Goal: Communication & Community: Answer question/provide support

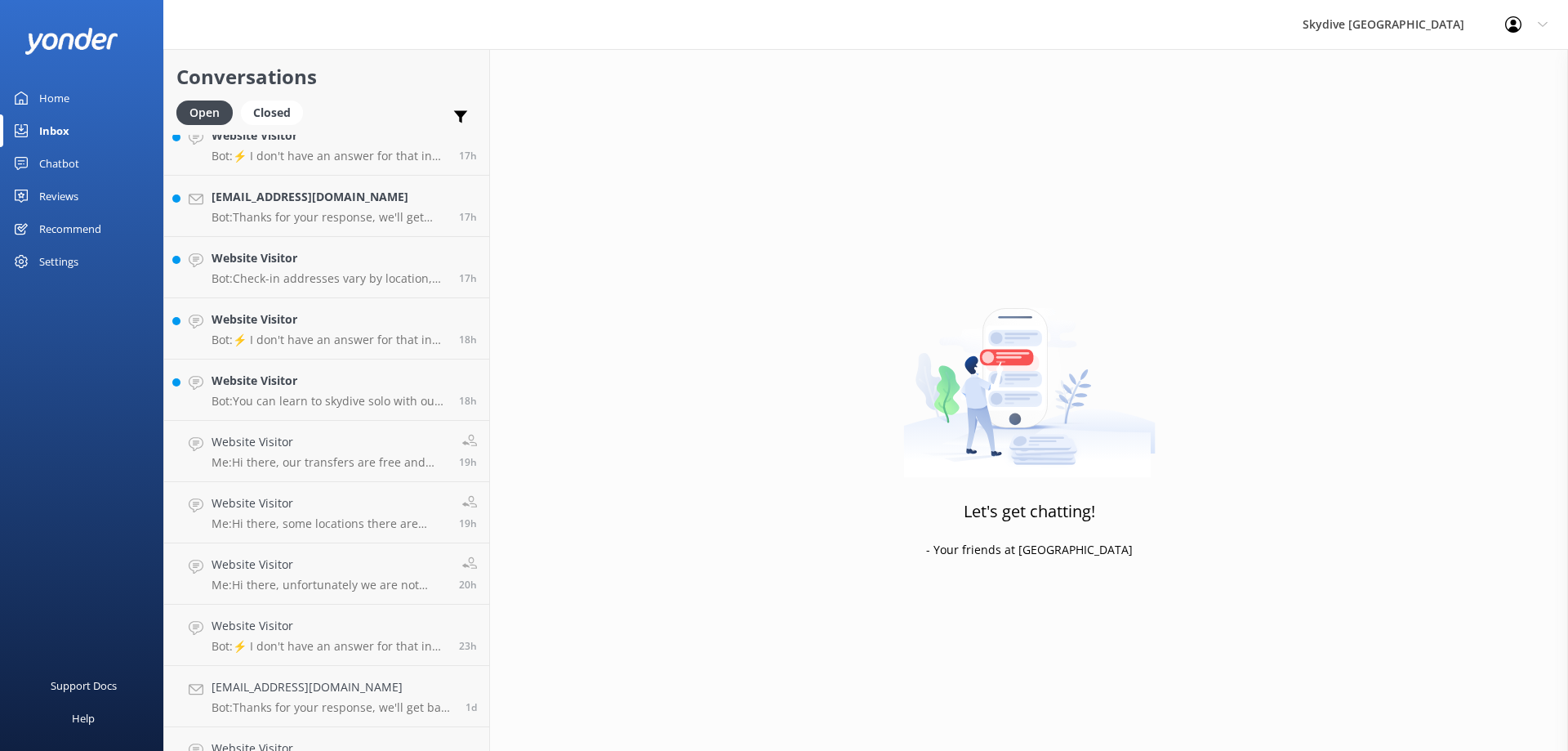
scroll to position [654, 0]
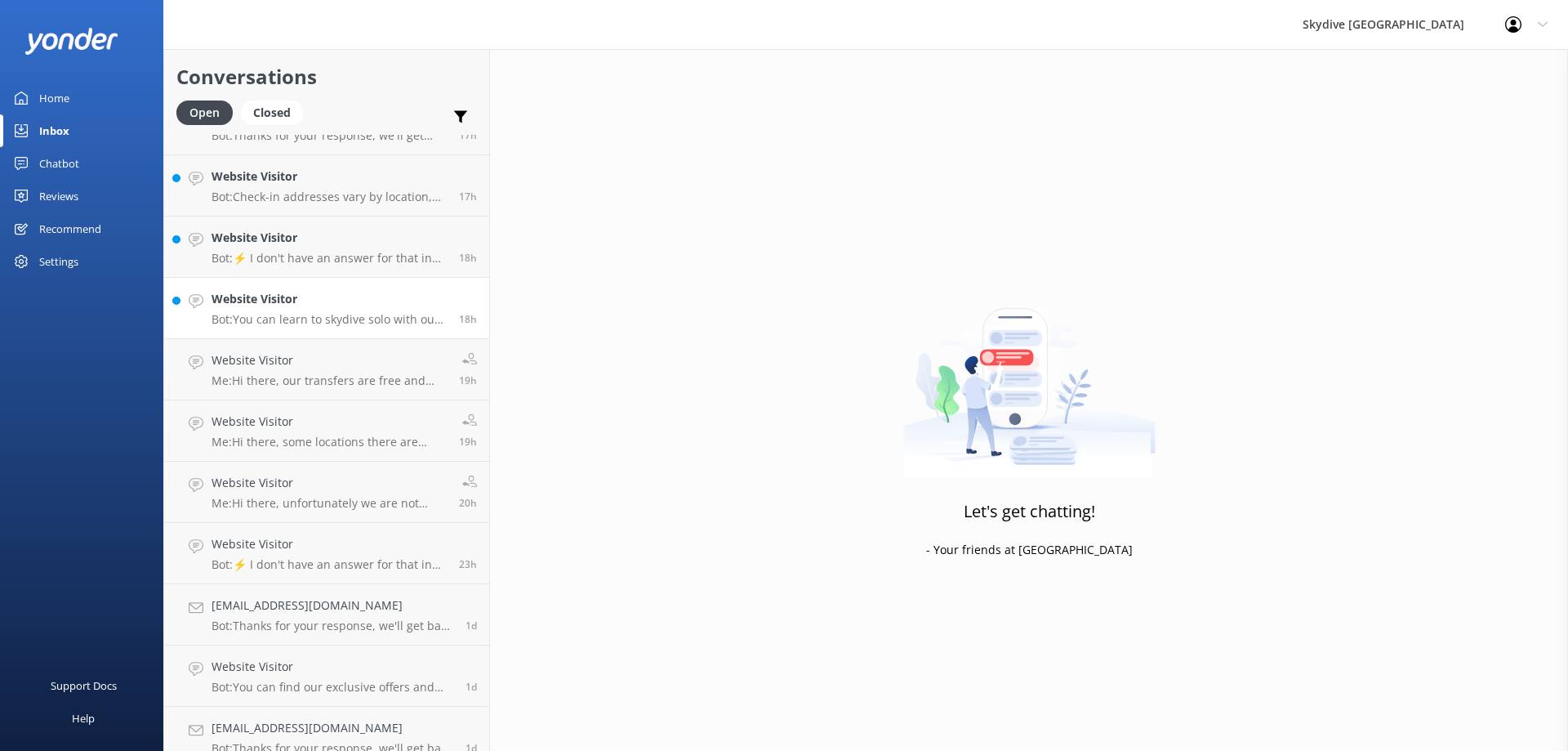
click at [329, 321] on p "Bot: You can learn to skydive solo with our nine-stage accelerated freefall (AF…" at bounding box center [329, 319] width 235 height 14
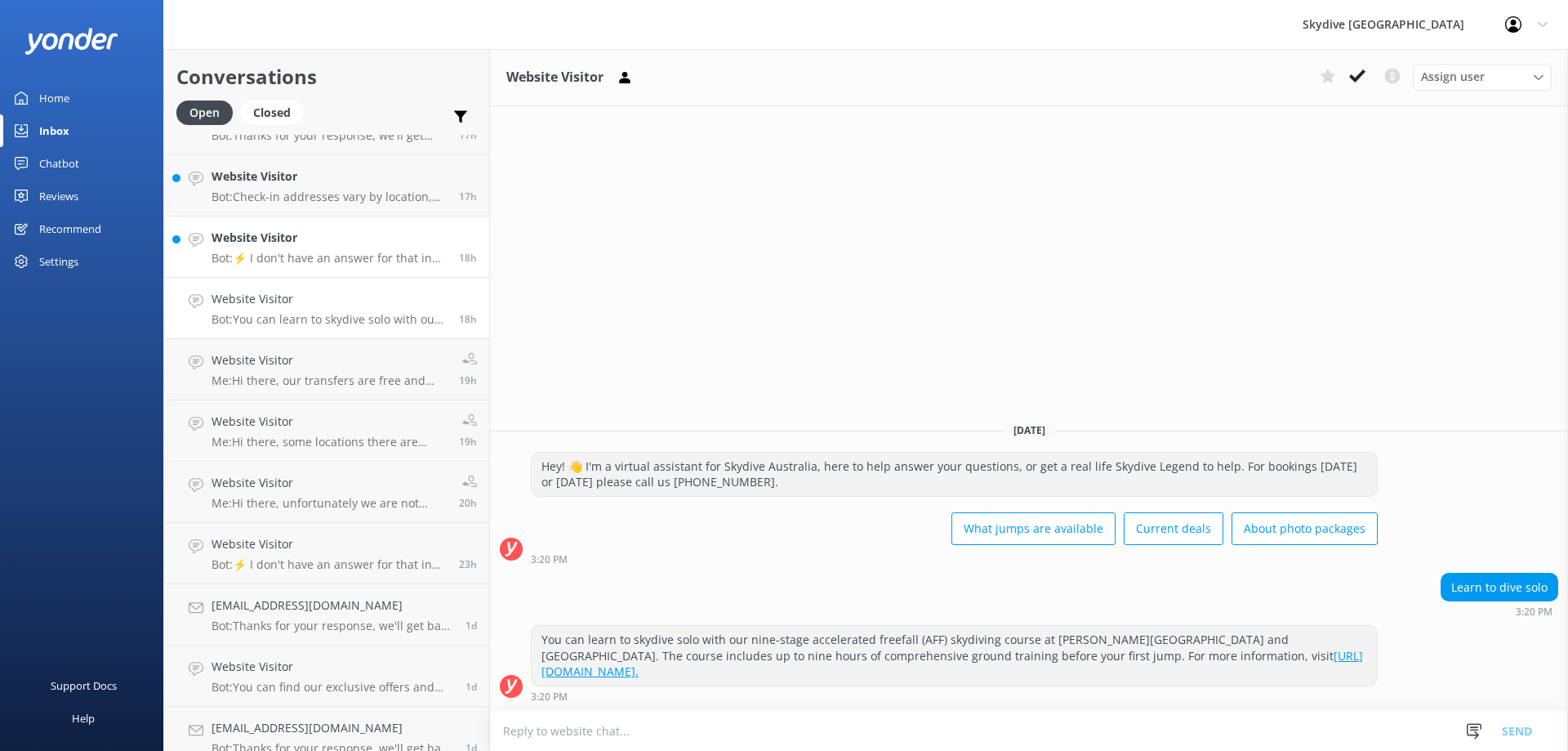
click at [359, 249] on div "Website Visitor Bot: ⚡ I don't have an answer for that in my knowledge base. Pl…" at bounding box center [329, 246] width 235 height 36
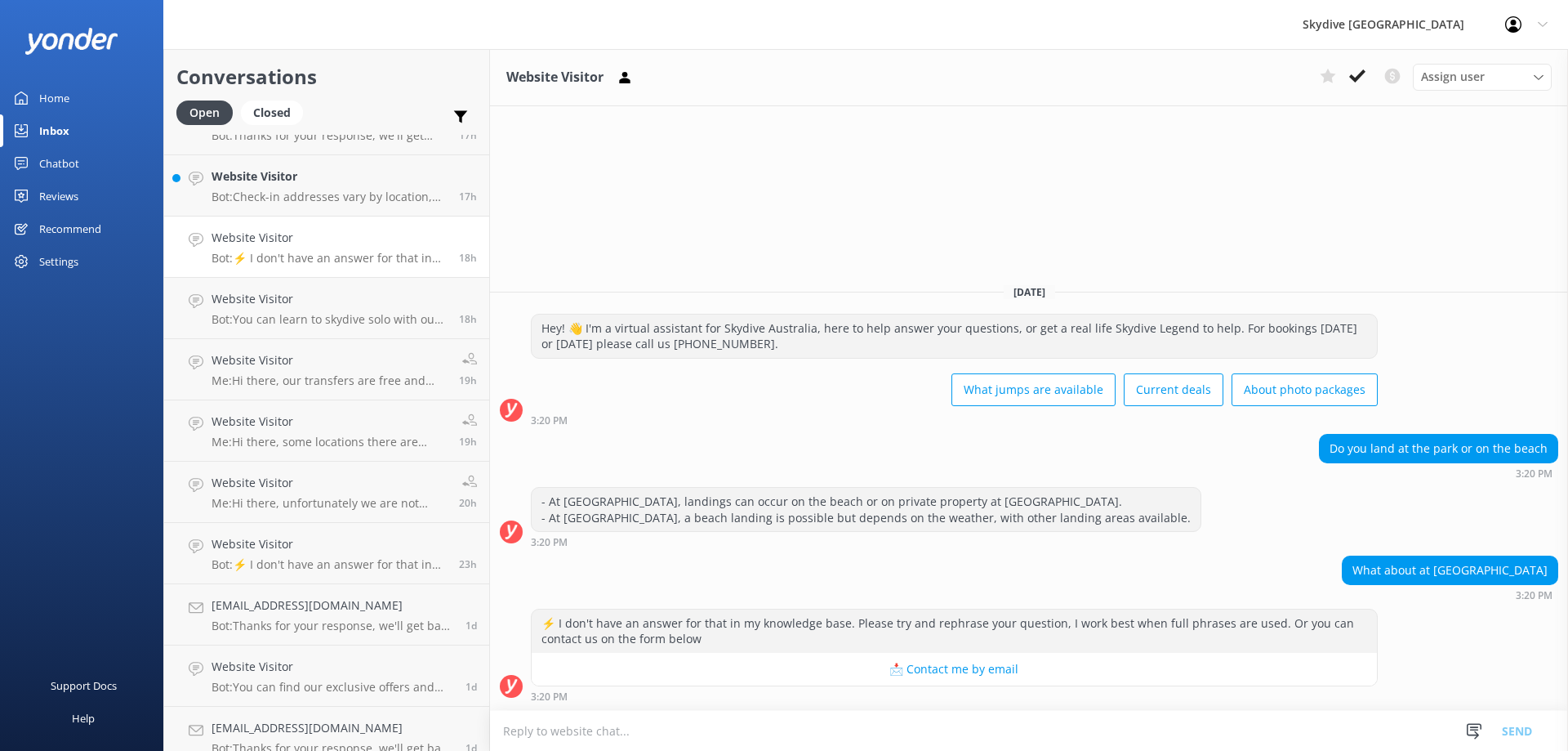
click at [829, 712] on textarea at bounding box center [1030, 730] width 1079 height 40
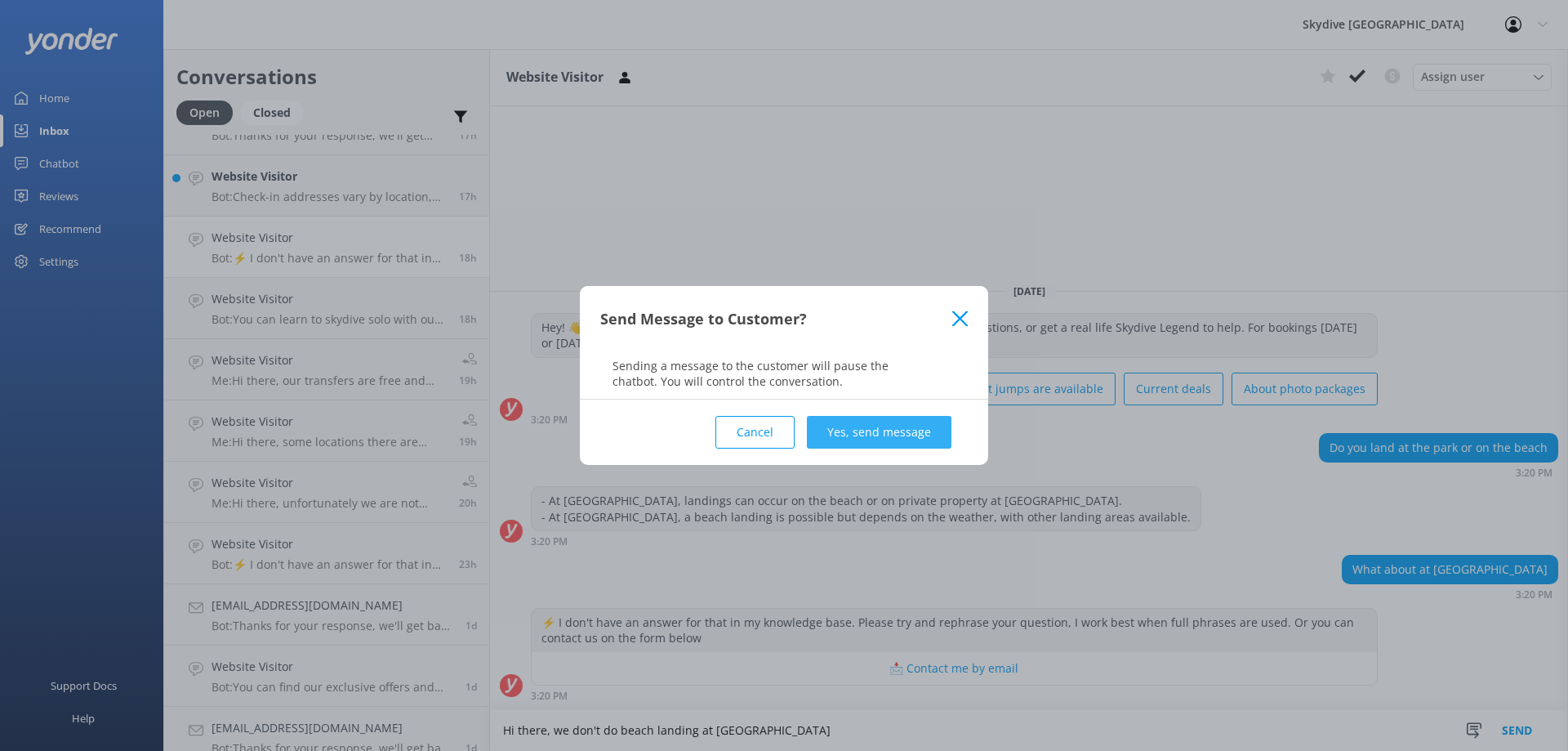
type textarea "Hi there, we don't do beach landing at [GEOGRAPHIC_DATA]"
click at [905, 432] on button "Yes, send message" at bounding box center [880, 432] width 145 height 33
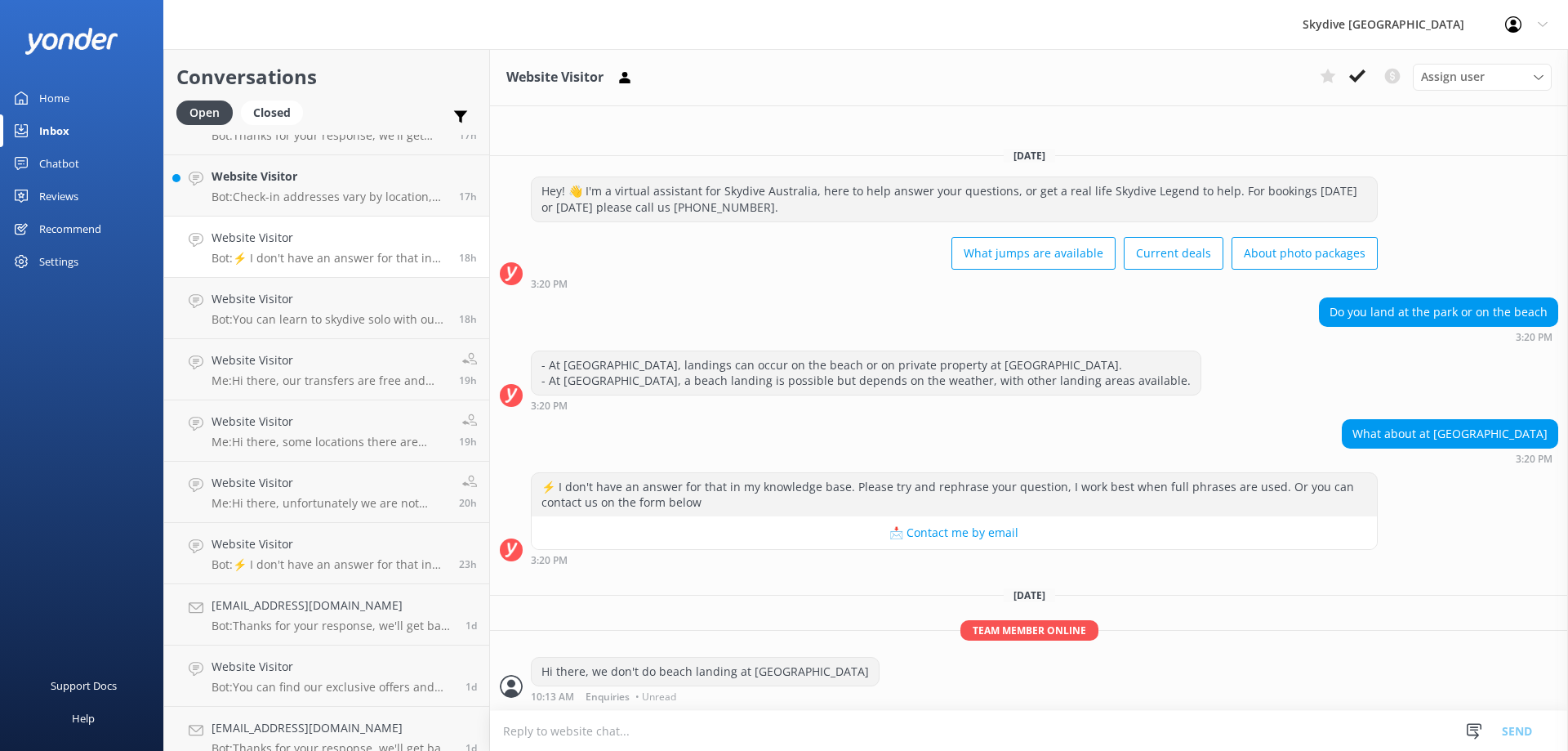
click at [788, 722] on textarea at bounding box center [1030, 730] width 1079 height 40
click at [705, 728] on textarea at bounding box center [1030, 730] width 1079 height 40
paste textarea "[PERSON_NAME]"
click at [503, 731] on textarea "[PERSON_NAME]" at bounding box center [1030, 730] width 1079 height 41
click at [767, 726] on textarea "Landing point for [GEOGRAPHIC_DATA]: [PERSON_NAME]" at bounding box center [1030, 730] width 1079 height 41
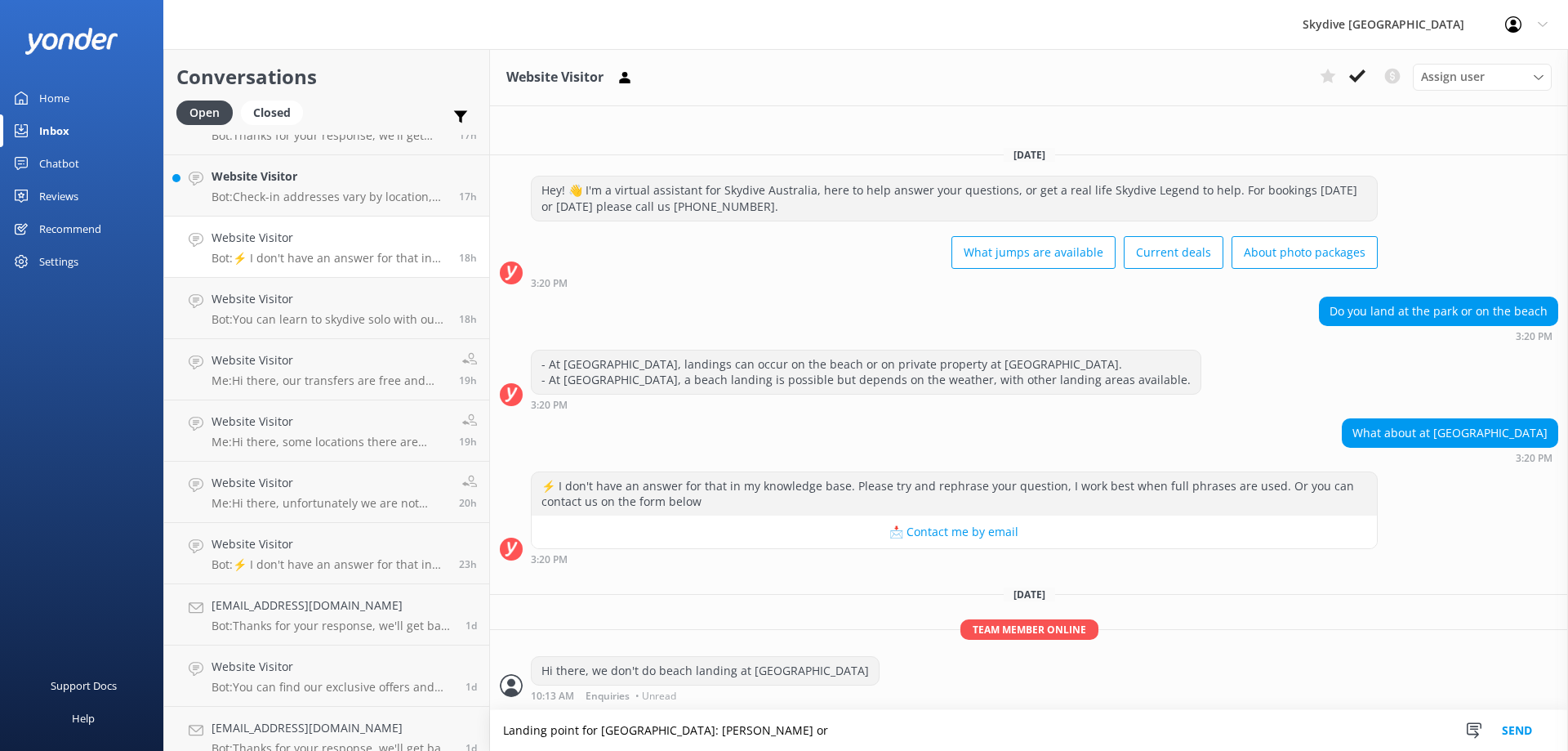
paste textarea "[PERSON_NAME][GEOGRAPHIC_DATA]"
type textarea "Landing point for [GEOGRAPHIC_DATA]: [PERSON_NAME] or [PERSON_NAME][GEOGRAPHIC_…"
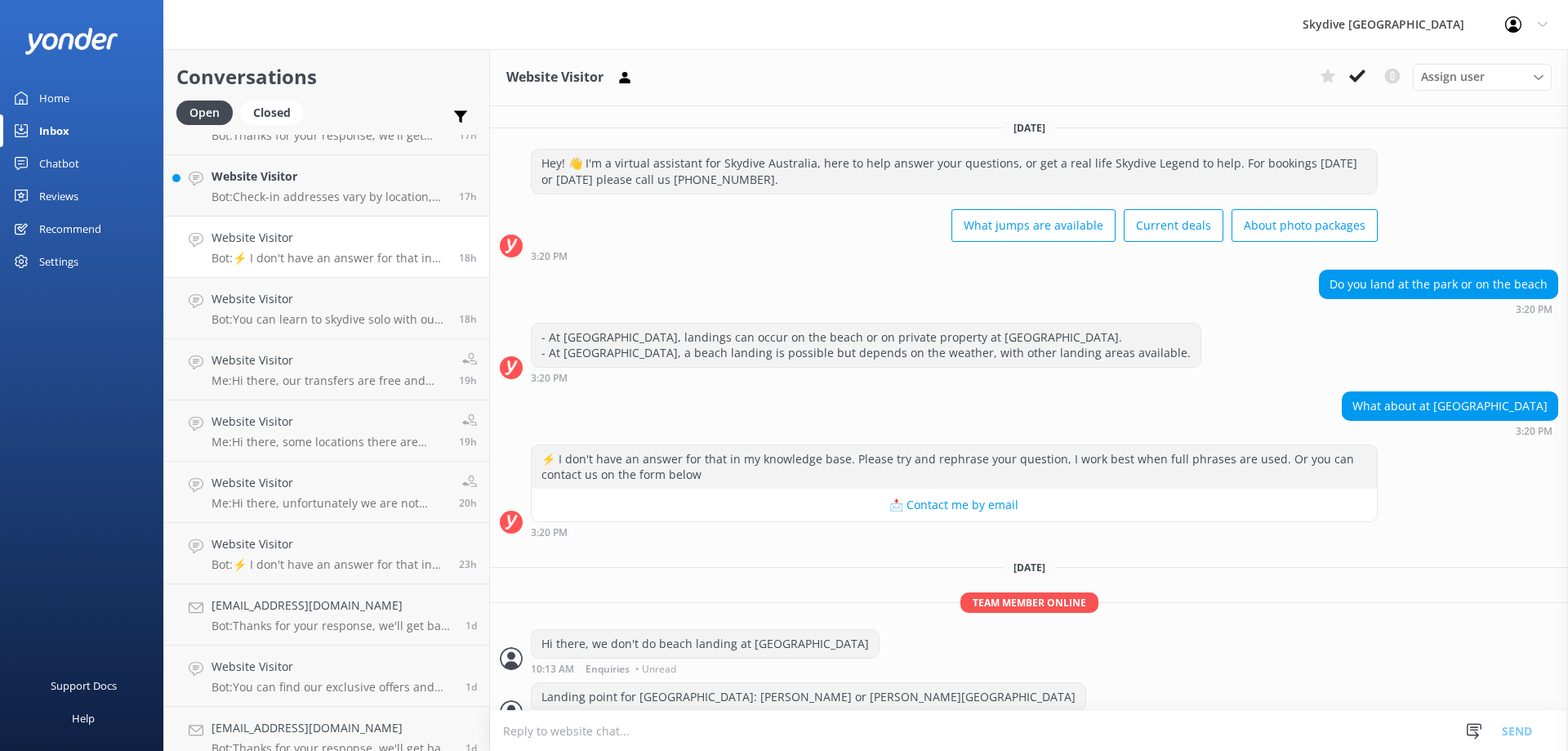
scroll to position [25, 0]
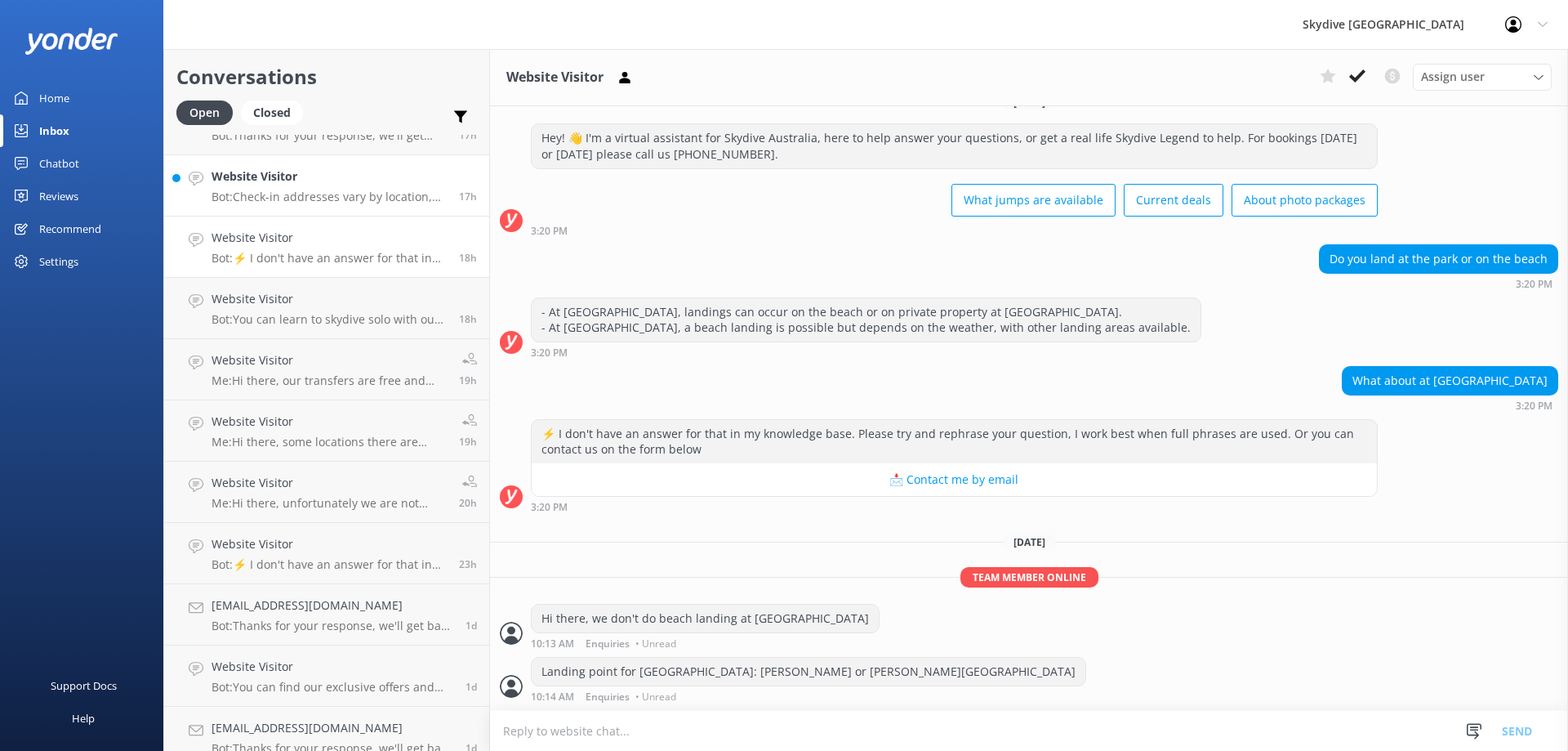
click at [279, 191] on p "Bot: Check-in addresses vary by location, so be sure to visit our website for f…" at bounding box center [329, 196] width 235 height 14
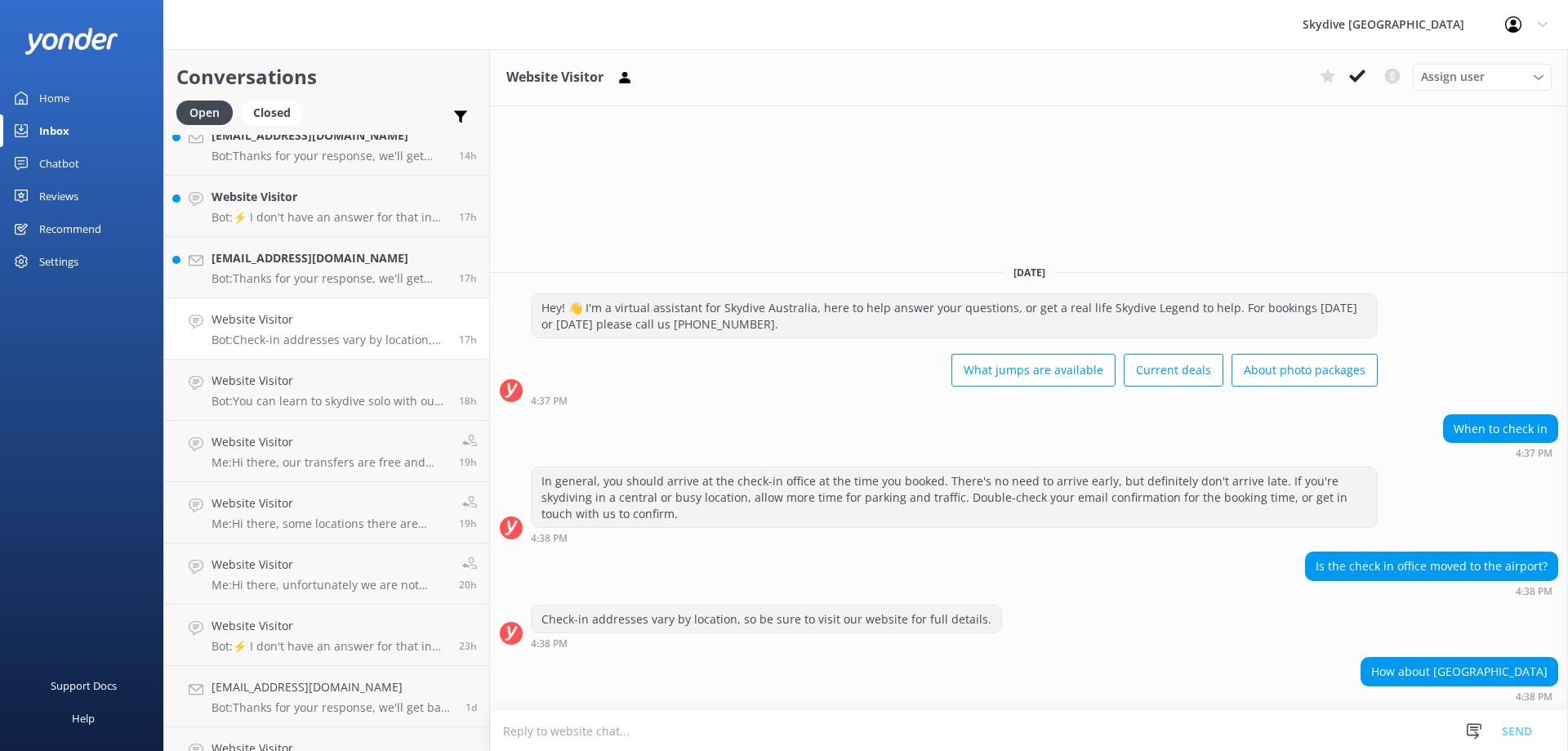
scroll to position [490, 0]
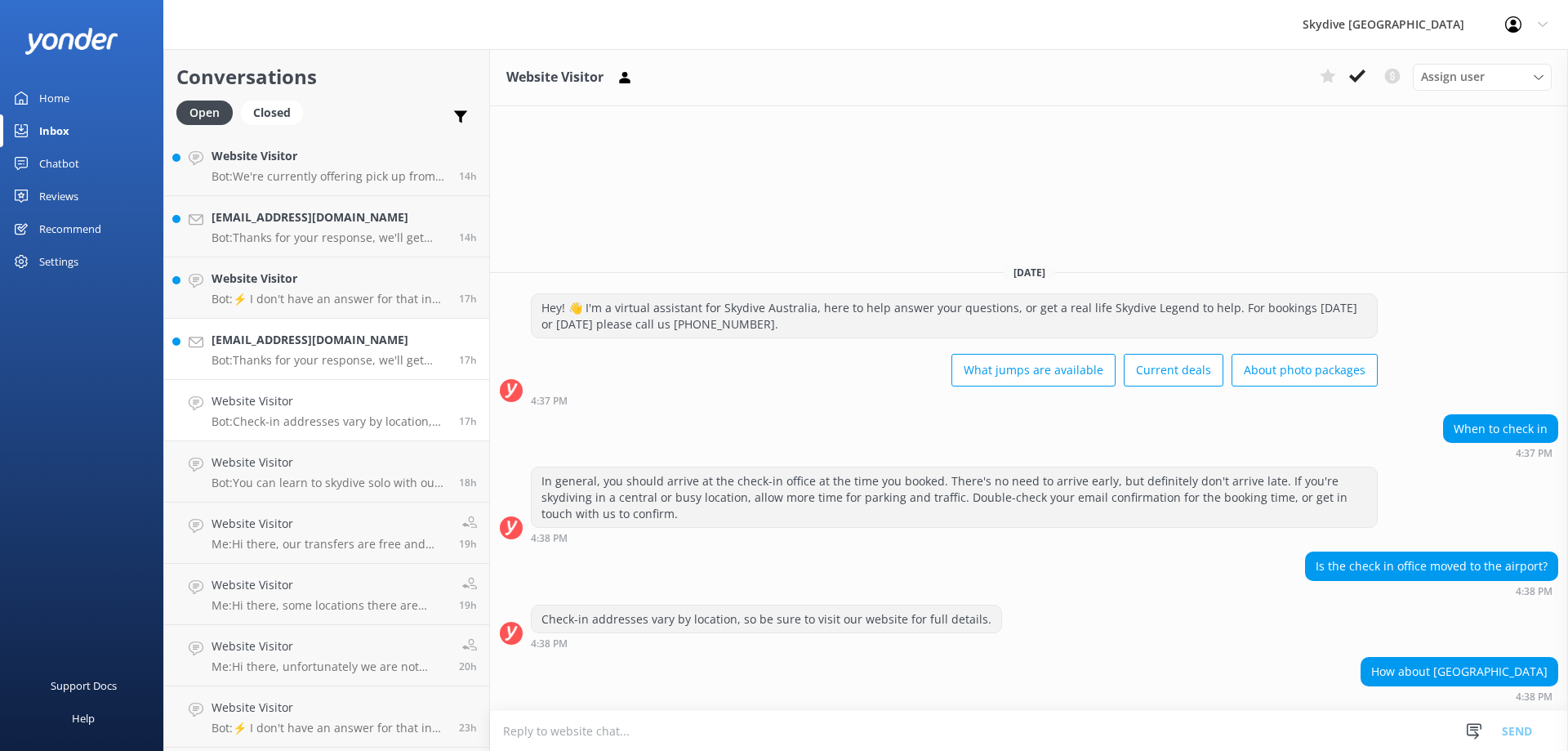
click at [338, 357] on p "Bot: Thanks for your response, we'll get back to you as soon as we can during o…" at bounding box center [329, 360] width 235 height 14
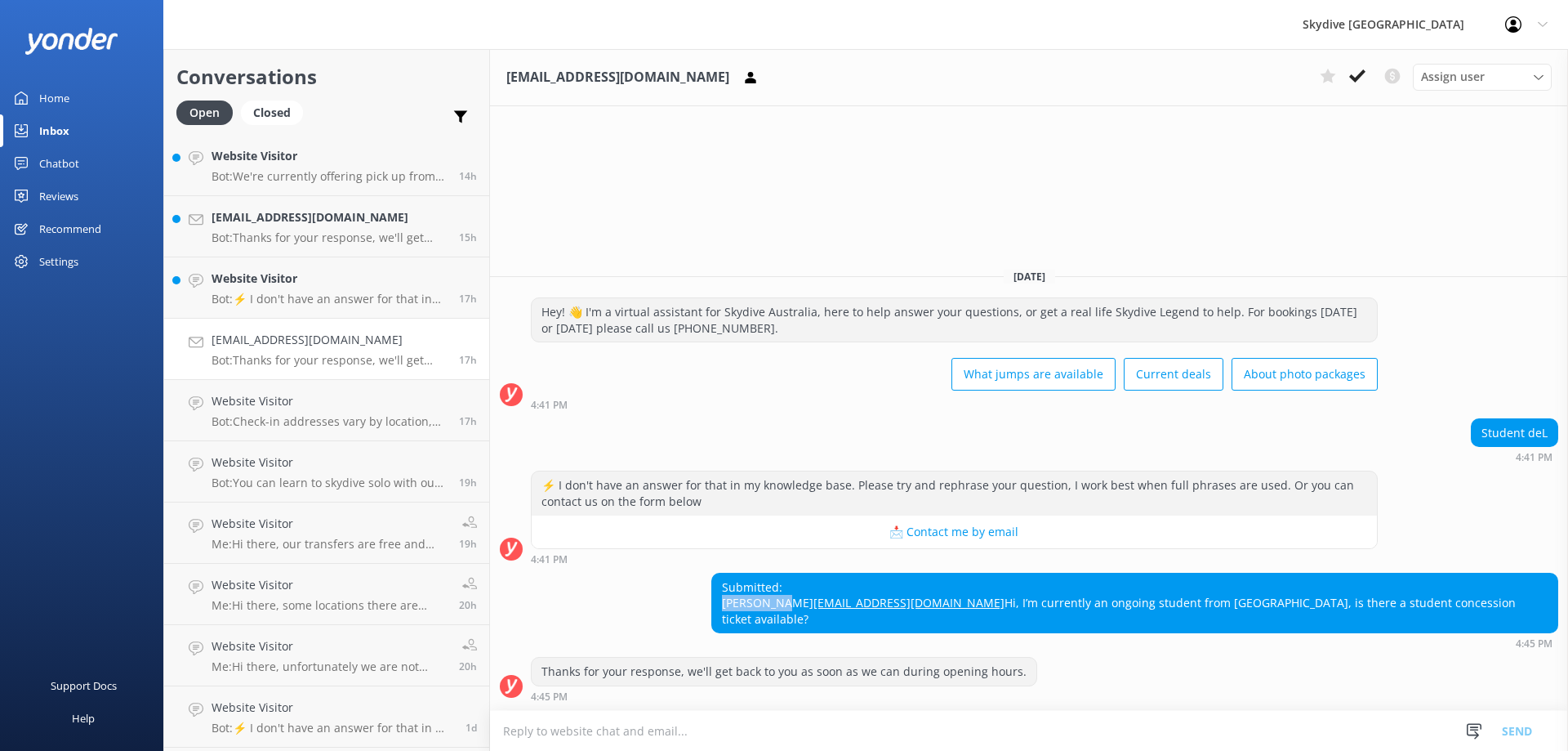
drag, startPoint x: 1120, startPoint y: 588, endPoint x: 1057, endPoint y: 582, distance: 63.3
click at [1057, 582] on div "Submitted: [PERSON_NAME] [EMAIL_ADDRESS][DOMAIN_NAME] Hi, I’m currently an ongo…" at bounding box center [1135, 603] width 846 height 60
copy div "[PERSON_NAME]"
drag, startPoint x: 1191, startPoint y: 599, endPoint x: 1055, endPoint y: 601, distance: 136.0
click at [1055, 601] on div "Submitted: [PERSON_NAME] [EMAIL_ADDRESS][DOMAIN_NAME] Hi, I’m currently an ongo…" at bounding box center [1135, 603] width 846 height 60
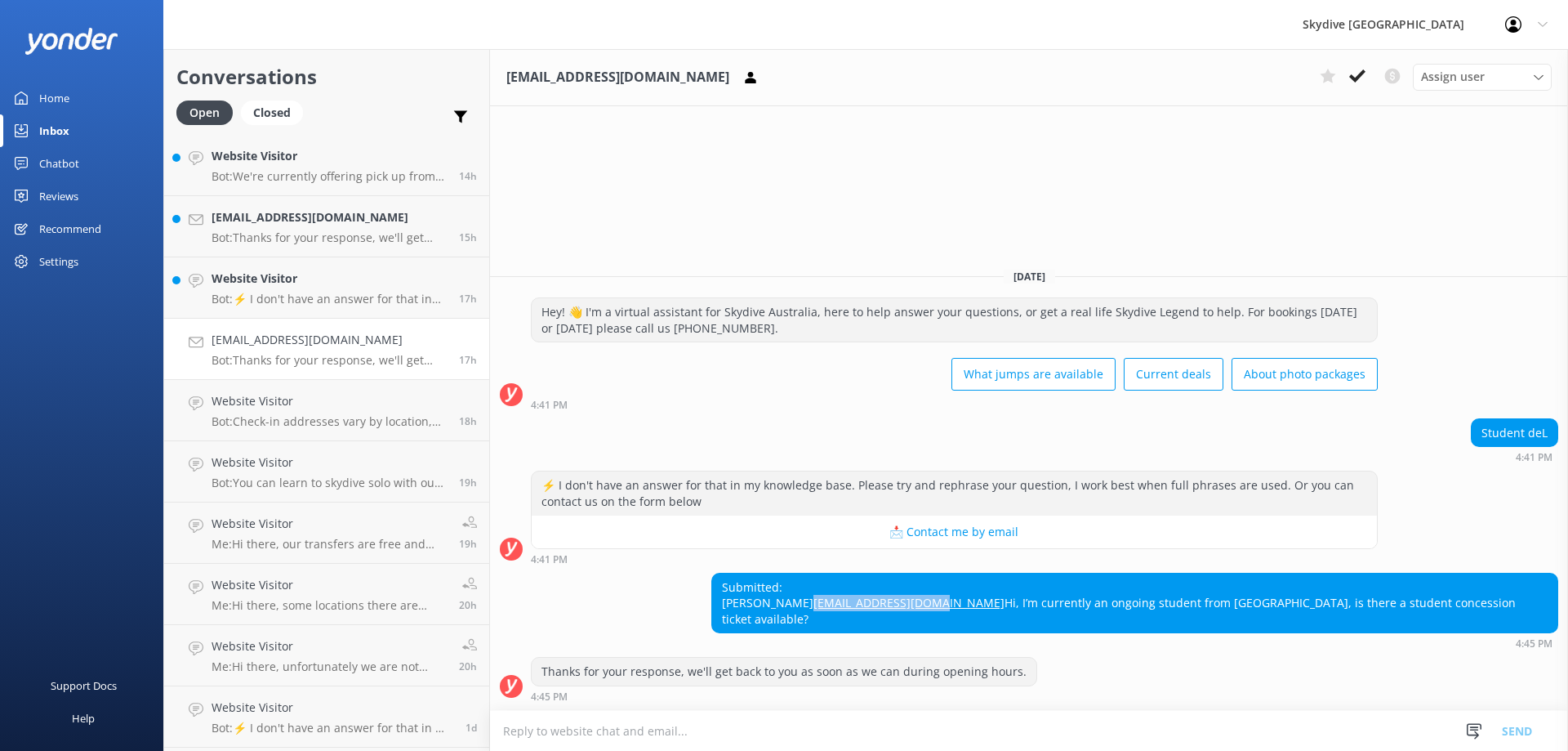
copy link "[EMAIL_ADDRESS][DOMAIN_NAME]"
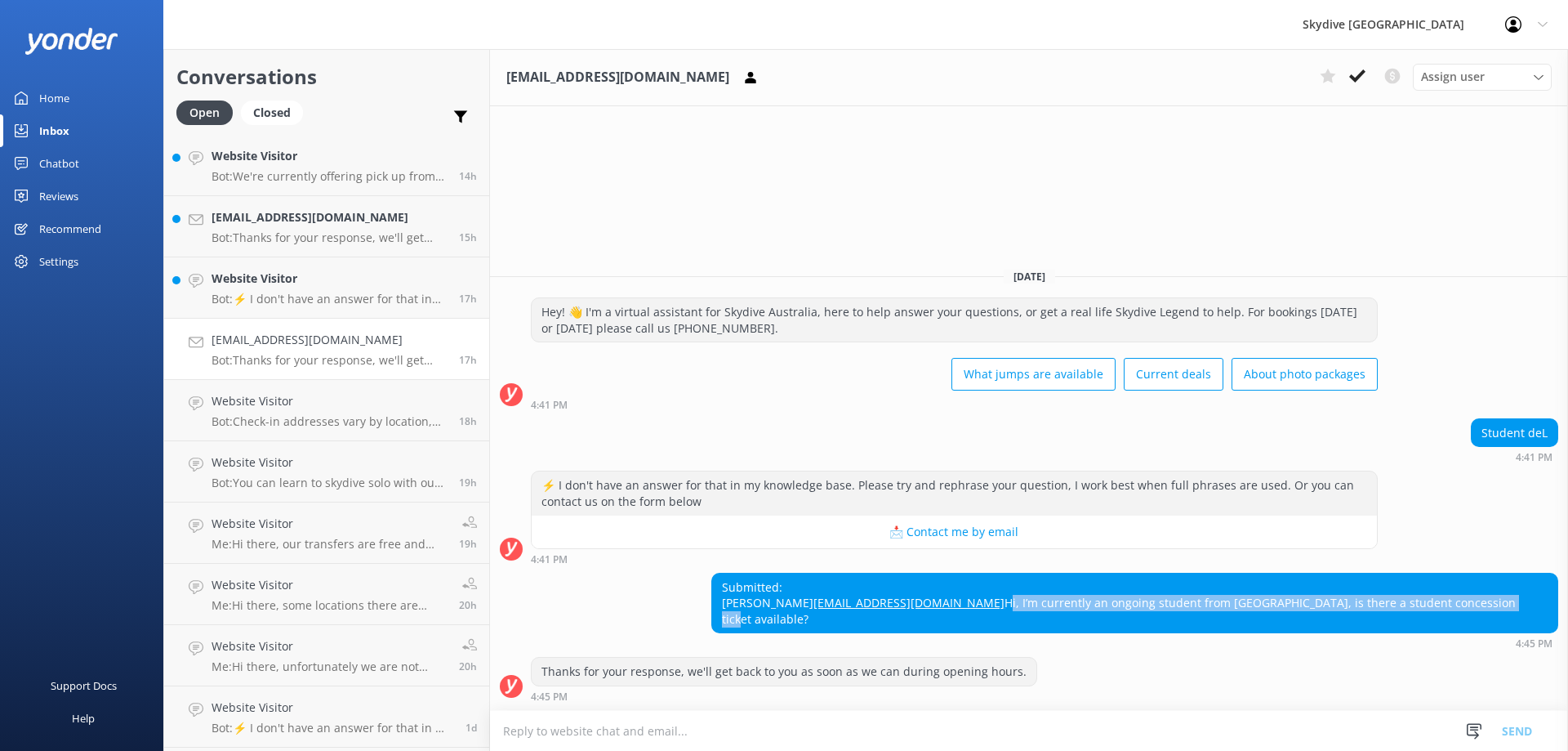
drag, startPoint x: 1550, startPoint y: 617, endPoint x: 1022, endPoint y: 623, distance: 528.0
click at [1022, 623] on div "Submitted: [PERSON_NAME] [EMAIL_ADDRESS][DOMAIN_NAME] Hi, I’m currently an ongo…" at bounding box center [1030, 611] width 1079 height 77
click at [320, 340] on h4 "Website Visitor" at bounding box center [329, 339] width 235 height 18
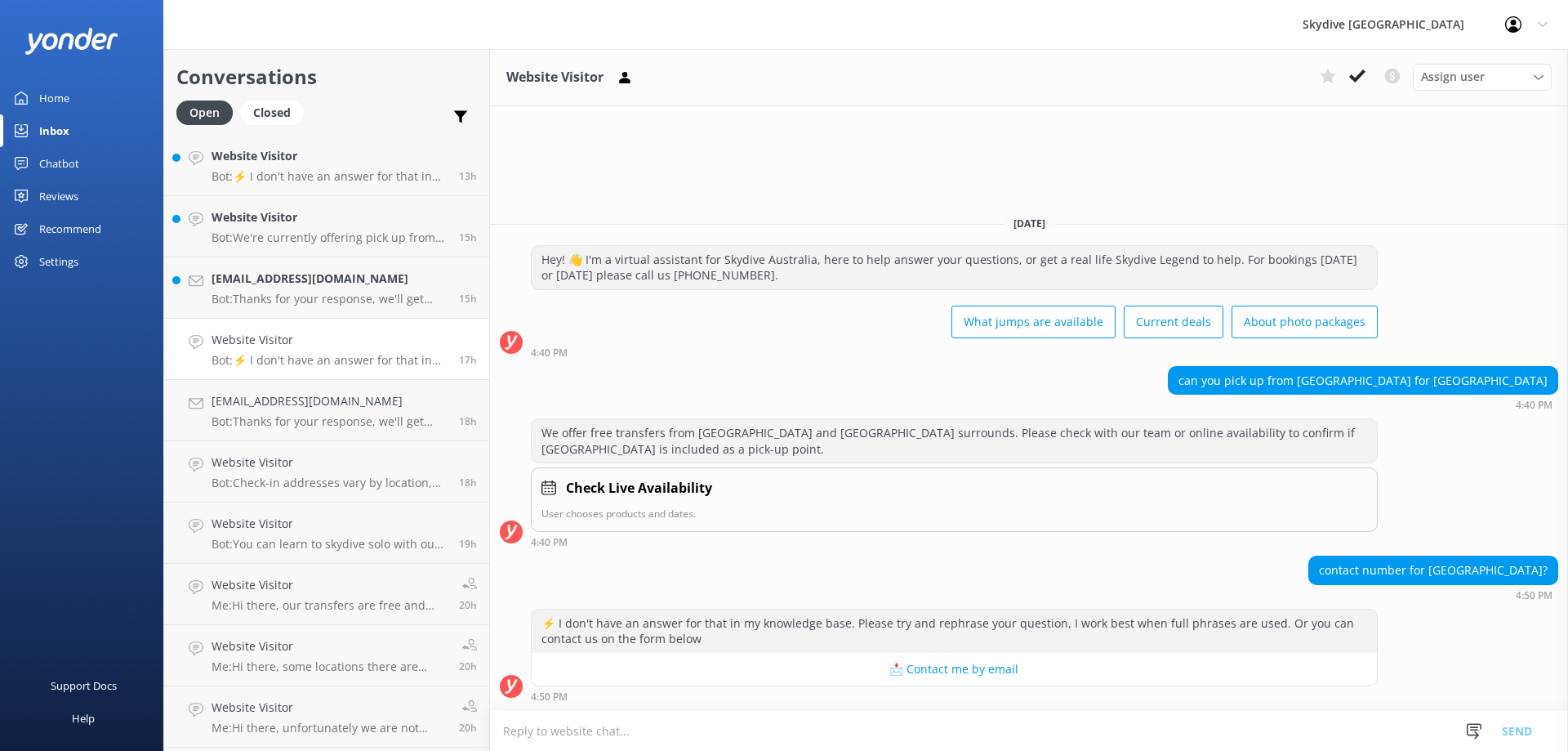
click at [360, 363] on p "Bot: ⚡ I don't have an answer for that in my knowledge base. Please try and rep…" at bounding box center [329, 360] width 235 height 14
click at [376, 371] on link "Website Visitor Bot: ⚡ I don't have an answer for that in my knowledge base. Pl…" at bounding box center [327, 349] width 325 height 62
click at [373, 414] on p "Bot: Thanks for your response, we'll get back to you as soon as we can during o…" at bounding box center [329, 421] width 235 height 14
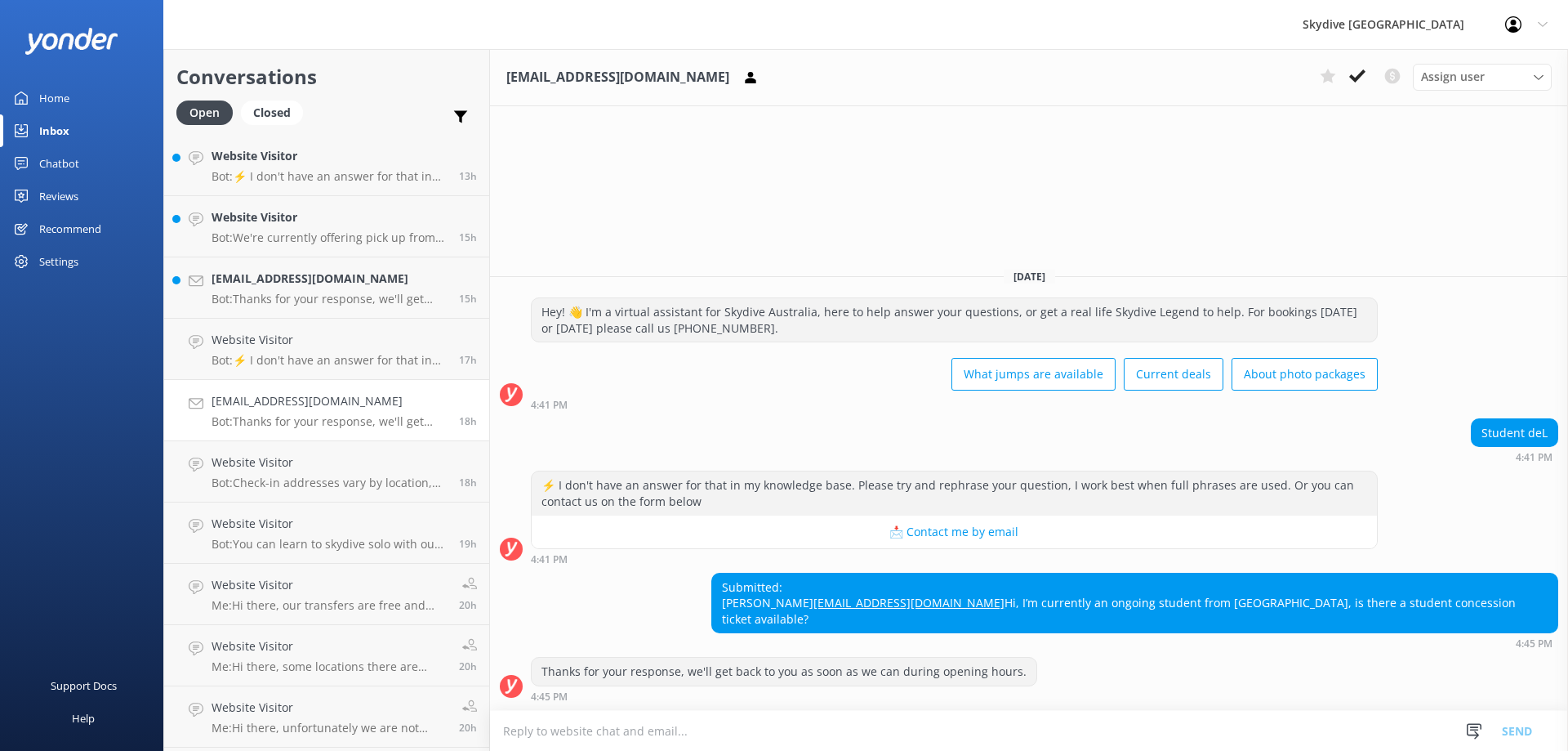
click at [638, 733] on textarea at bounding box center [1030, 730] width 1079 height 40
click at [810, 728] on textarea at bounding box center [1030, 730] width 1079 height 40
paste textarea "We do have student discount of $20 off for some drop zone. May I know which [GE…"
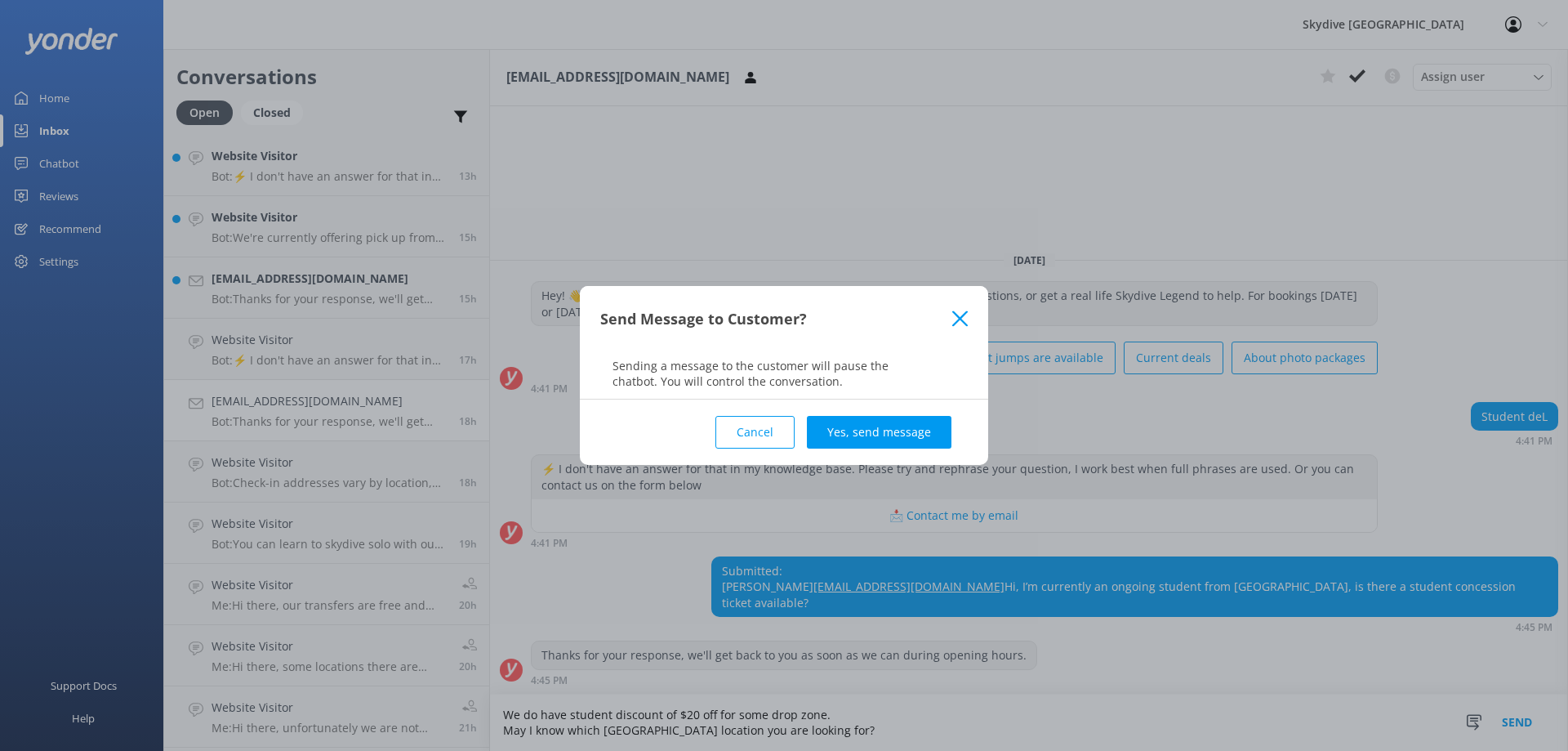
type textarea "We do have student discount of $20 off for some drop zone. May I know which [GE…"
click at [879, 414] on div "Cancel Yes, send message" at bounding box center [784, 431] width 368 height 65
click at [879, 424] on button "Yes, send message" at bounding box center [880, 432] width 145 height 33
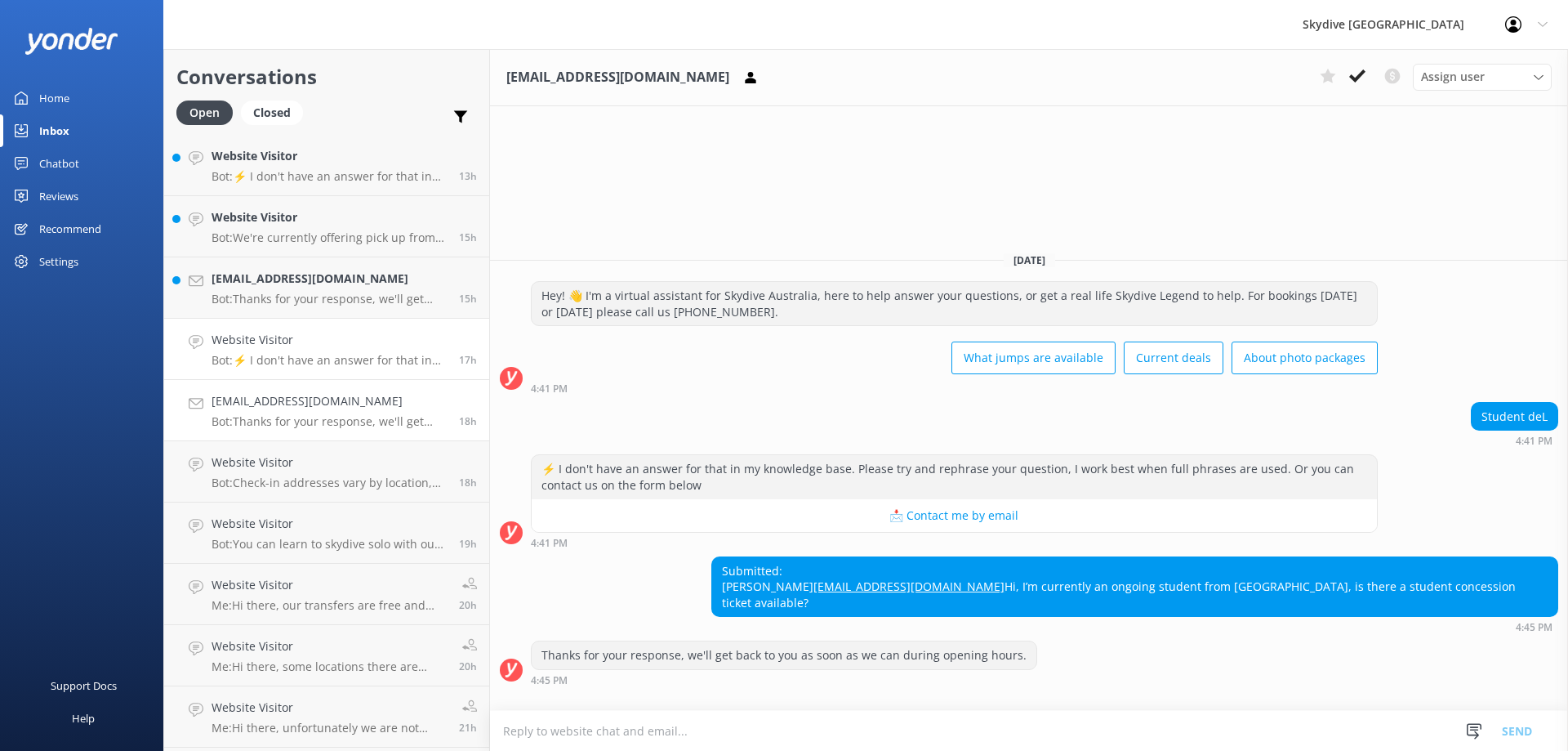
scroll to position [21, 0]
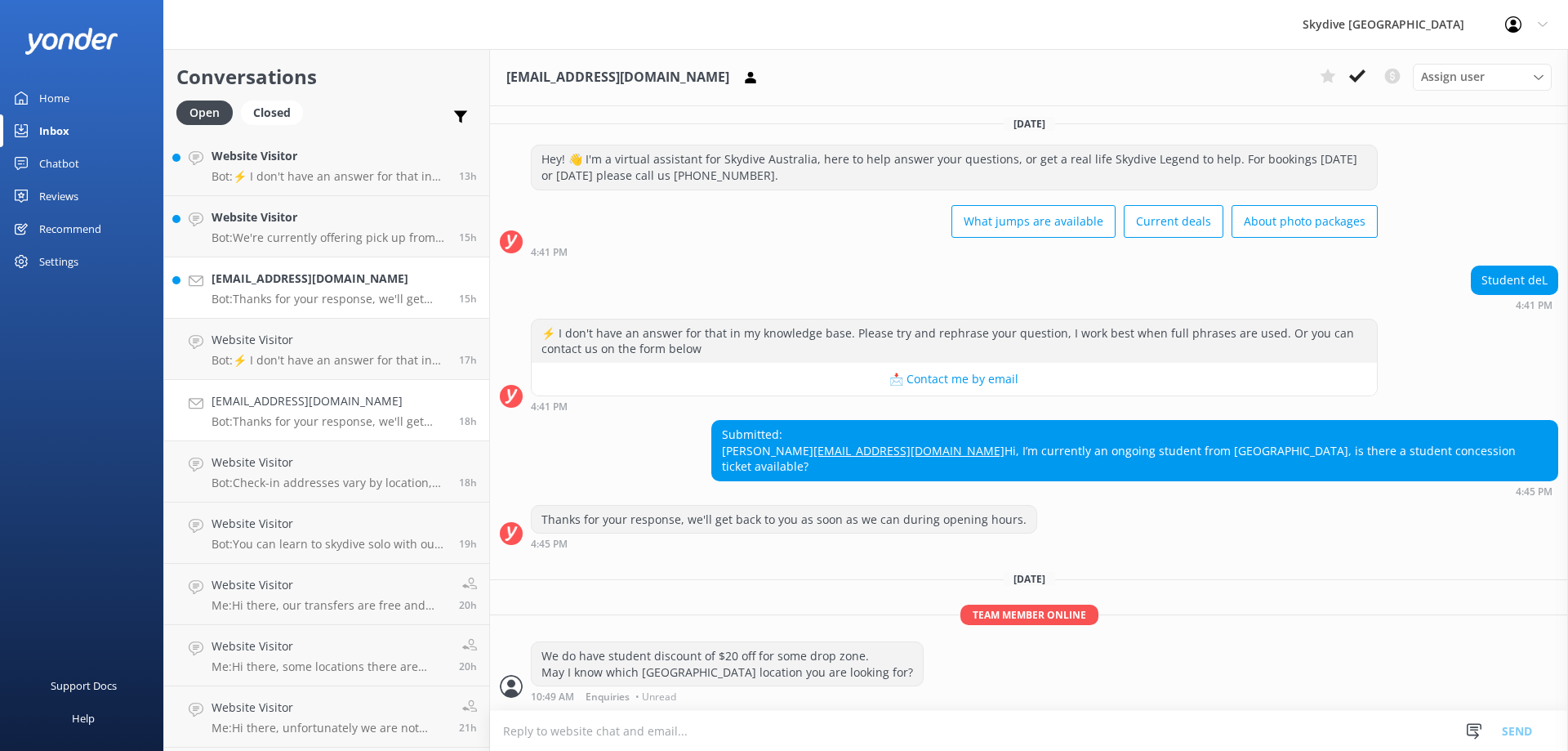
click at [334, 293] on p "Bot: Thanks for your response, we'll get back to you as soon as we can during o…" at bounding box center [329, 299] width 235 height 14
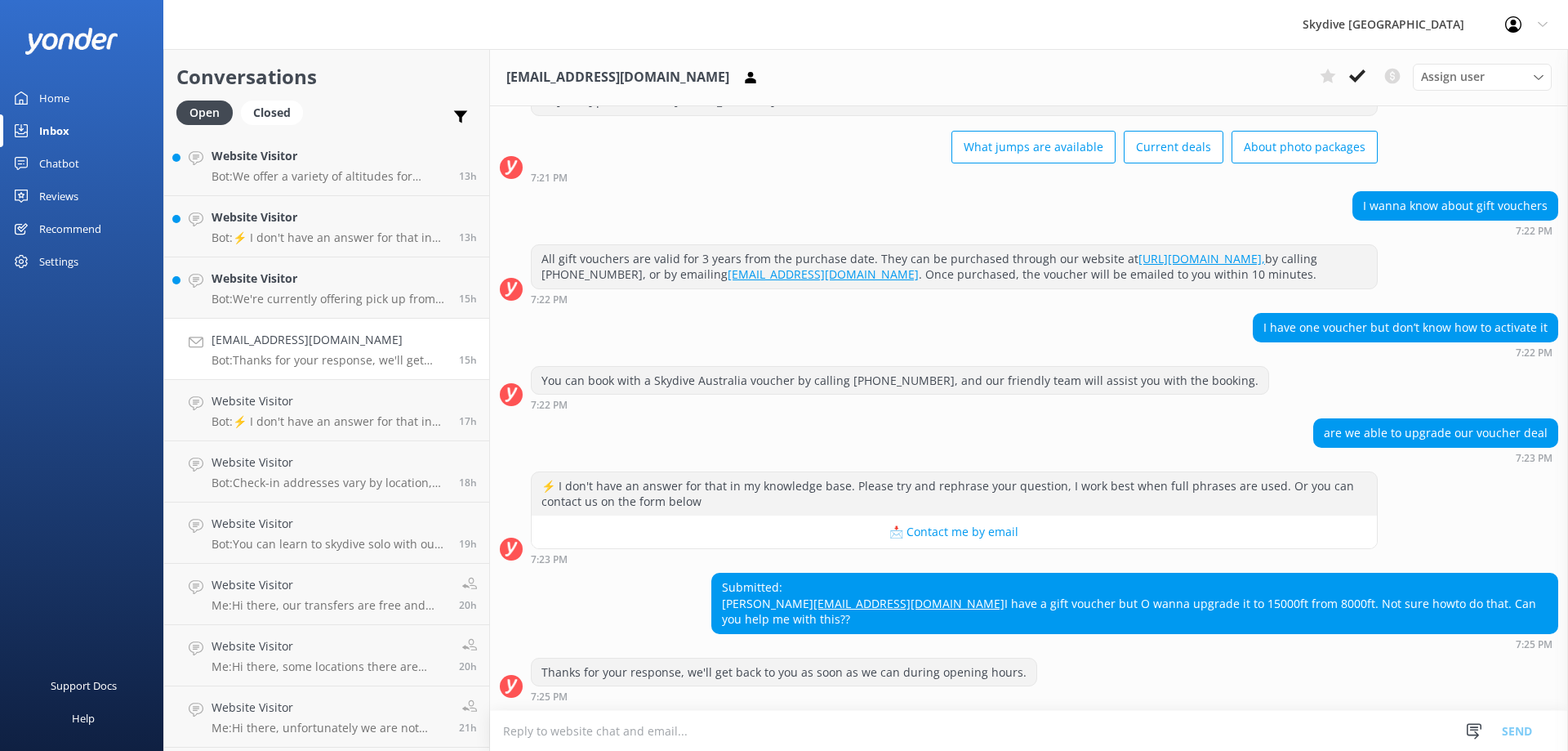
scroll to position [95, 0]
click at [702, 721] on textarea at bounding box center [1030, 730] width 1079 height 40
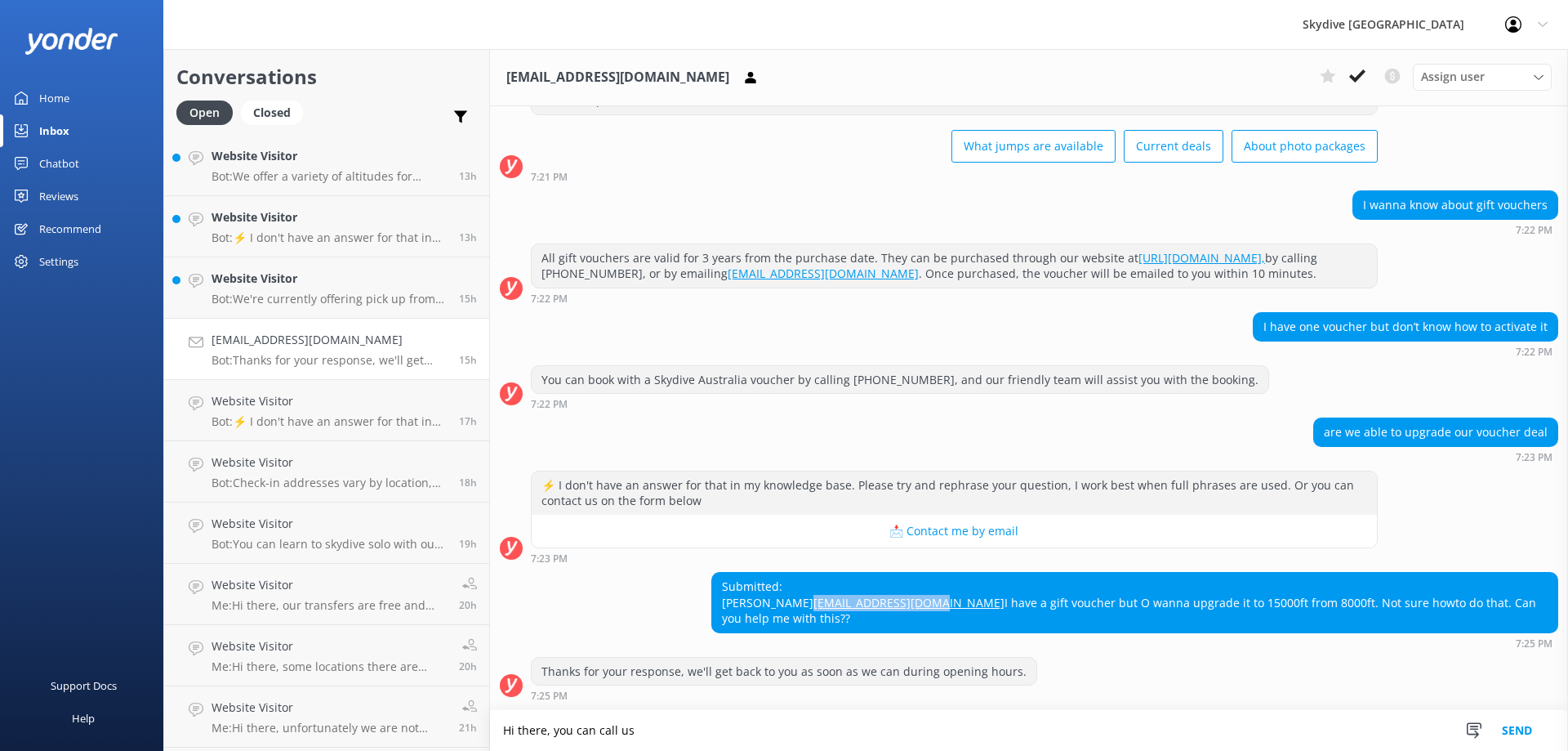
drag, startPoint x: 1030, startPoint y: 602, endPoint x: 892, endPoint y: 604, distance: 138.0
click at [892, 604] on div "Submitted: [PERSON_NAME] [EMAIL_ADDRESS][DOMAIN_NAME] I have a gift voucher but…" at bounding box center [1135, 602] width 846 height 60
click at [653, 727] on textarea "Hi there, you can call us" at bounding box center [1030, 730] width 1079 height 41
drag, startPoint x: 717, startPoint y: 727, endPoint x: 637, endPoint y: 727, distance: 80.0
click at [637, 727] on textarea "Hi there, you can call us" at bounding box center [1030, 730] width 1079 height 41
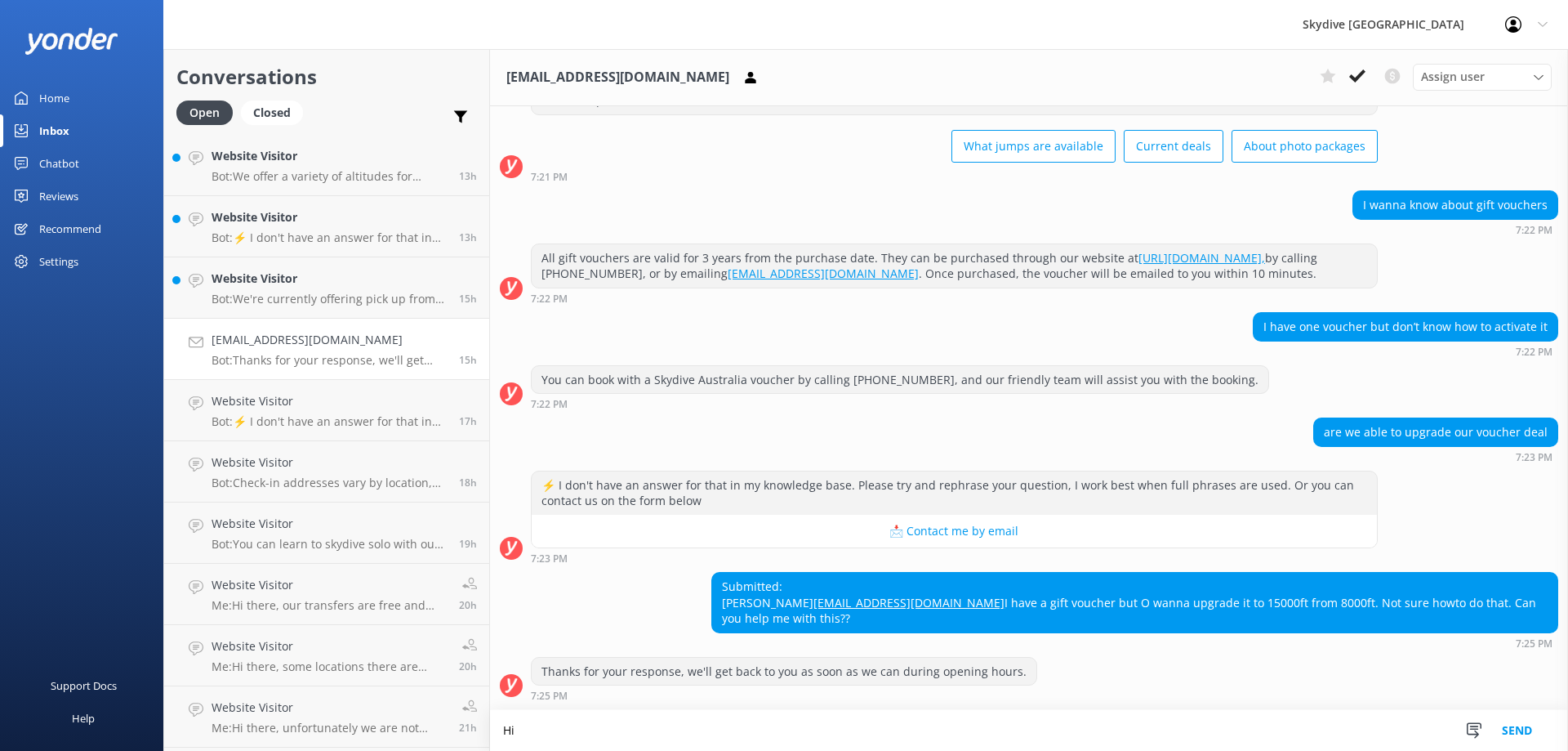
type textarea "H"
drag, startPoint x: 1023, startPoint y: 603, endPoint x: 873, endPoint y: 609, distance: 150.1
click at [874, 609] on div "Submitted: [PERSON_NAME] [EMAIL_ADDRESS][DOMAIN_NAME] I have a gift voucher but…" at bounding box center [1030, 611] width 1079 height 77
copy link "[EMAIL_ADDRESS][DOMAIN_NAME]"
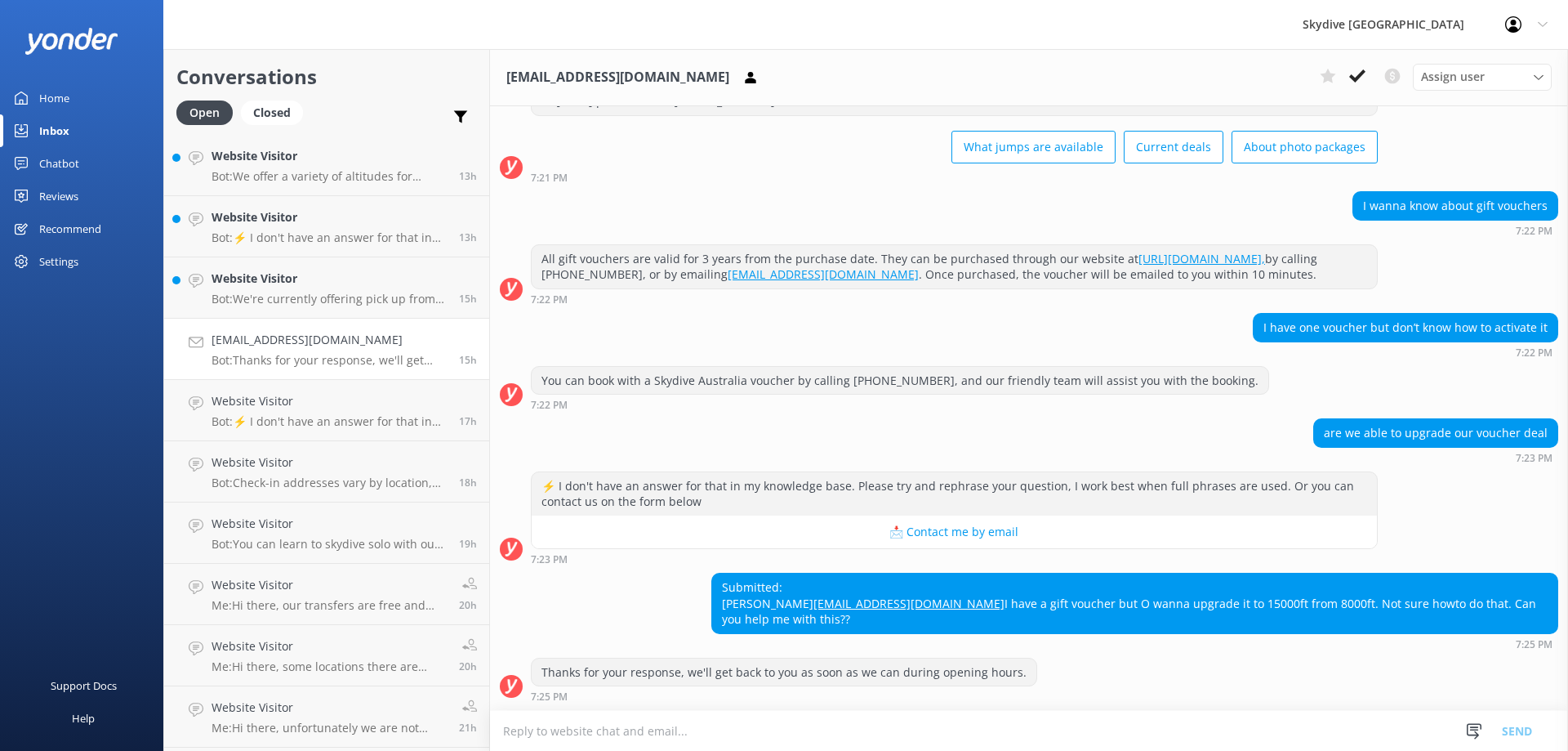
click at [904, 625] on div "Submitted: [PERSON_NAME] [EMAIL_ADDRESS][DOMAIN_NAME] I have a gift voucher but…" at bounding box center [1135, 603] width 846 height 60
drag, startPoint x: 892, startPoint y: 621, endPoint x: 1569, endPoint y: 620, distance: 677.0
click at [1555, 620] on html "Skydive Australia Profile Settings Logout Home Inbox Chatbot Content Products C…" at bounding box center [784, 375] width 1568 height 751
copy div "I have a gift voucher but O wanna upgrade it to 15000ft from 8000ft. Not sure h…"
click at [621, 730] on textarea at bounding box center [1030, 730] width 1079 height 40
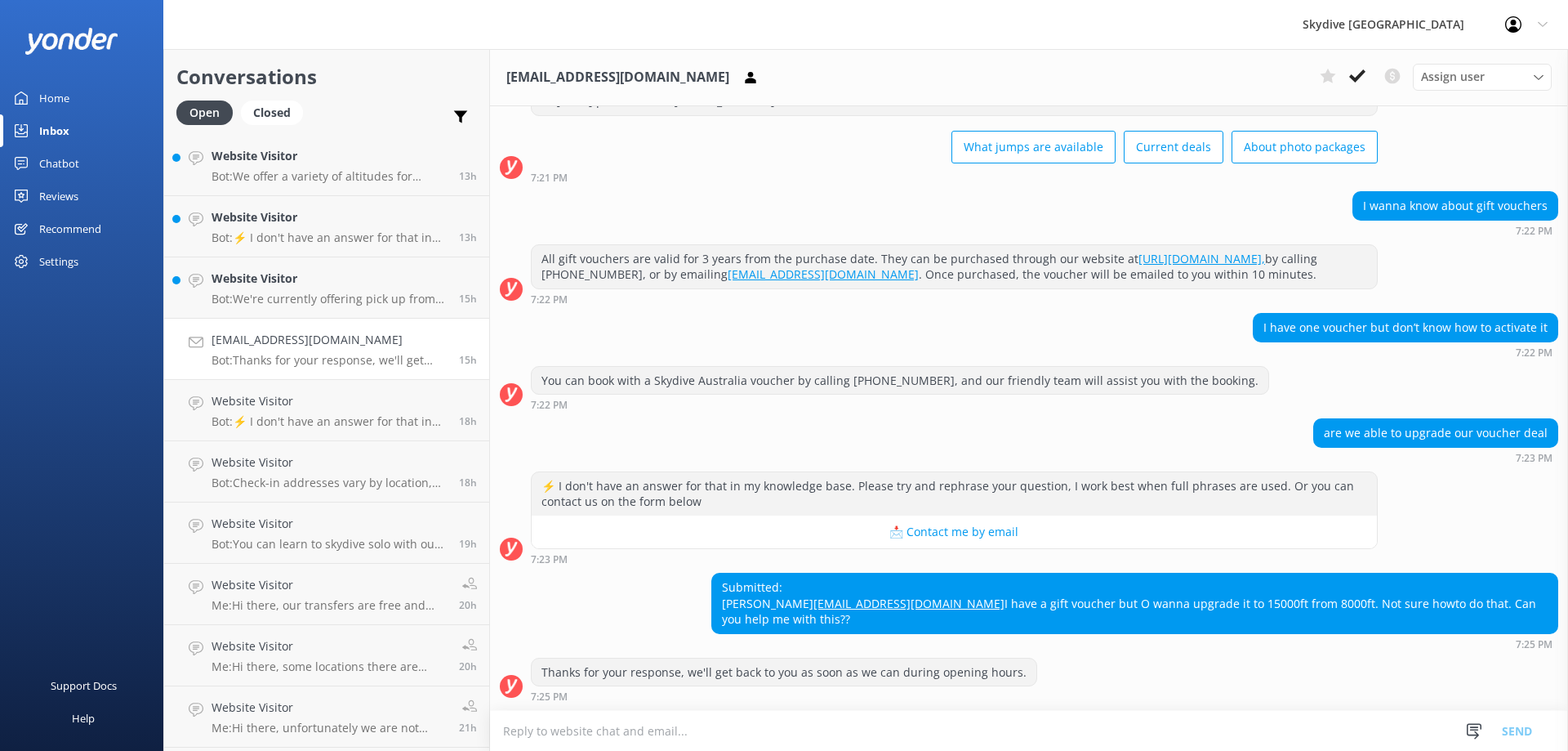
paste textarea "Hi thanks for reaching out. May I have your voucher code and let me know what d…"
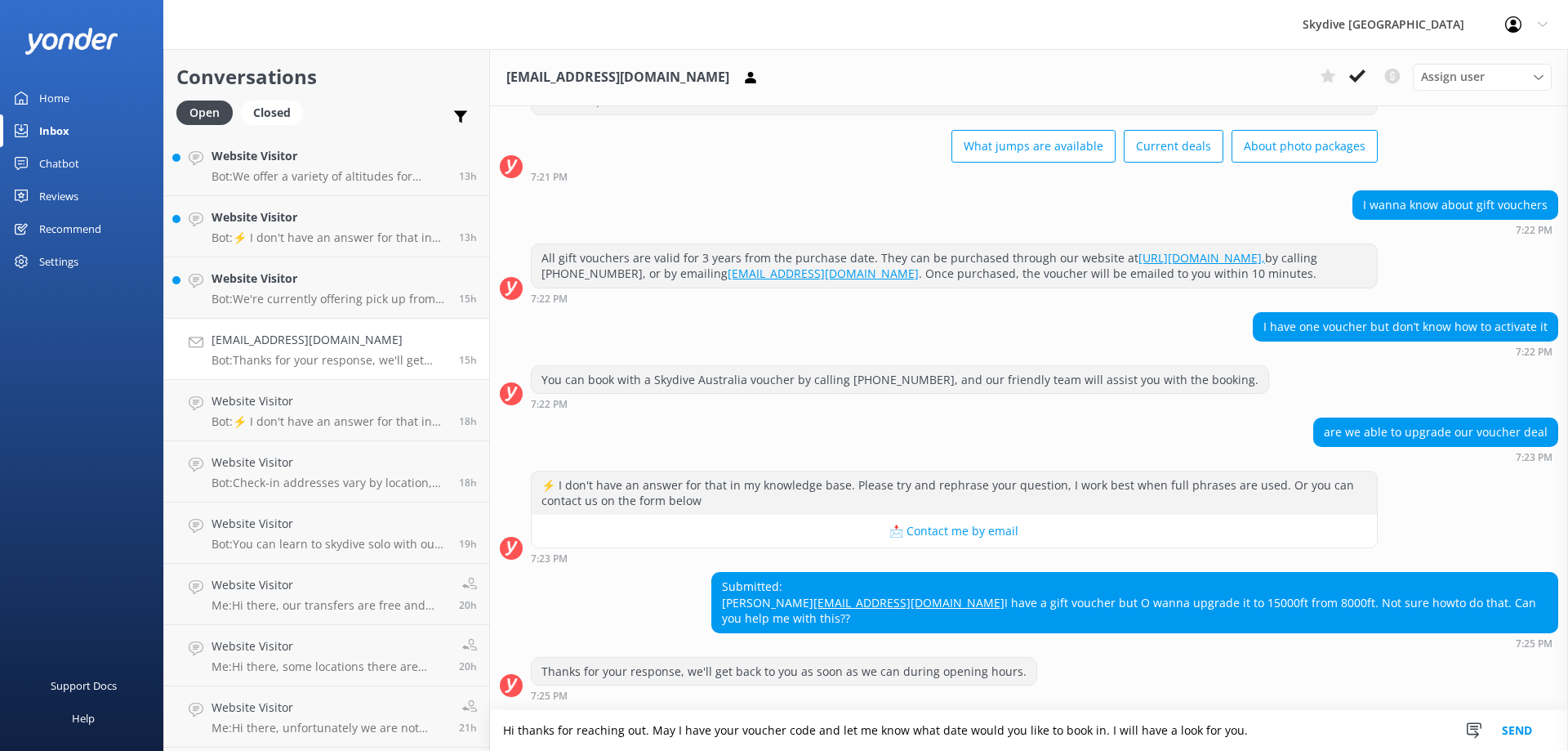
scroll to position [96, 0]
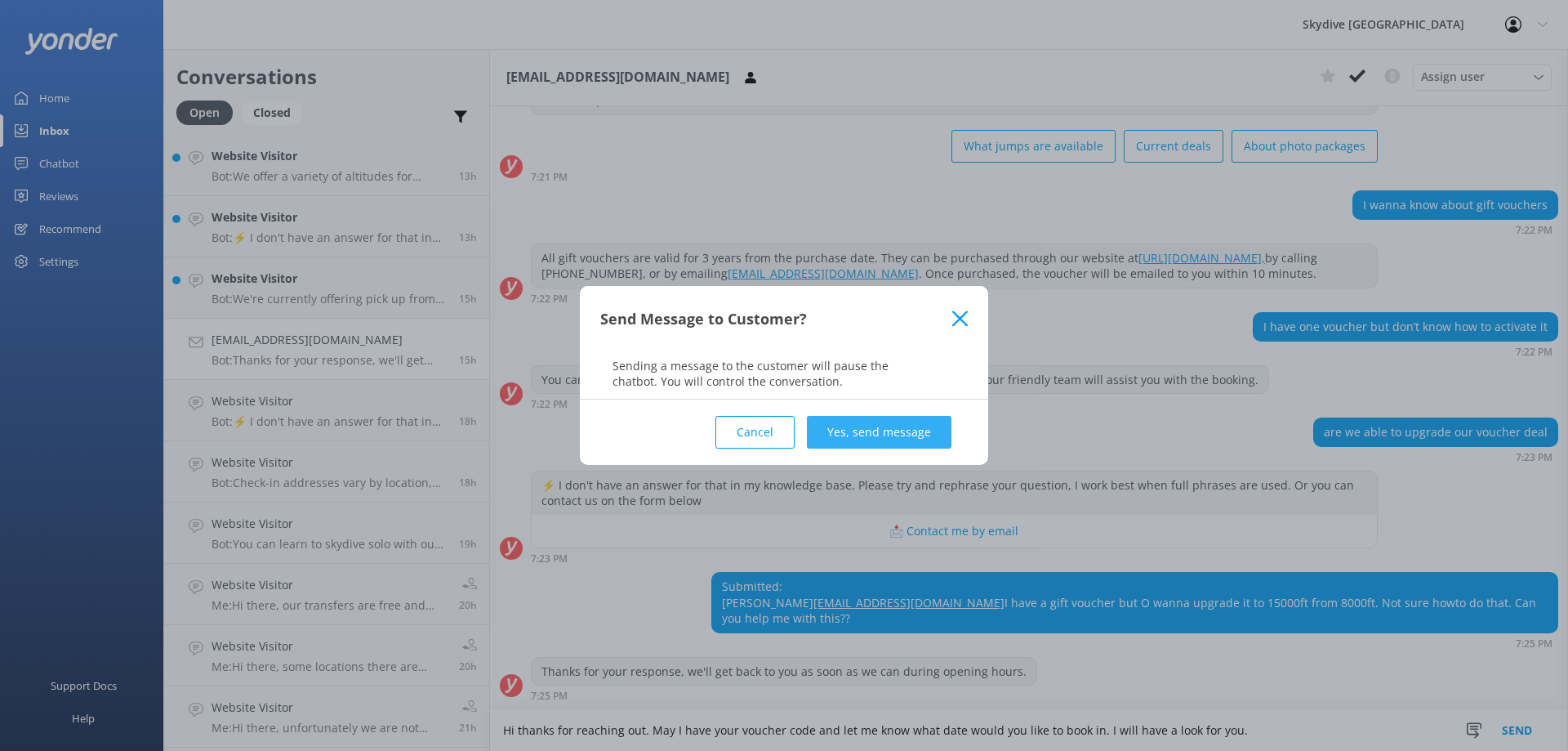
type textarea "Hi thanks for reaching out. May I have your voucher code and let me know what d…"
click at [844, 430] on button "Yes, send message" at bounding box center [880, 432] width 145 height 33
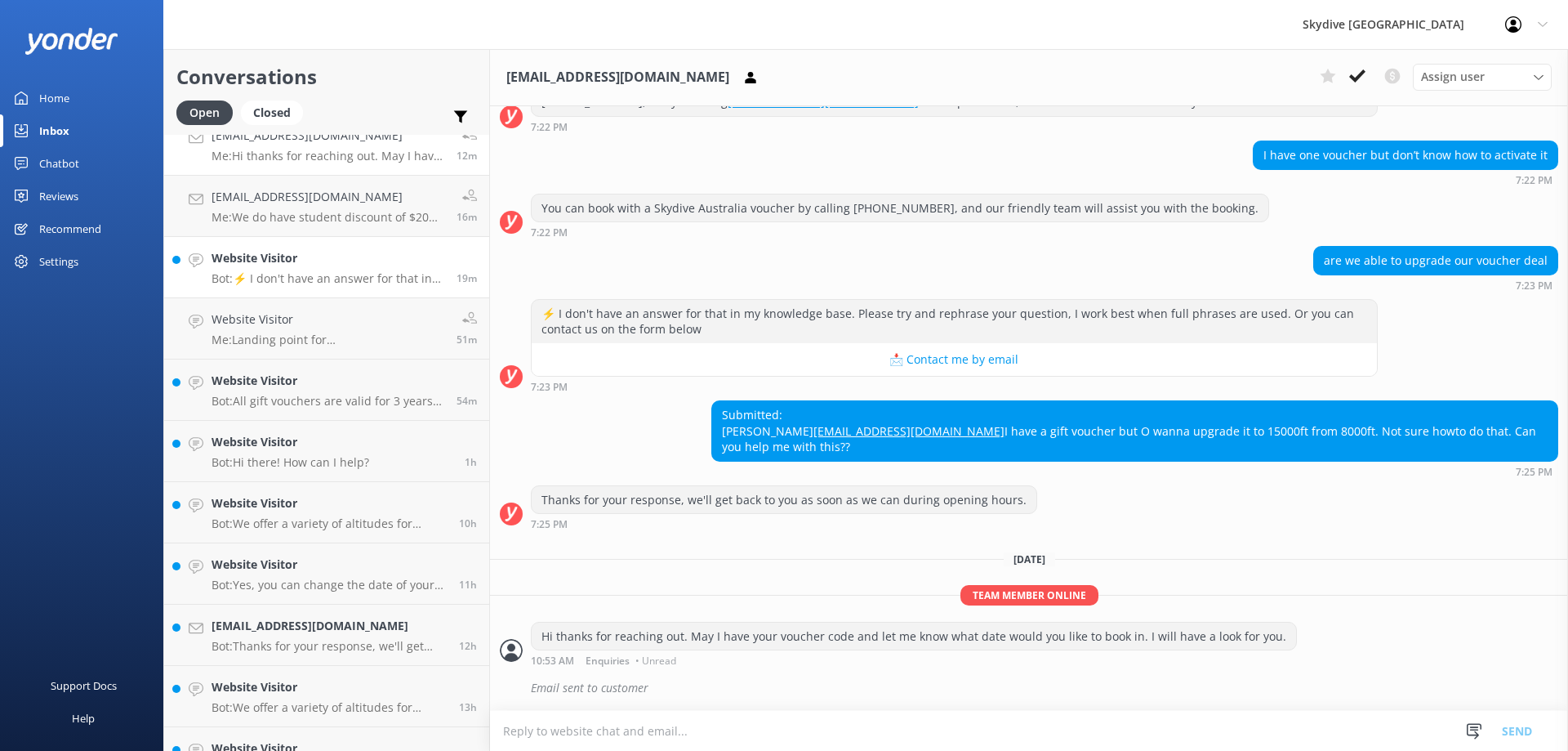
scroll to position [0, 0]
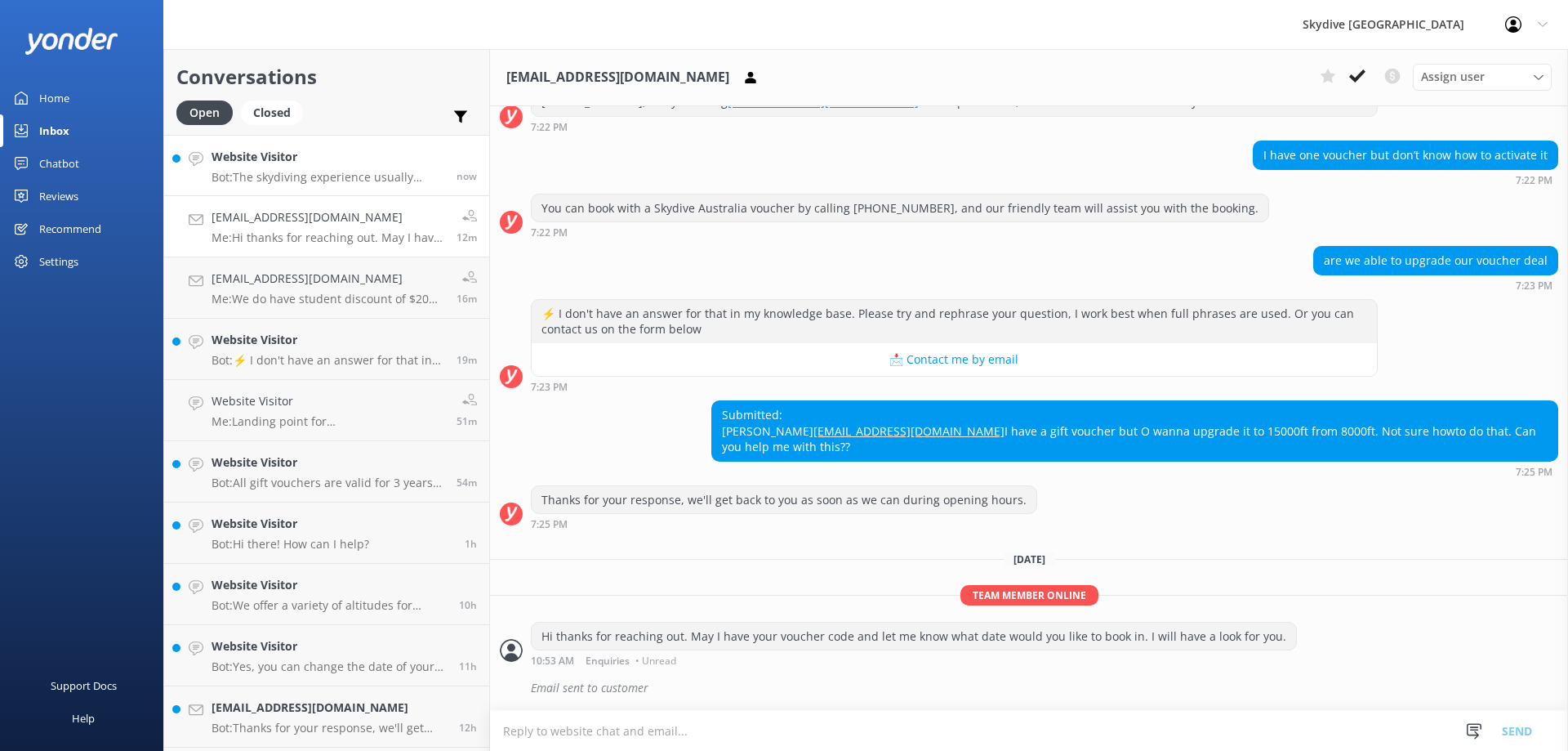
click at [318, 187] on link "Website Visitor Bot: The skydiving experience usually takes a couple of hours, …" at bounding box center [327, 165] width 325 height 62
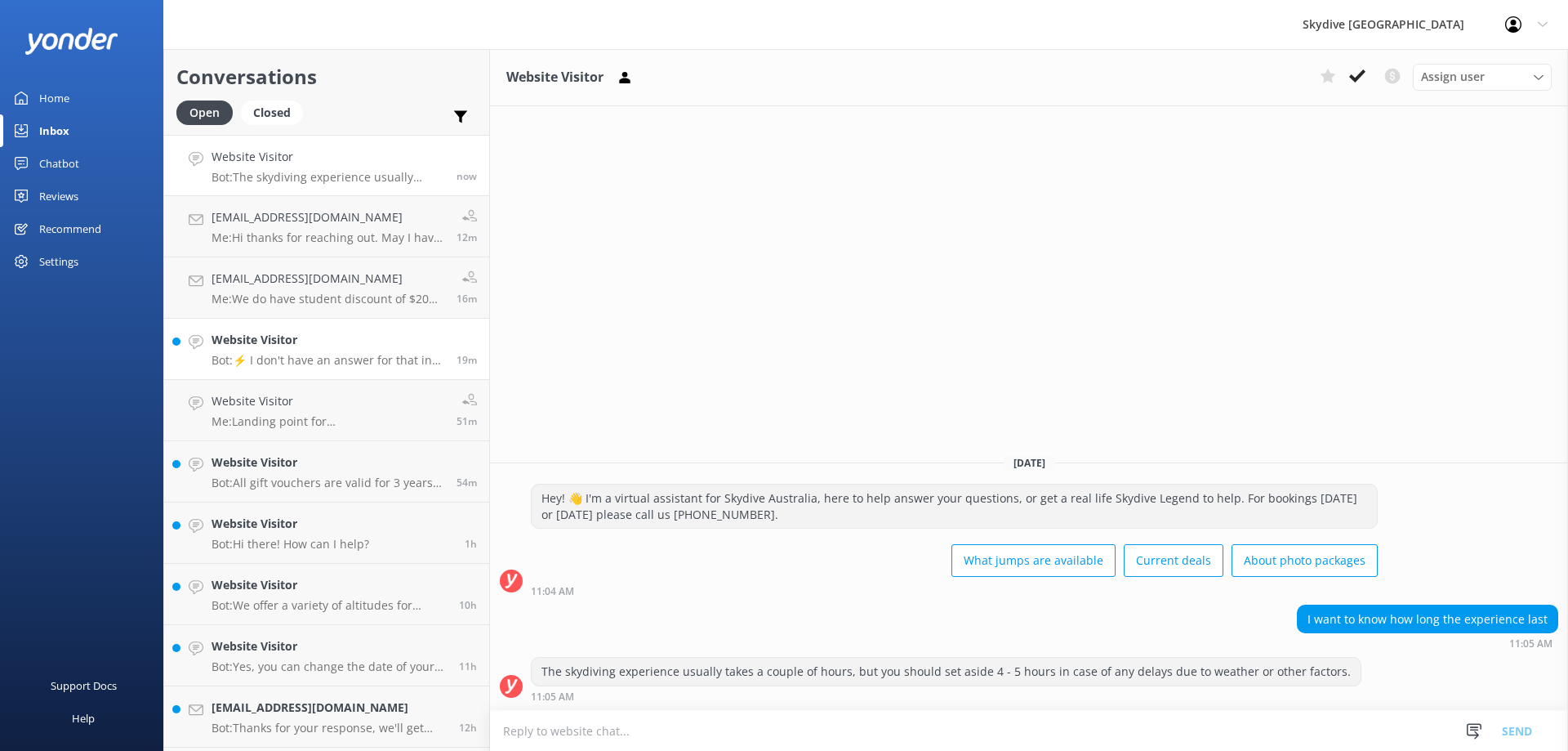
click at [330, 376] on link "Website Visitor Bot: ⚡ I don't have an answer for that in my knowledge base. Pl…" at bounding box center [327, 349] width 325 height 62
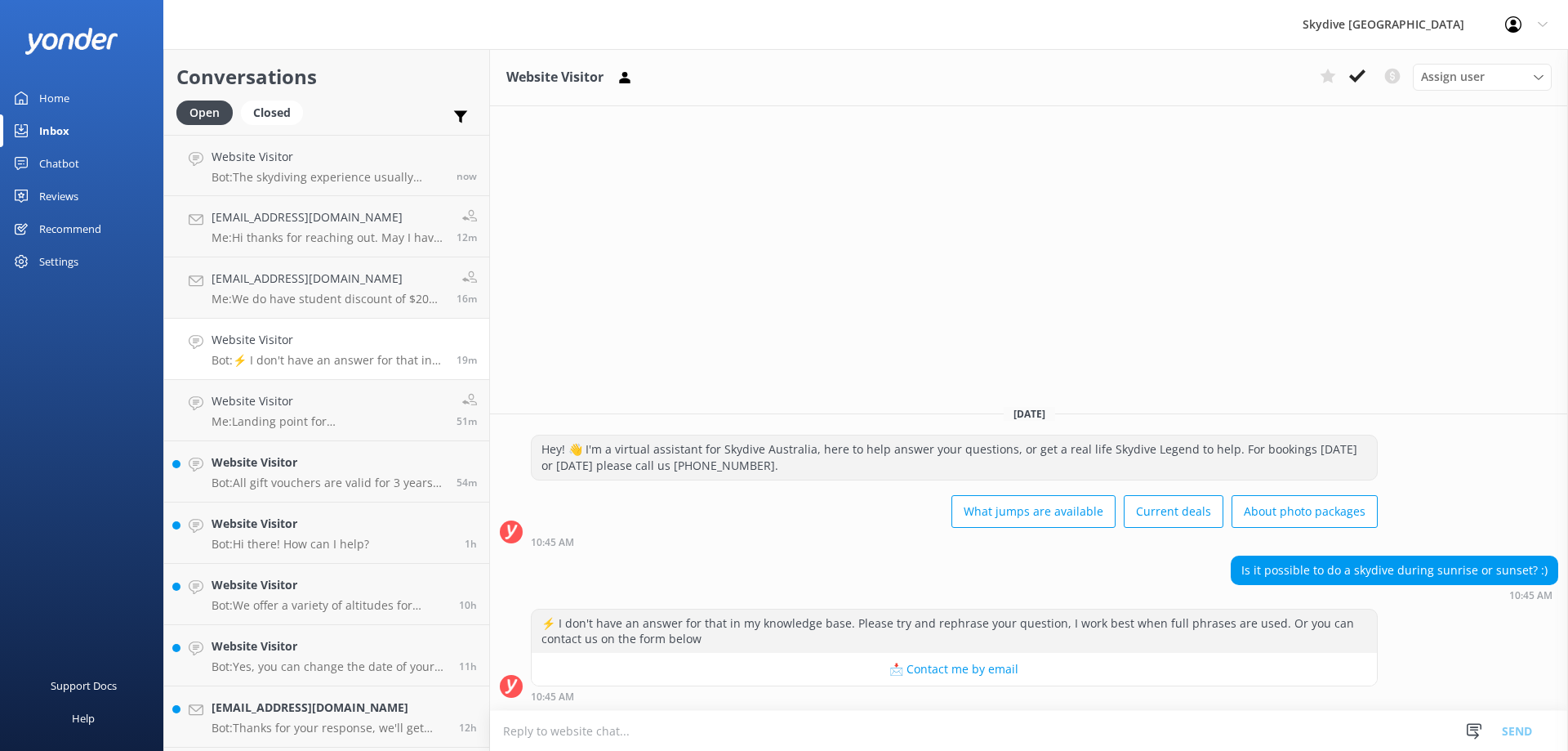
click at [898, 720] on textarea at bounding box center [1030, 730] width 1079 height 40
type textarea "H"
click at [878, 731] on textarea "Hi there, we do offer sunrise skydive at [GEOGRAPHIC_DATA], but not guarantee f…" at bounding box center [1030, 730] width 1079 height 41
click at [916, 731] on textarea "Hi there, we do offer sunrise skydive at [GEOGRAPHIC_DATA], but not guarantee f…" at bounding box center [1030, 730] width 1079 height 41
click at [874, 732] on textarea "Hi there, we do offer sunrise skydive at [GEOGRAPHIC_DATA], but not guarantee f…" at bounding box center [1030, 730] width 1079 height 41
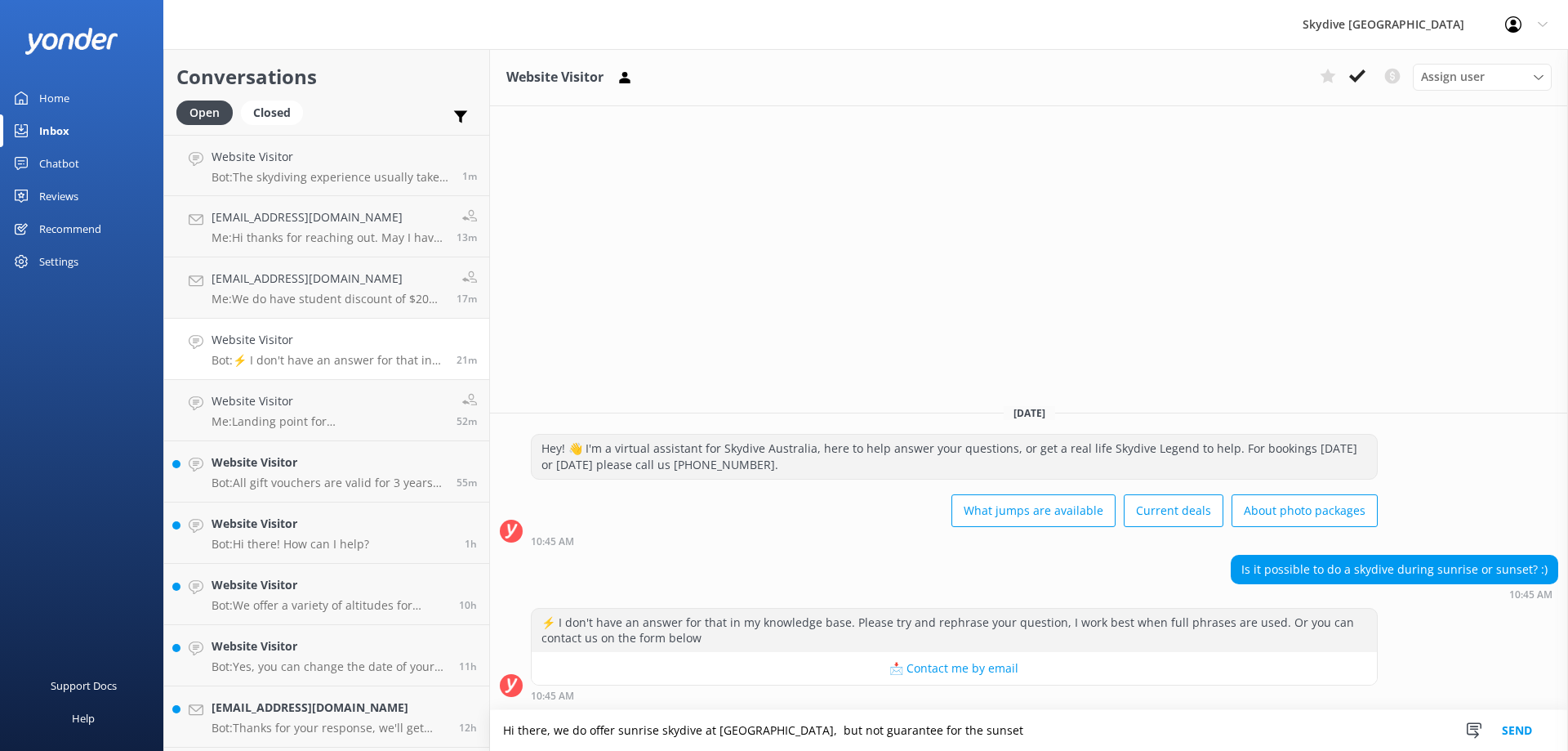
click at [946, 734] on textarea "Hi there, we do offer sunrise skydive at [GEOGRAPHIC_DATA], but not guarantee f…" at bounding box center [1030, 730] width 1079 height 41
type textarea "Hi there, we do offer sunrise skydive at [GEOGRAPHIC_DATA], but not guarantee f…"
click at [1511, 728] on button "Send" at bounding box center [1517, 730] width 62 height 41
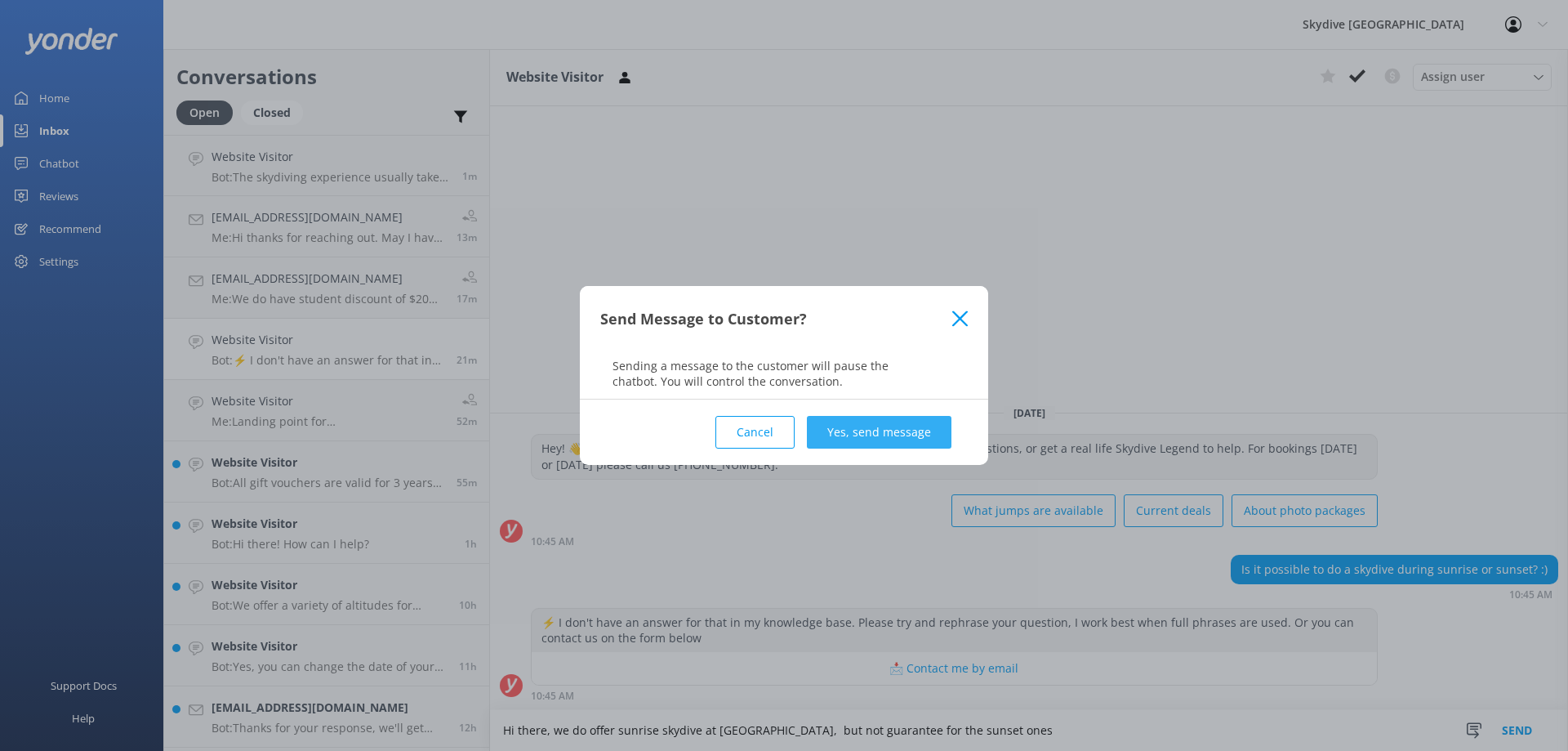
click at [866, 436] on button "Yes, send message" at bounding box center [880, 432] width 145 height 33
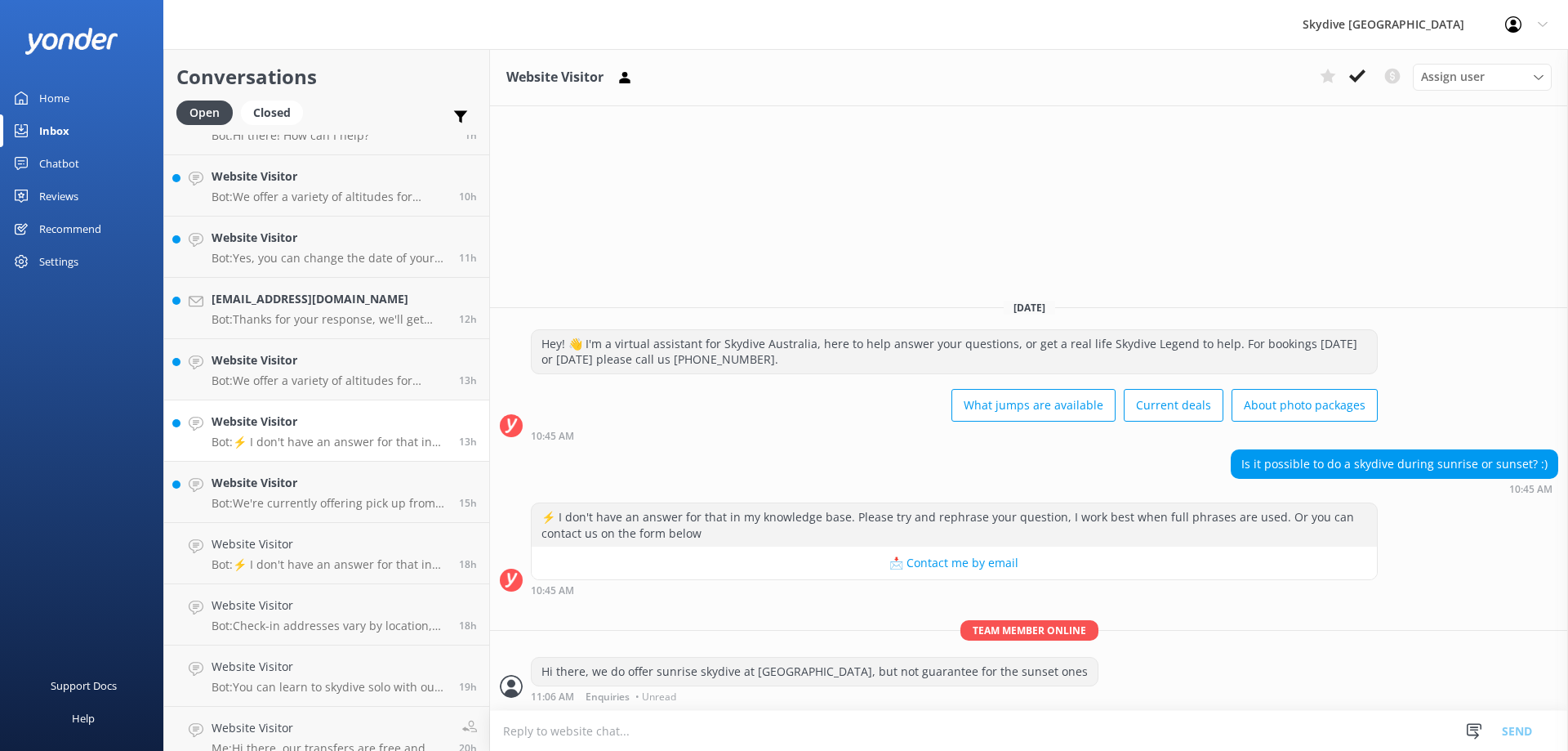
scroll to position [490, 0]
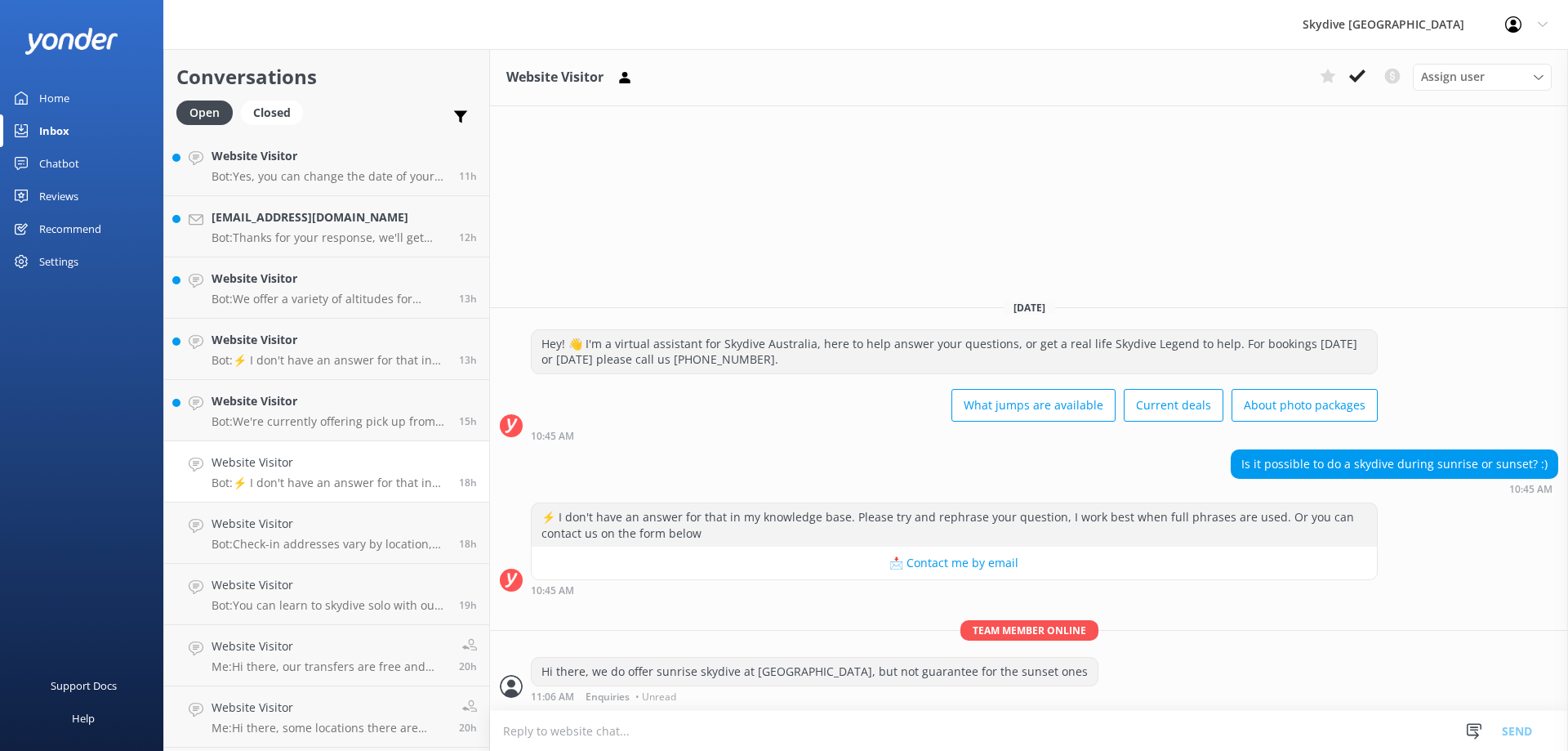
click at [350, 465] on h4 "Website Visitor" at bounding box center [329, 463] width 235 height 18
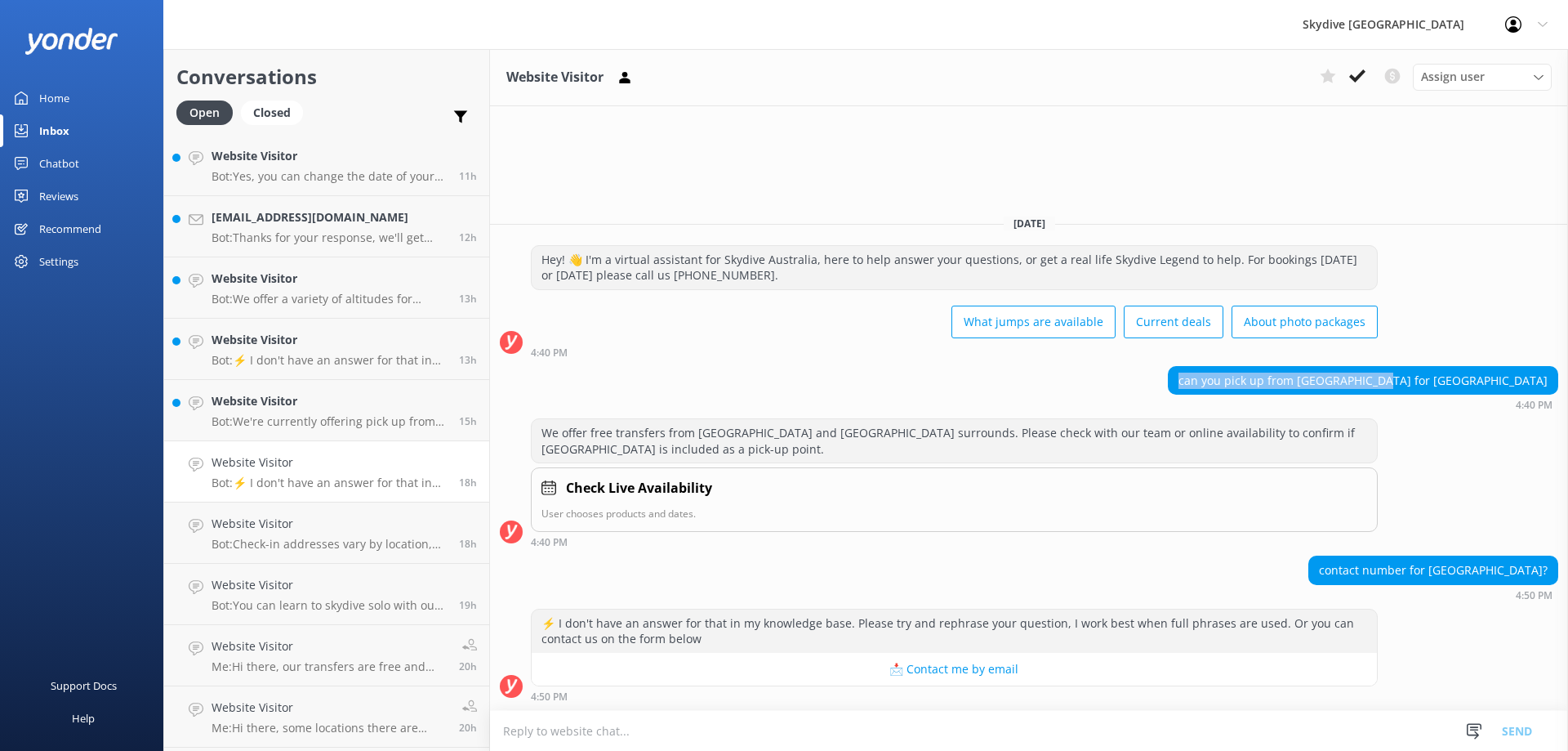
drag, startPoint x: 1264, startPoint y: 381, endPoint x: 1448, endPoint y: 381, distance: 184.0
click at [1448, 381] on div "can you pick up from [GEOGRAPHIC_DATA] for [GEOGRAPHIC_DATA]" at bounding box center [1363, 380] width 388 height 28
click at [965, 718] on textarea at bounding box center [1030, 730] width 1079 height 40
drag, startPoint x: 674, startPoint y: 275, endPoint x: 752, endPoint y: 274, distance: 78.0
click at [752, 274] on div "Hey! 👋 I'm a virtual assistant for Skydive Australia, here to help answer your …" at bounding box center [955, 266] width 846 height 43
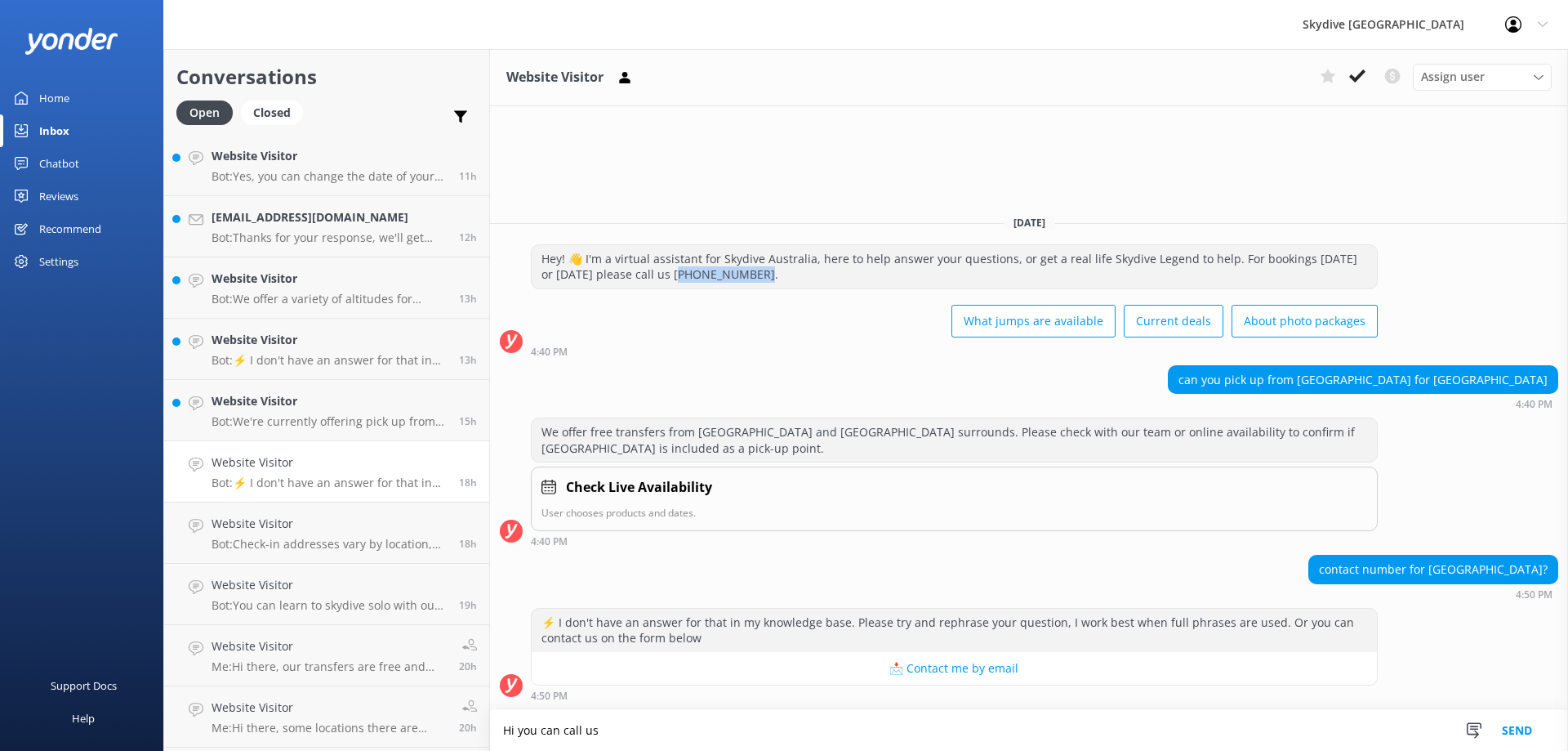
copy div "300 663 634."
click at [705, 740] on textarea "Hi you can call us" at bounding box center [1030, 730] width 1079 height 41
paste textarea "1300 663 634."
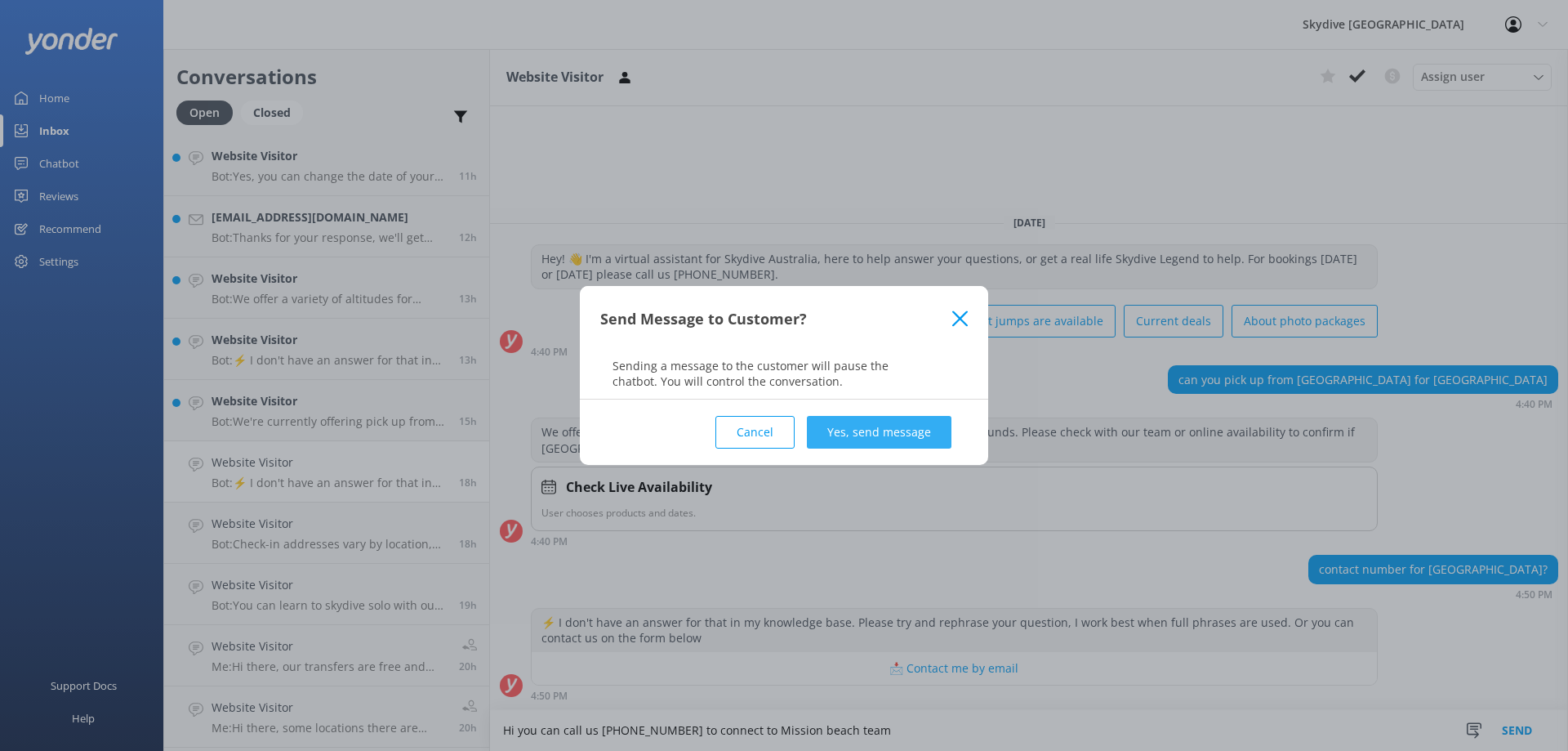
type textarea "Hi you can call us [PHONE_NUMBER] to connect to Mission beach team"
click at [913, 419] on button "Yes, send message" at bounding box center [880, 432] width 145 height 33
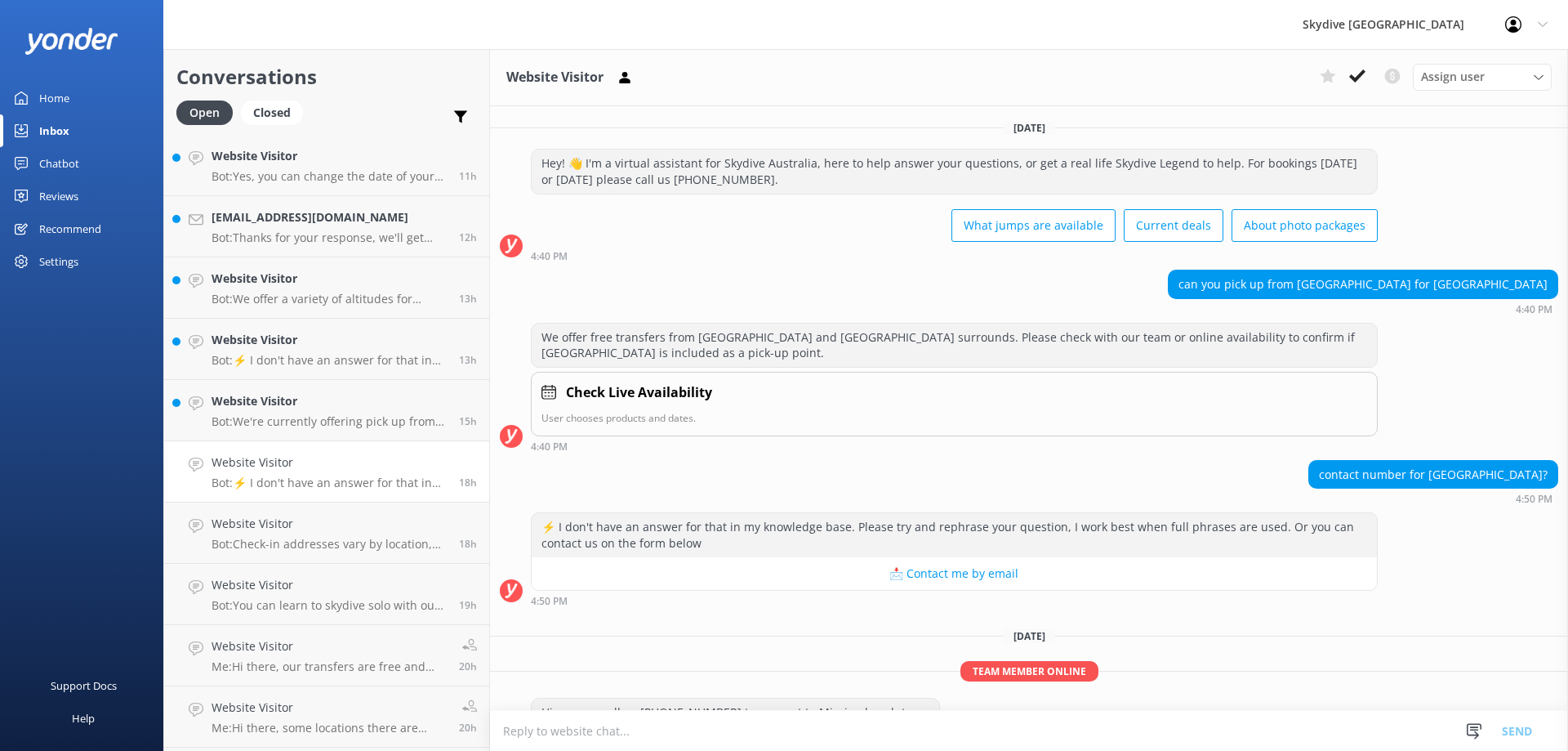
scroll to position [41, 0]
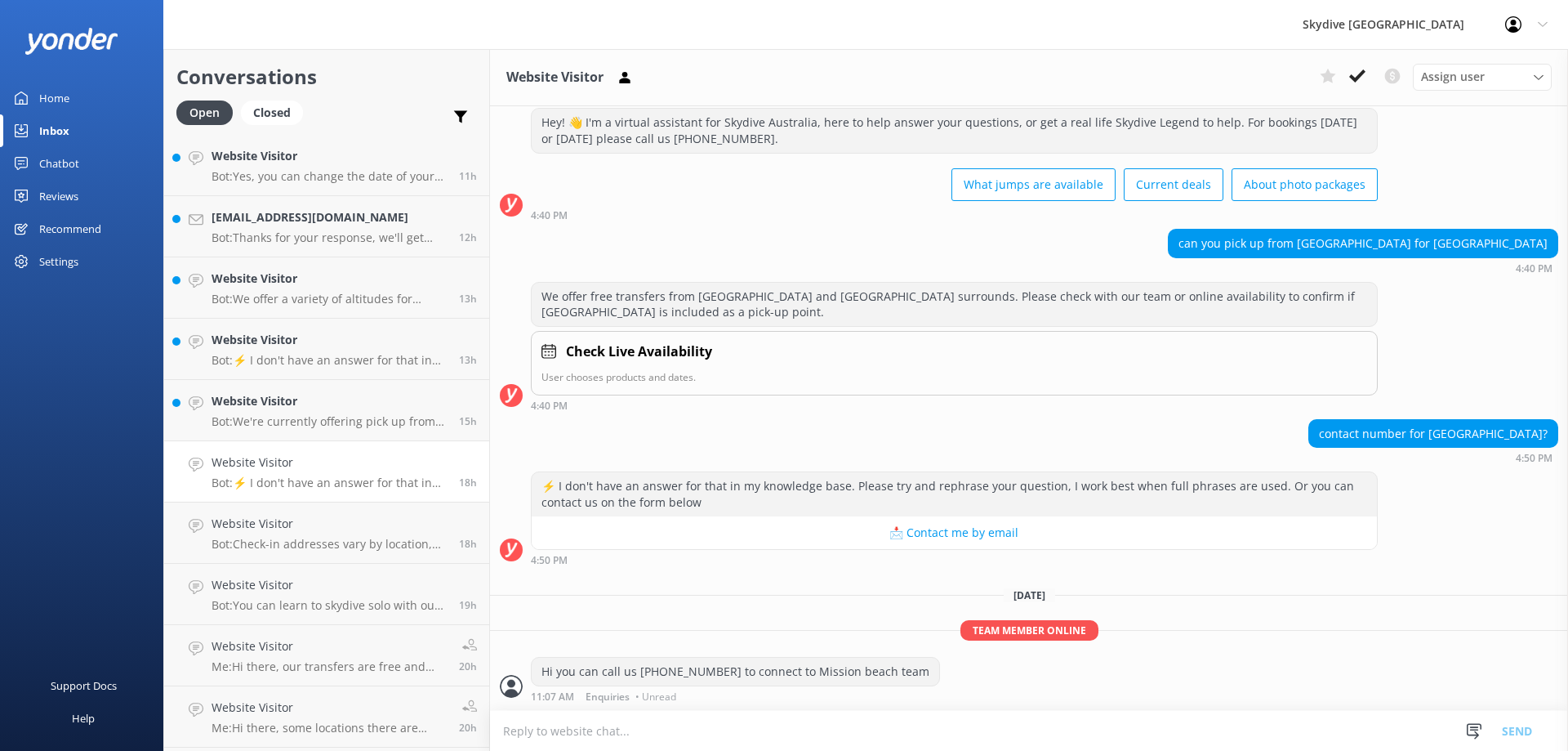
click at [367, 478] on p "Bot: ⚡ I don't have an answer for that in my knowledge base. Please try and rep…" at bounding box center [329, 482] width 235 height 14
click at [338, 473] on div "Website Visitor Bot: ⚡ I don't have an answer for that in my knowledge base. Pl…" at bounding box center [329, 471] width 235 height 36
click at [339, 429] on link "Website Visitor Bot: We're currently offering pick up from the majority of our …" at bounding box center [327, 410] width 325 height 62
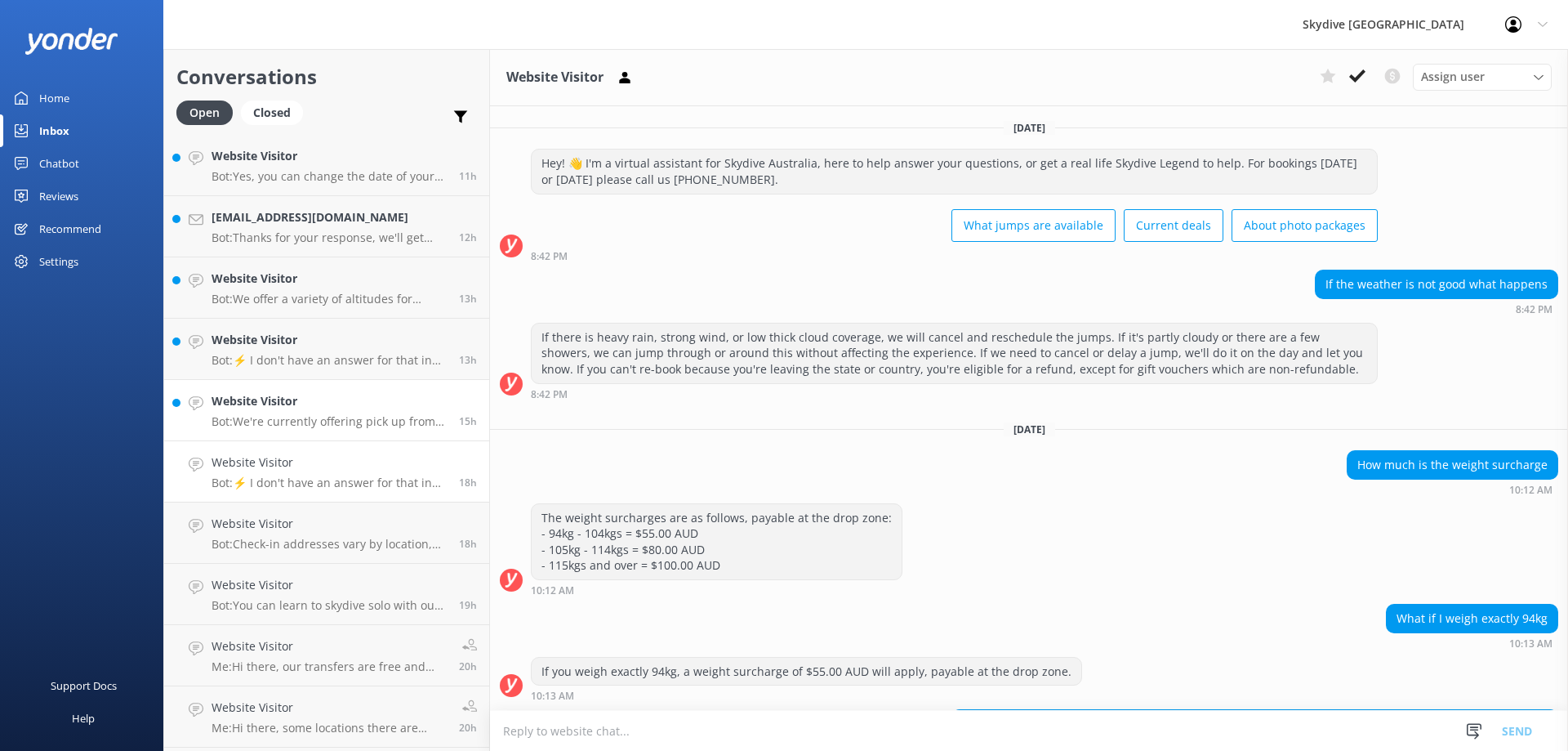
scroll to position [1642, 0]
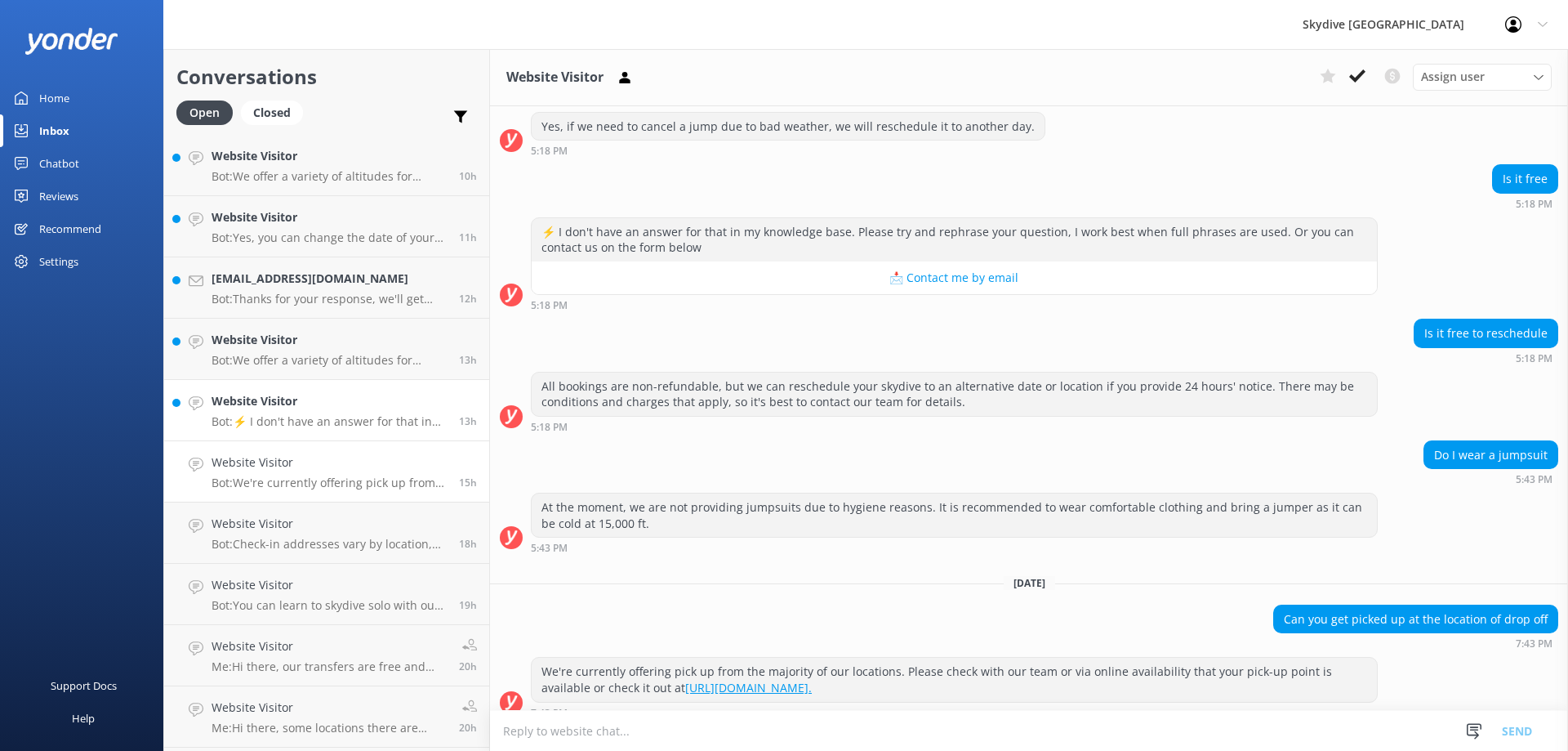
click at [372, 427] on p "Bot: ⚡ I don't have an answer for that in my knowledge base. Please try and rep…" at bounding box center [329, 421] width 235 height 14
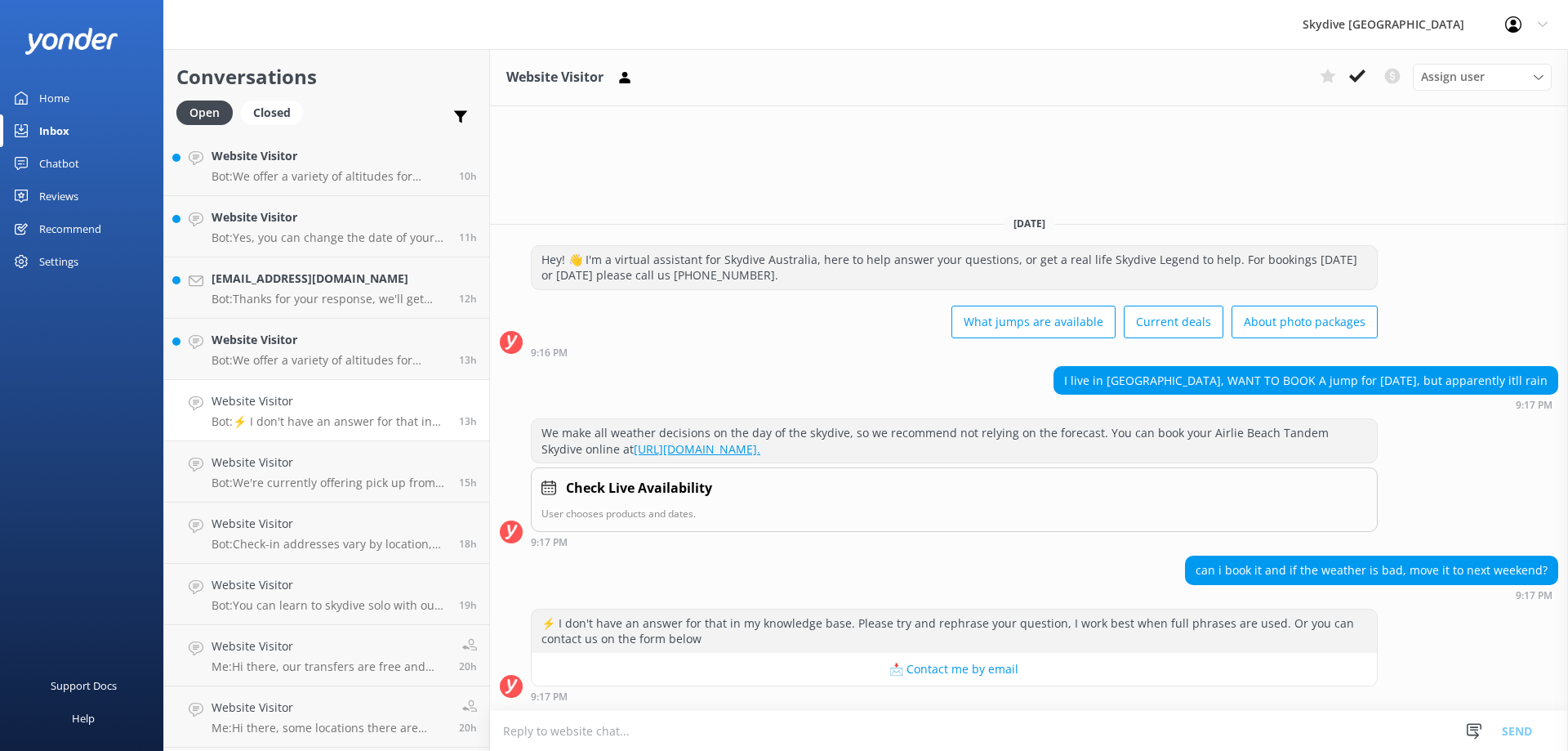
click at [844, 737] on textarea at bounding box center [1030, 730] width 1079 height 40
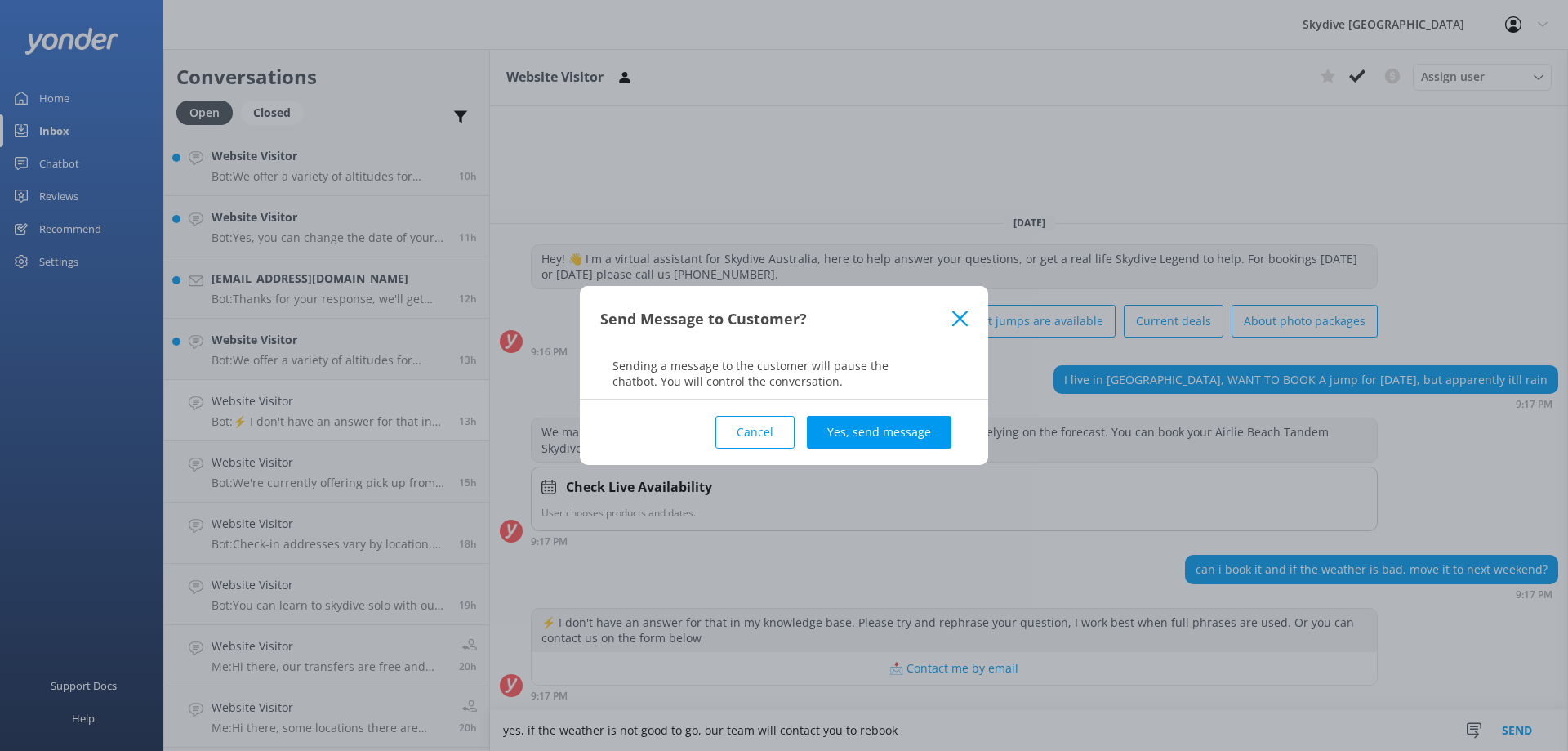
type textarea "yes, if the weather is not good to go, our team will contact you to rebook"
click at [895, 401] on div "Cancel Yes, send message" at bounding box center [784, 431] width 368 height 65
click at [896, 426] on button "Yes, send message" at bounding box center [880, 432] width 145 height 33
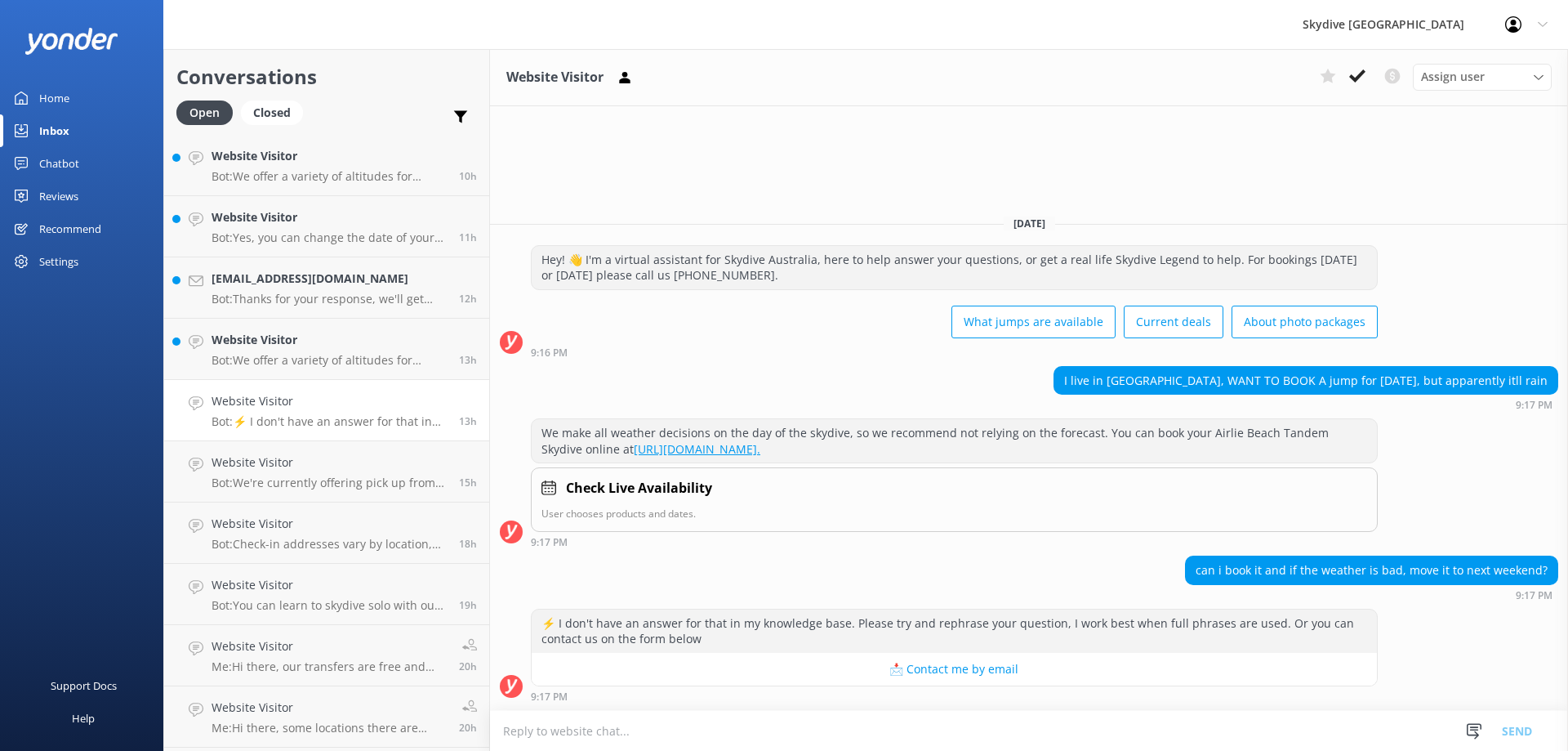
scroll to position [41, 0]
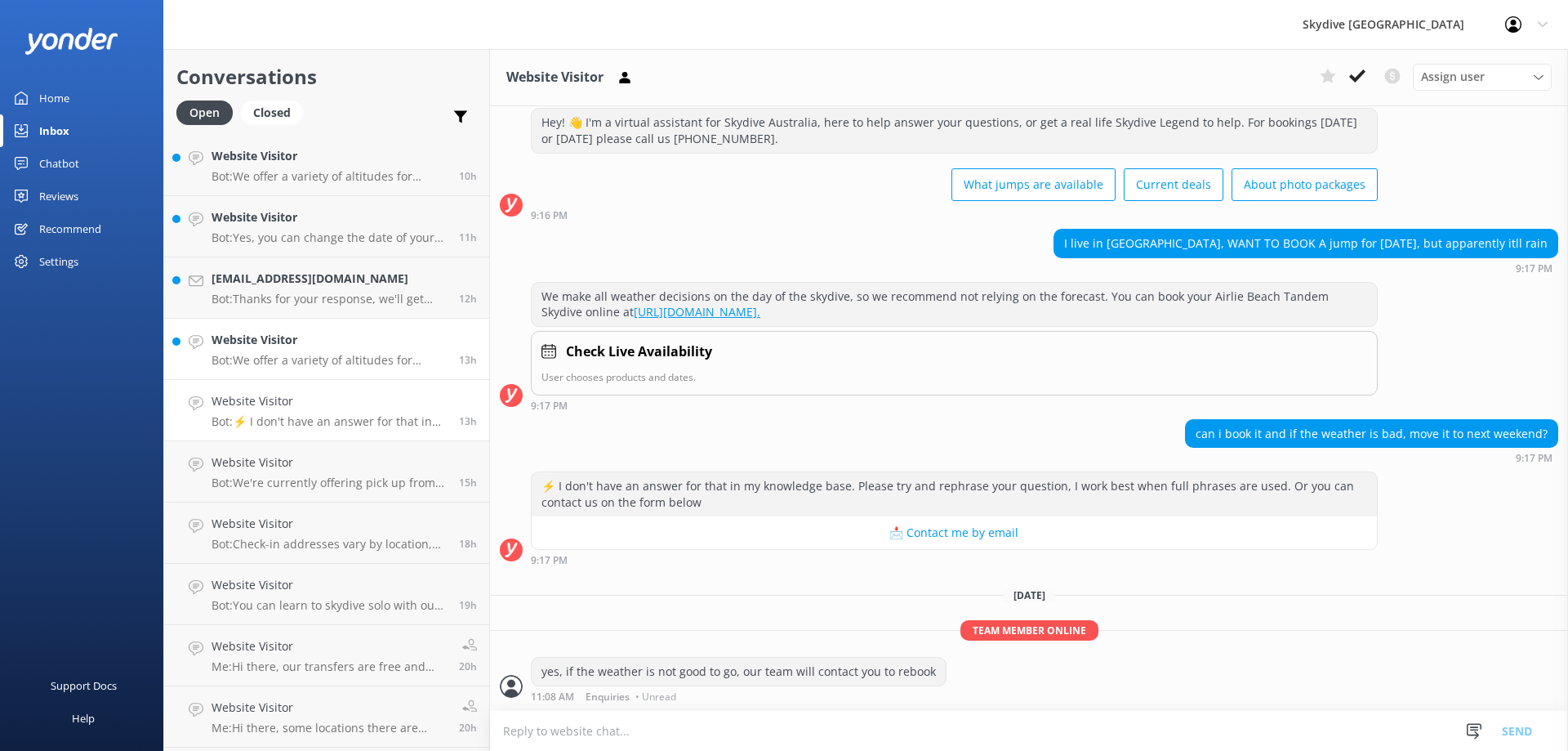
click at [358, 368] on link "Website Visitor Bot: We offer a variety of altitudes for skydiving, with all dr…" at bounding box center [327, 349] width 325 height 62
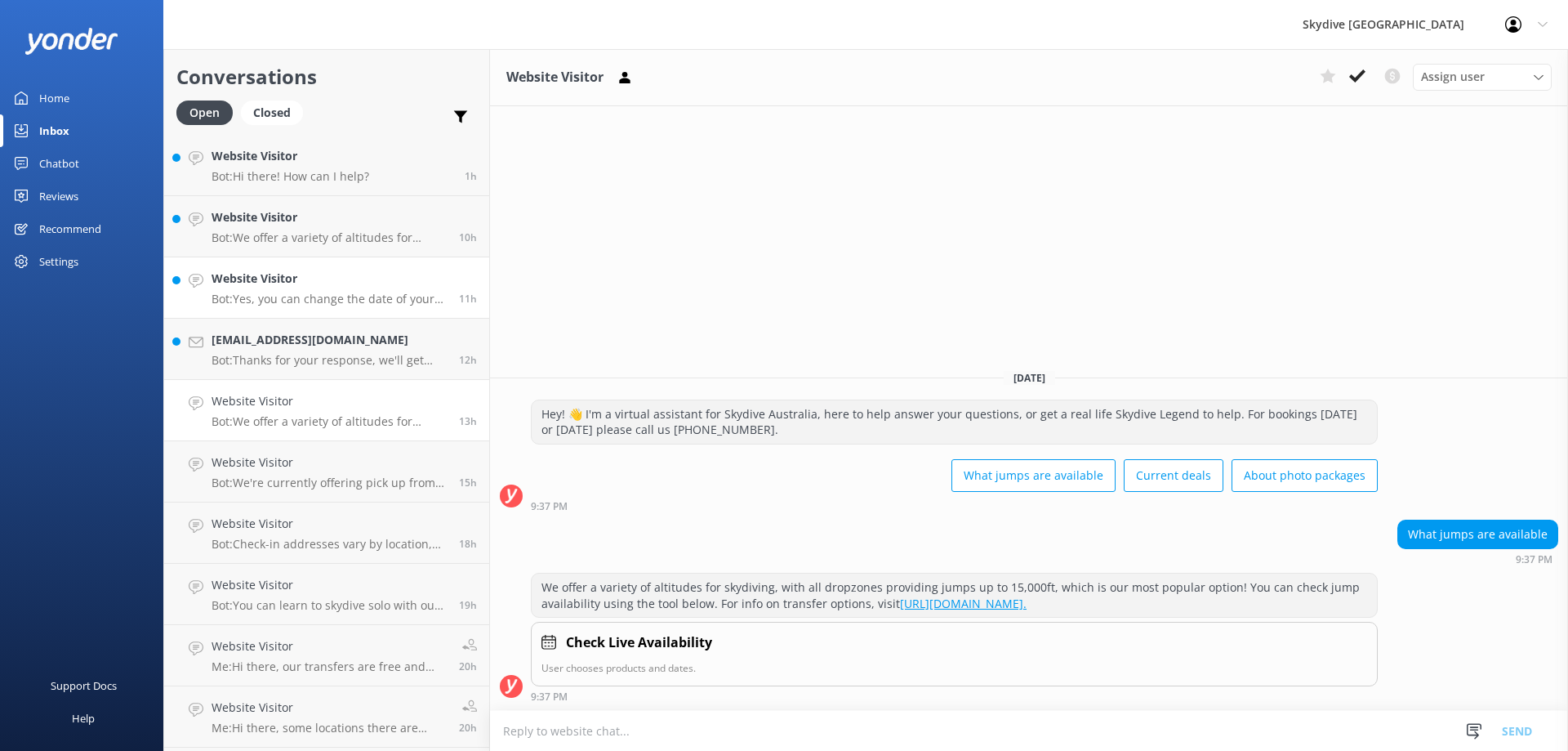
click at [393, 288] on h4 "Website Visitor" at bounding box center [329, 279] width 235 height 18
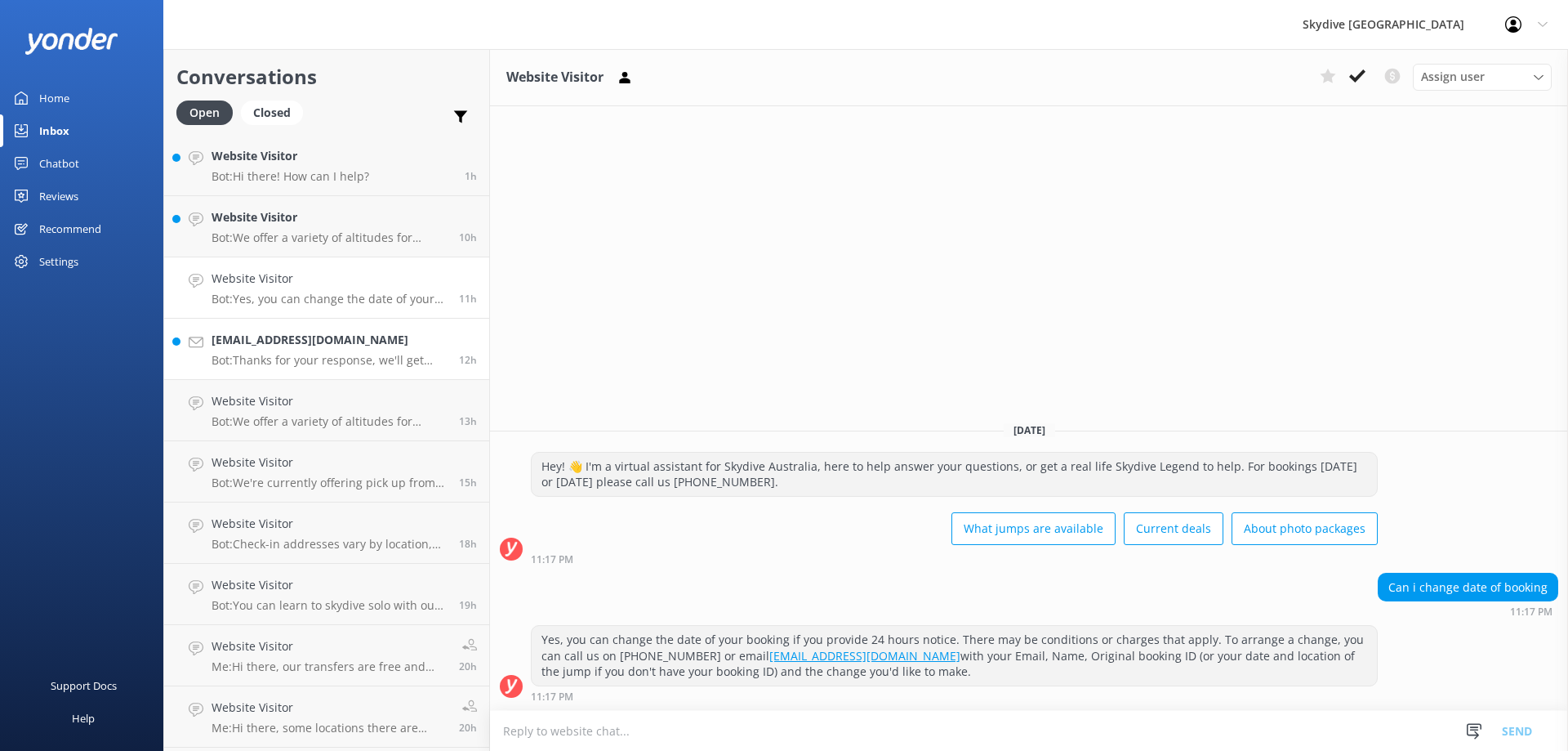
click at [383, 339] on h4 "[EMAIL_ADDRESS][DOMAIN_NAME]" at bounding box center [329, 339] width 235 height 18
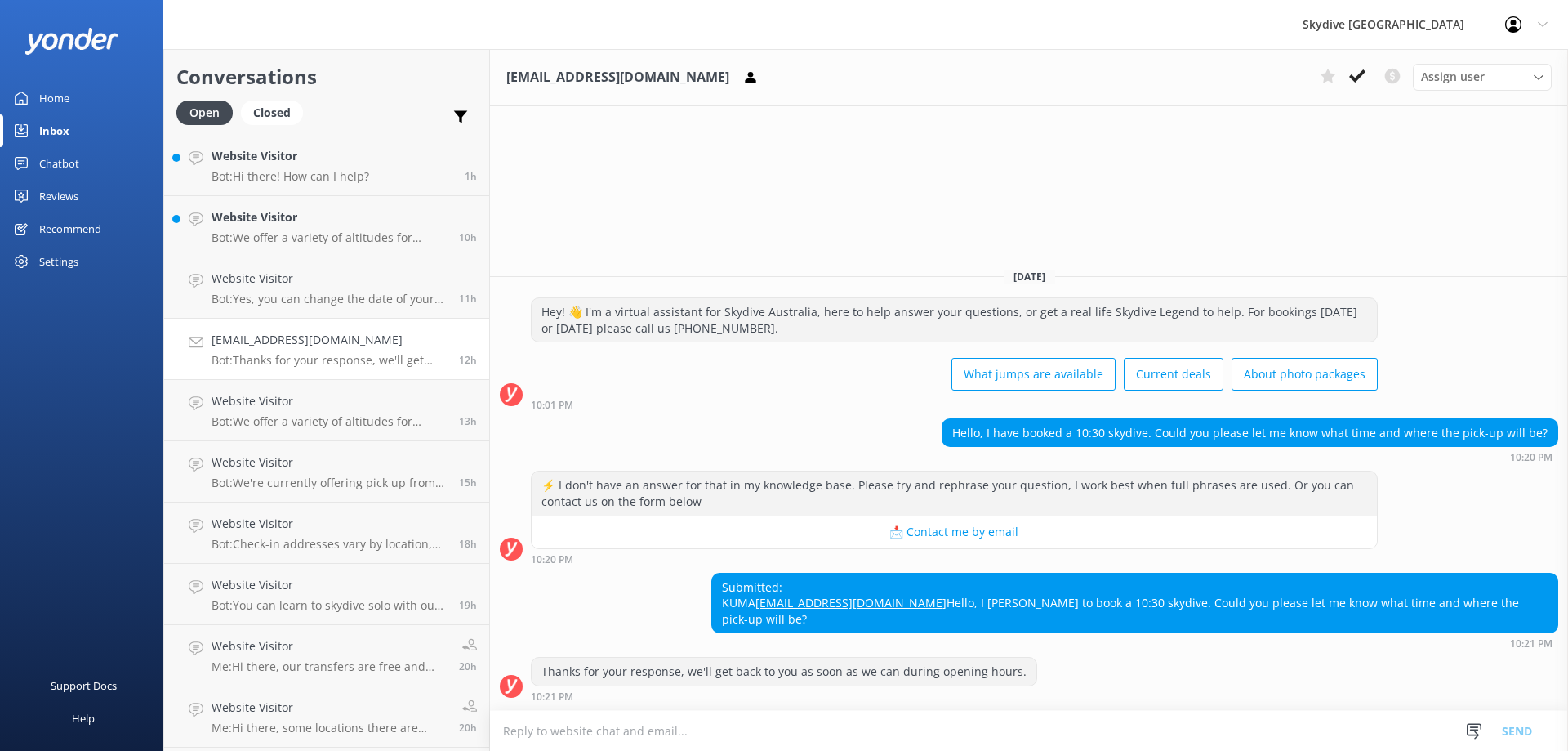
click at [600, 738] on textarea at bounding box center [1030, 730] width 1079 height 40
type textarea "Hi"
click at [340, 490] on link "Website Visitor Bot: We're currently offering pick up from the majority of our …" at bounding box center [327, 471] width 325 height 62
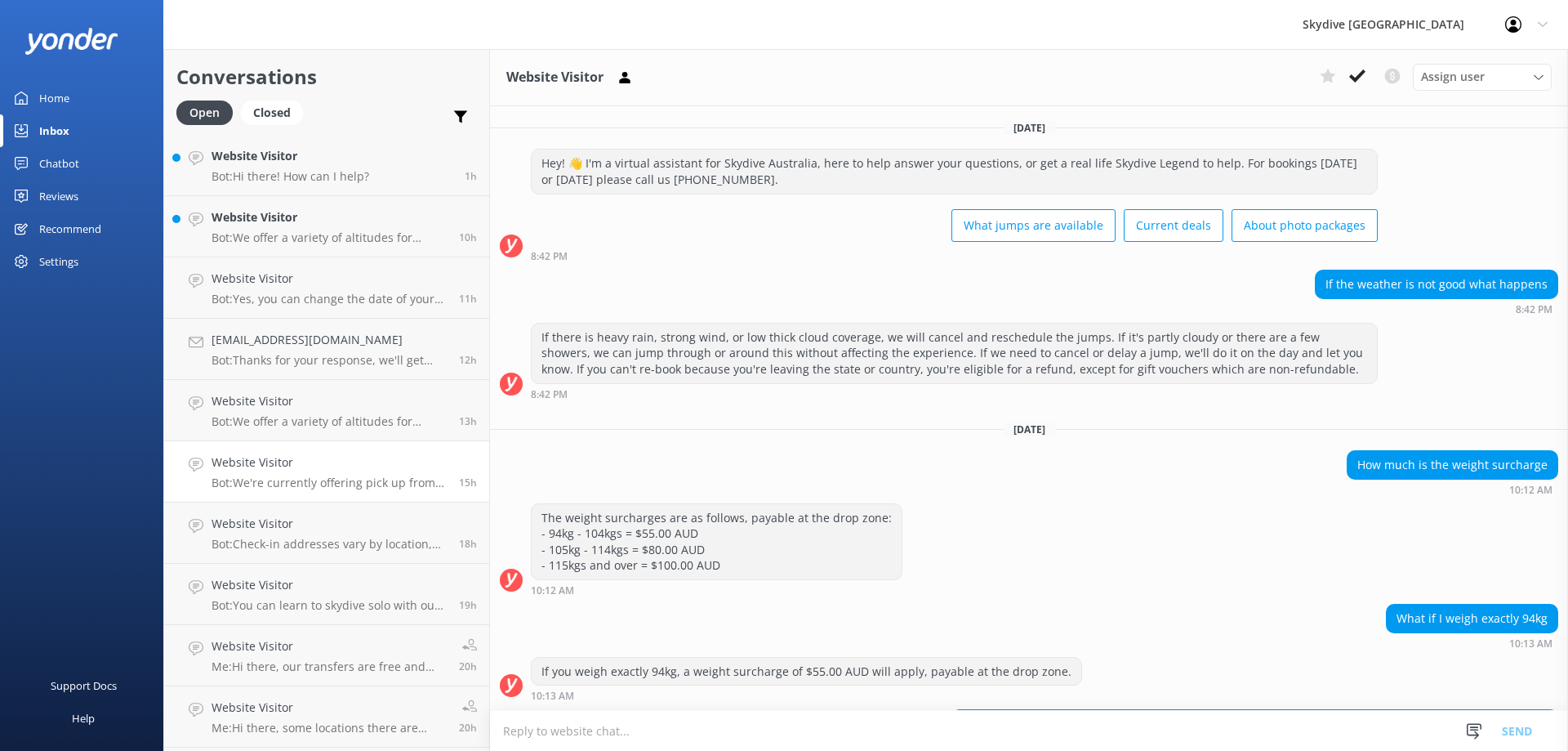
scroll to position [1642, 0]
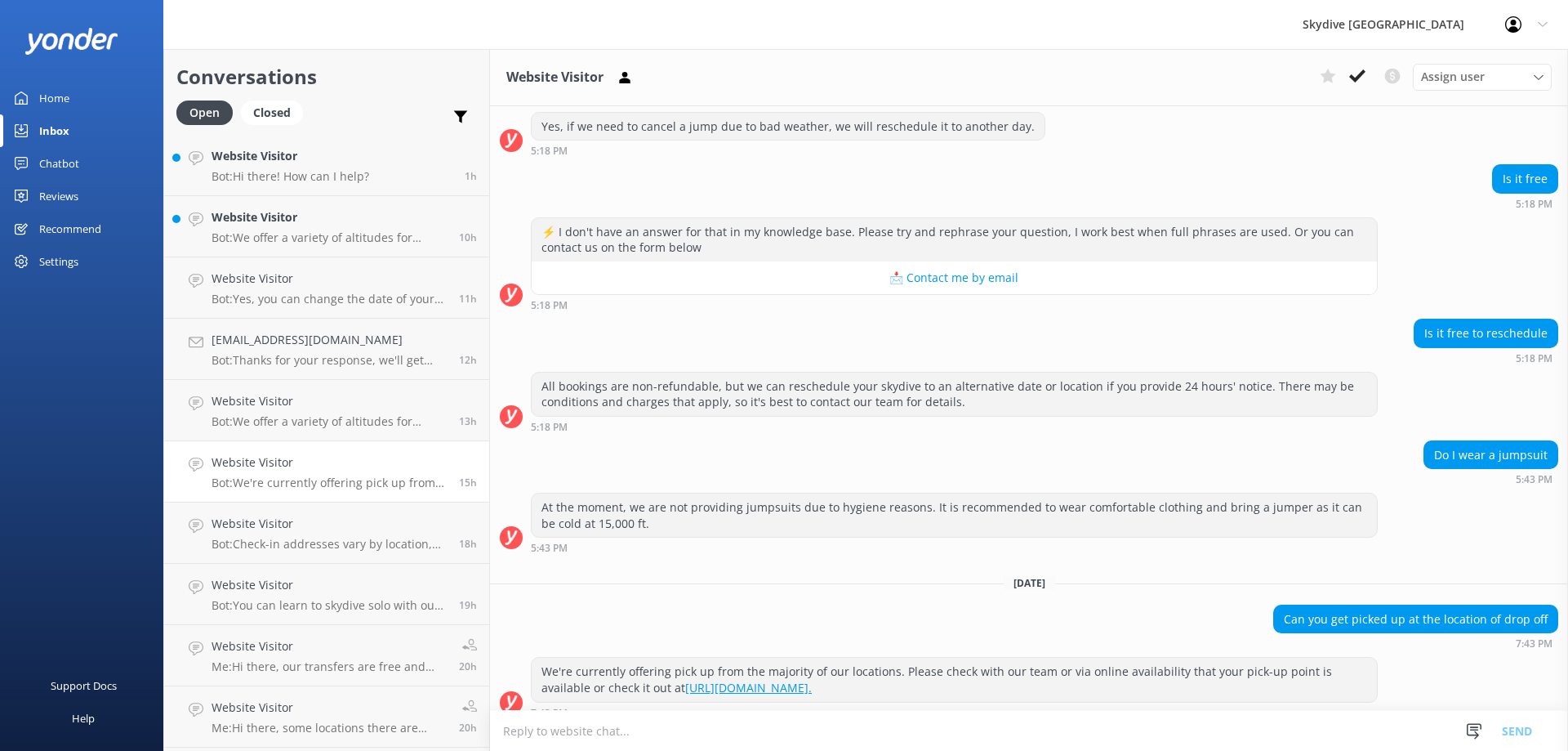
click at [812, 680] on link "[URL][DOMAIN_NAME]." at bounding box center [749, 687] width 127 height 15
drag, startPoint x: 905, startPoint y: 680, endPoint x: 545, endPoint y: 657, distance: 360.7
click at [545, 657] on div "We're currently offering pick up from the majority of our locations. Please che…" at bounding box center [955, 679] width 846 height 43
copy div "We're currently offering pick up from the majority of our locations. Please che…"
click at [330, 345] on h4 "[EMAIL_ADDRESS][DOMAIN_NAME]" at bounding box center [329, 339] width 235 height 18
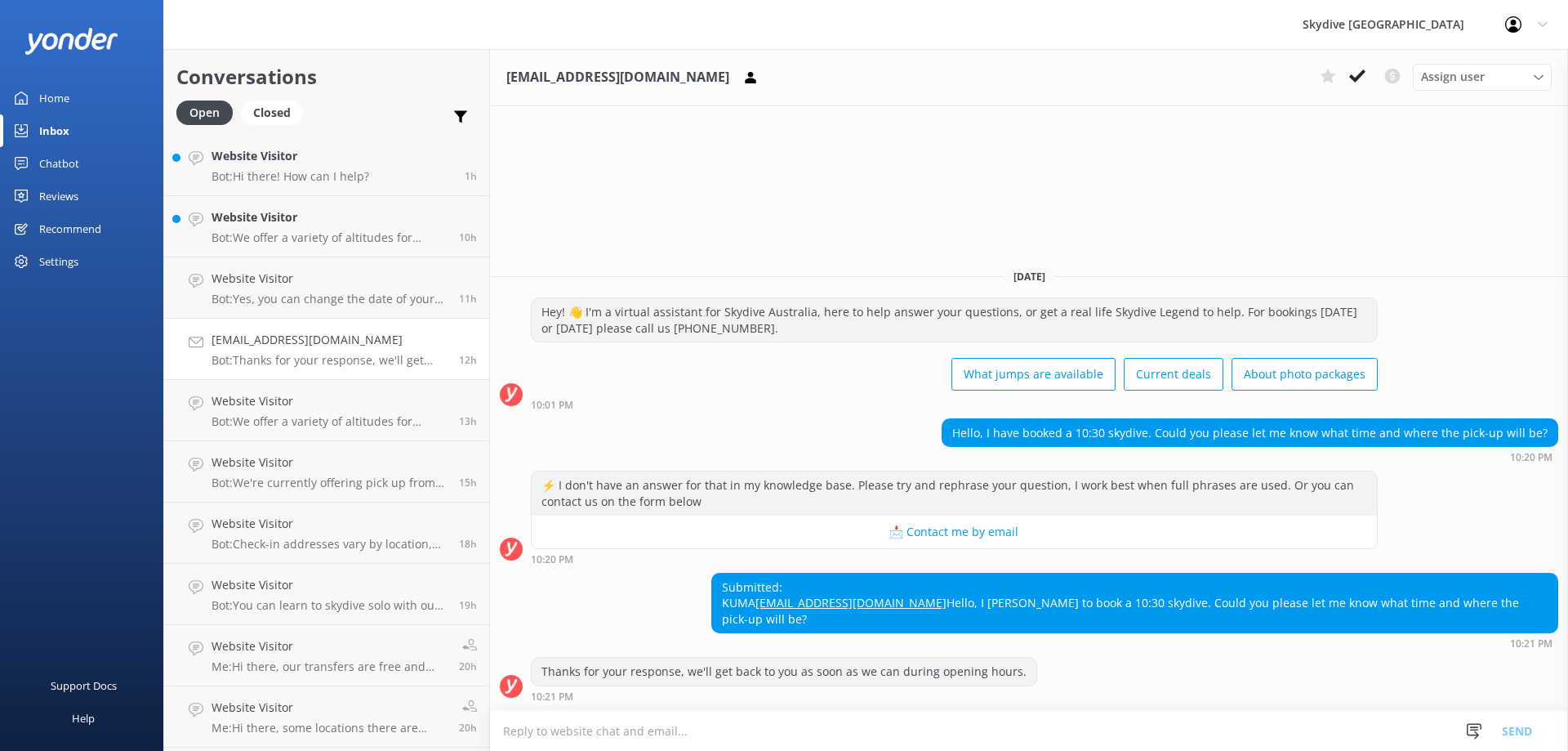
click at [648, 744] on textarea at bounding box center [1030, 730] width 1079 height 40
paste textarea "We're currently offering pick up from the majority of our locations. Please che…"
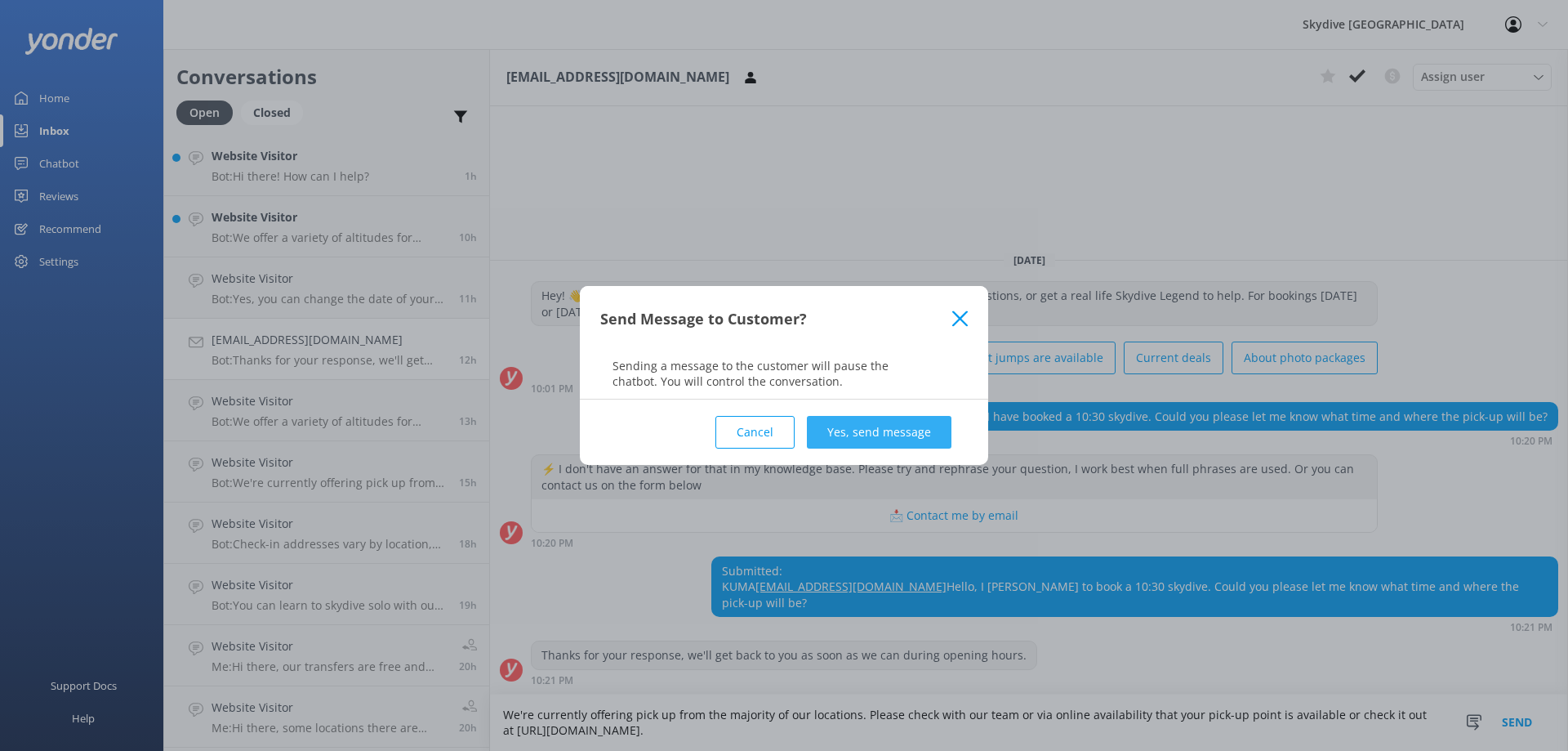
type textarea "We're currently offering pick up from the majority of our locations. Please che…"
click at [899, 437] on button "Yes, send message" at bounding box center [880, 432] width 145 height 33
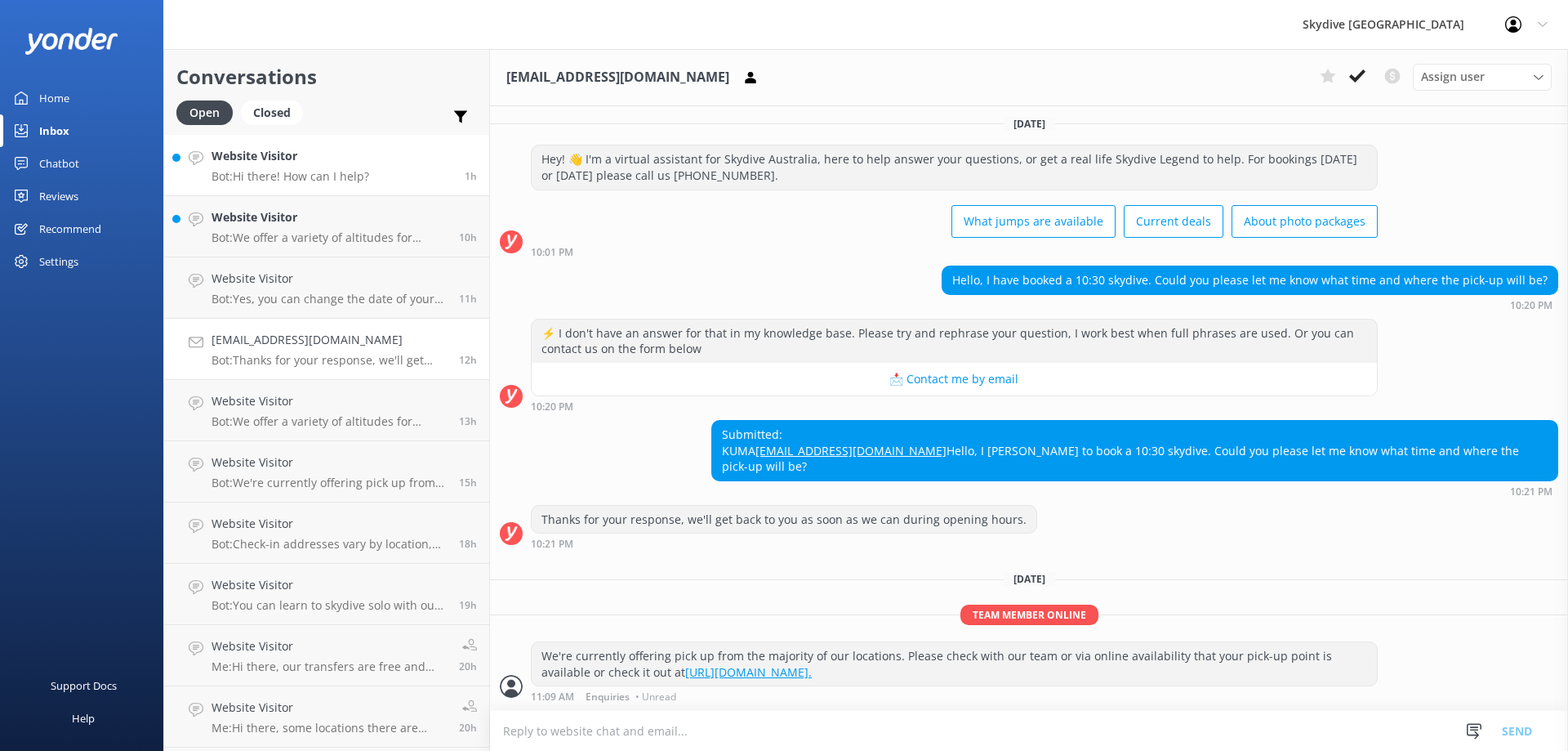
scroll to position [163, 0]
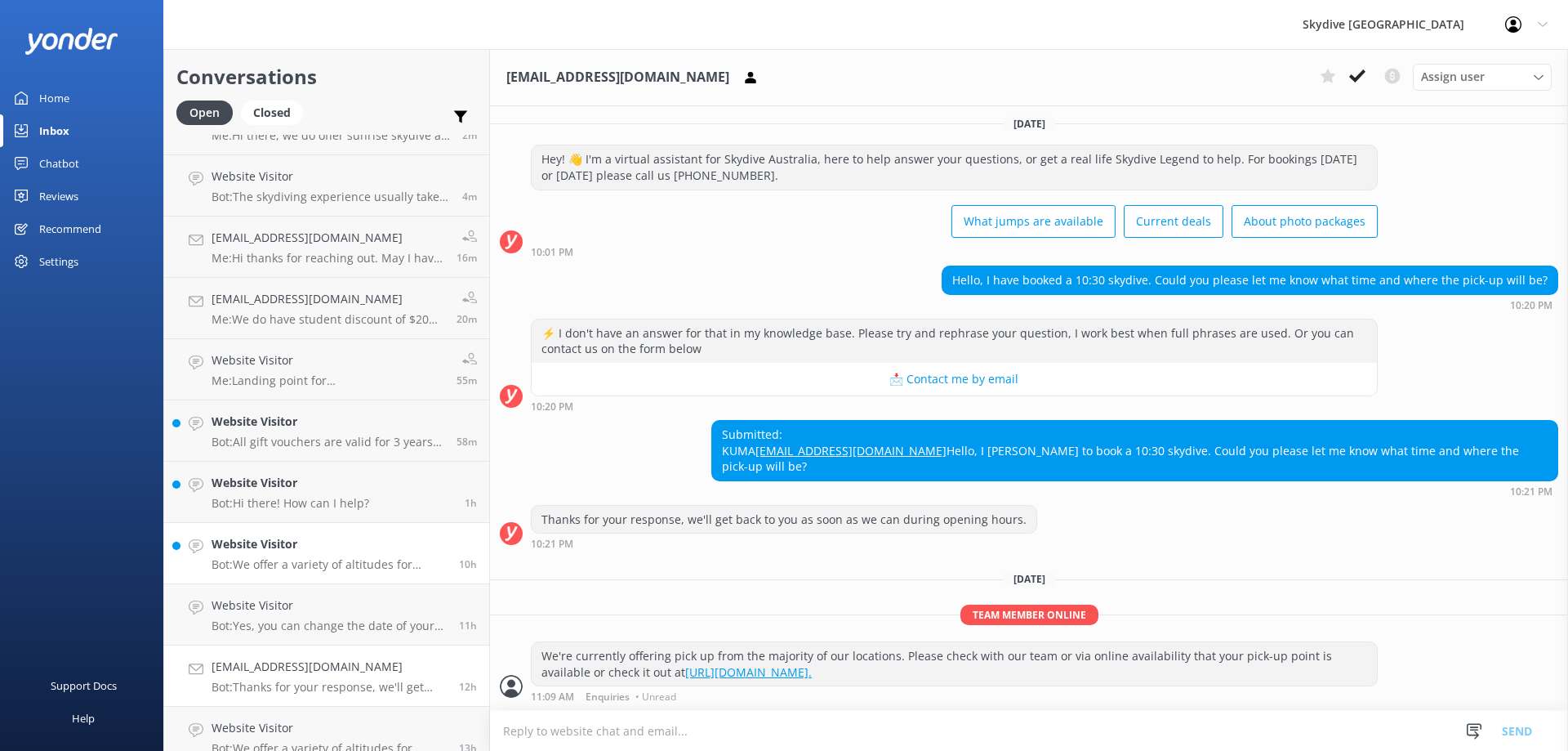
click at [303, 539] on h4 "Website Visitor" at bounding box center [329, 544] width 235 height 18
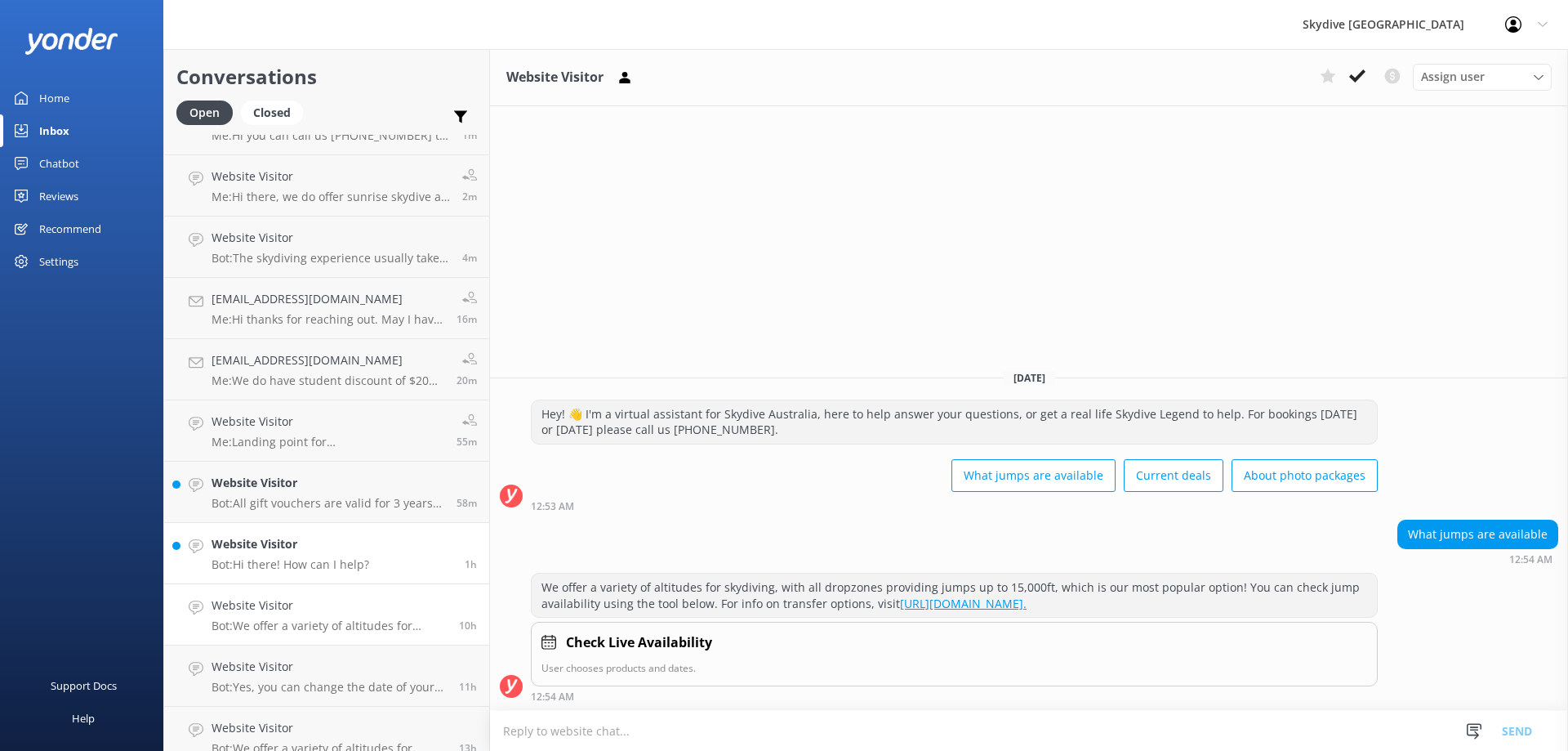
click at [346, 524] on link "Website Visitor Bot: Hi there! How can I help? 1h" at bounding box center [327, 553] width 325 height 62
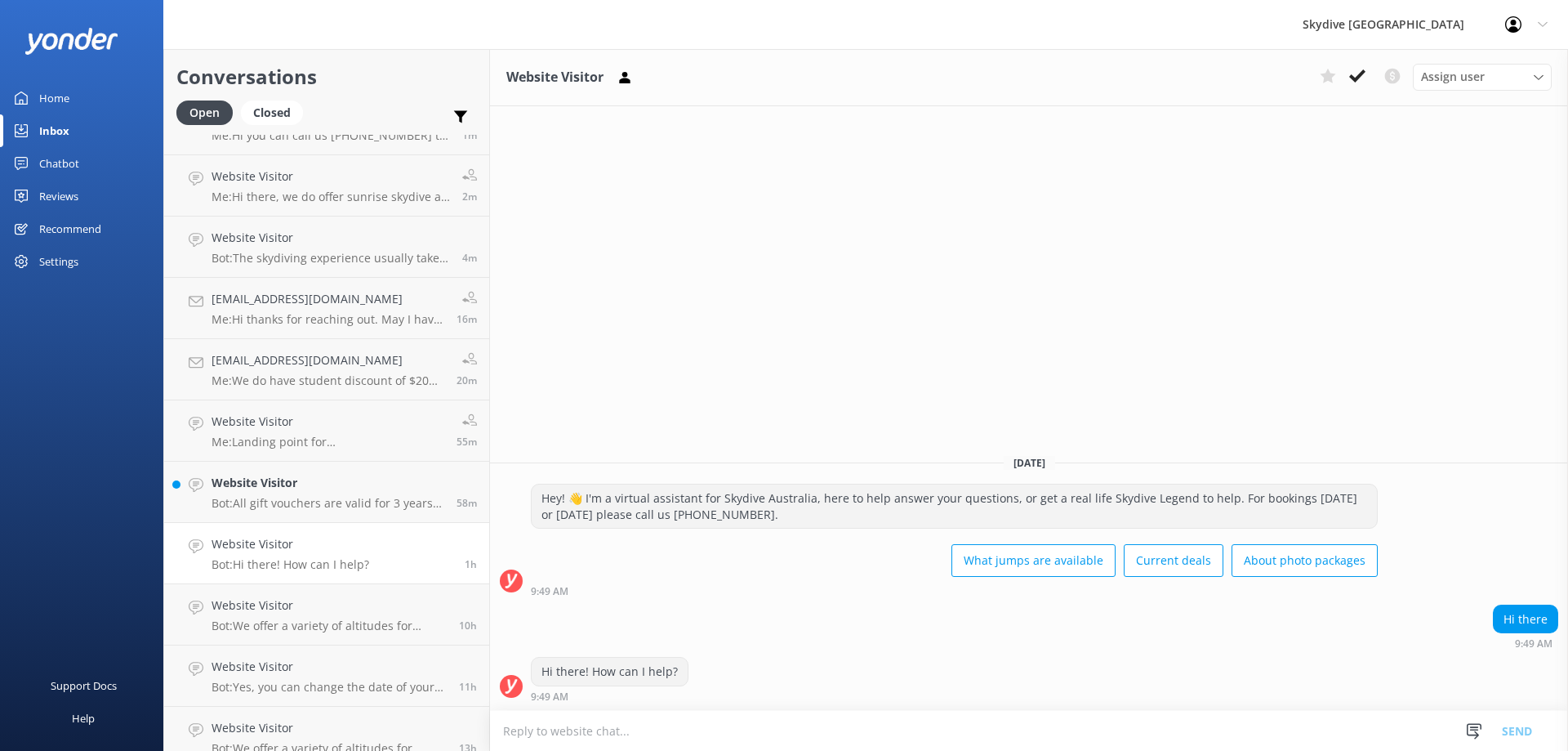
click at [335, 560] on p "Bot: Hi there! How can I help?" at bounding box center [290, 564] width 158 height 14
click at [330, 513] on link "Website Visitor Bot: All gift vouchers are valid for 3 years from the purchase …" at bounding box center [327, 492] width 325 height 62
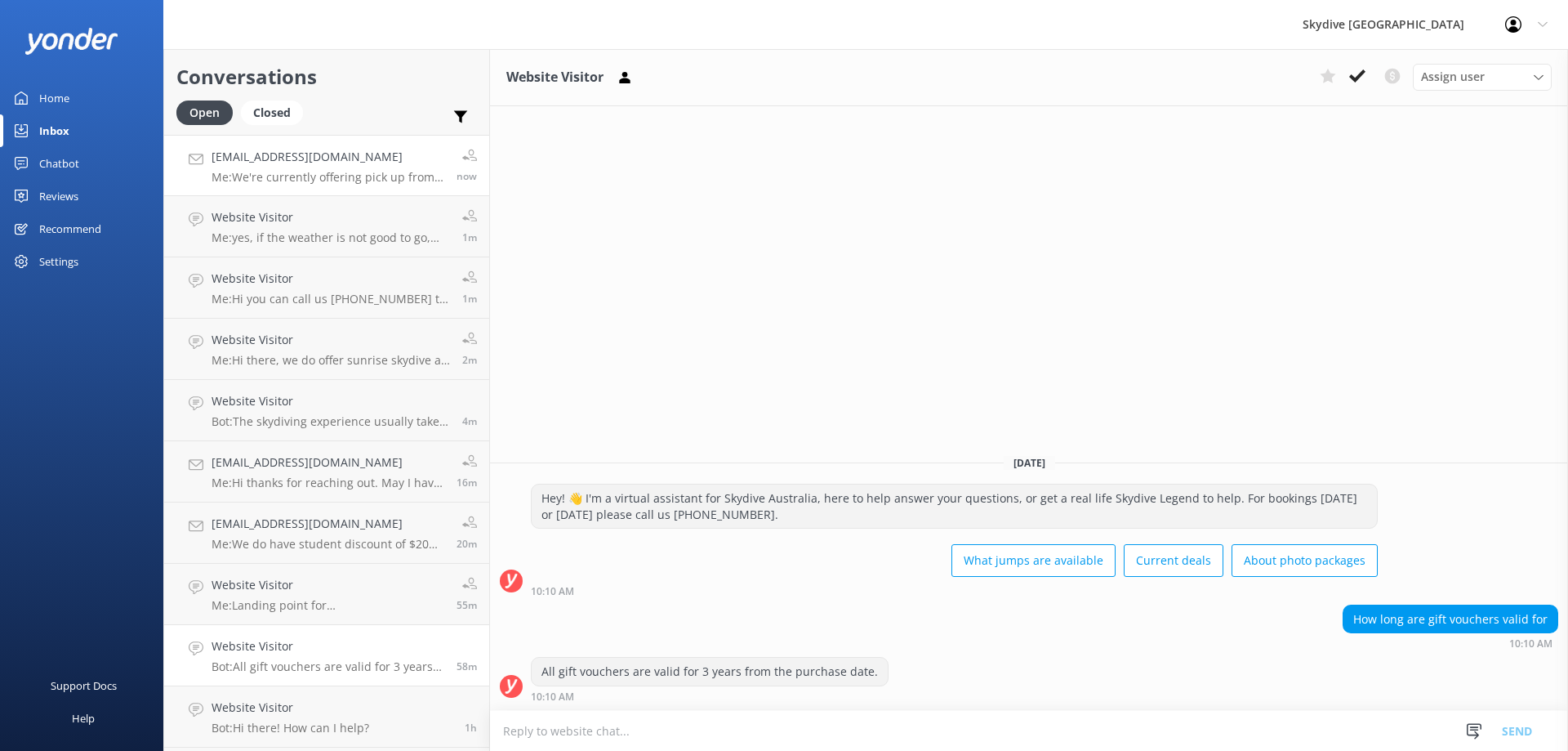
click at [312, 177] on p "Me: We're currently offering pick up from the majority of our locations. Please…" at bounding box center [328, 177] width 233 height 14
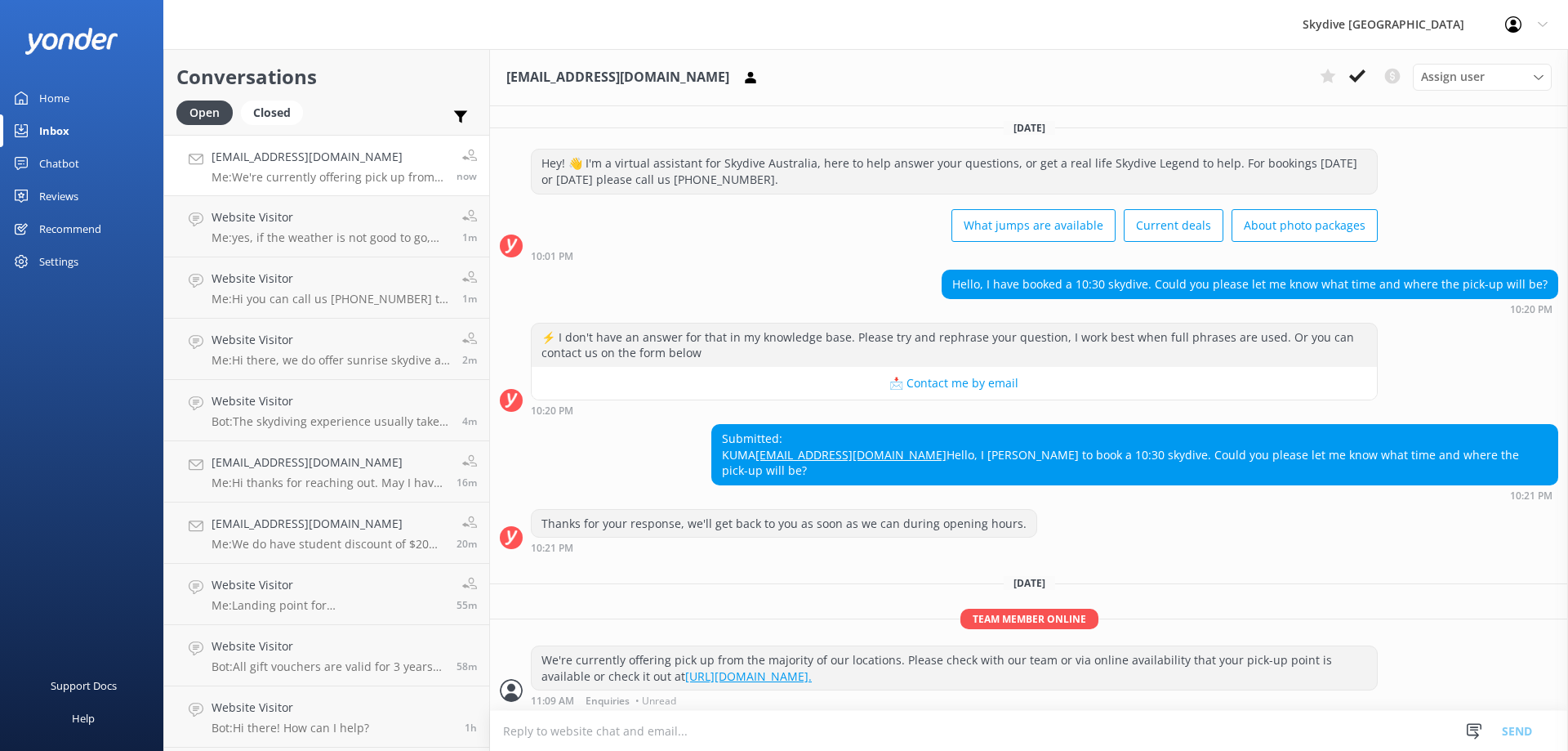
scroll to position [21, 0]
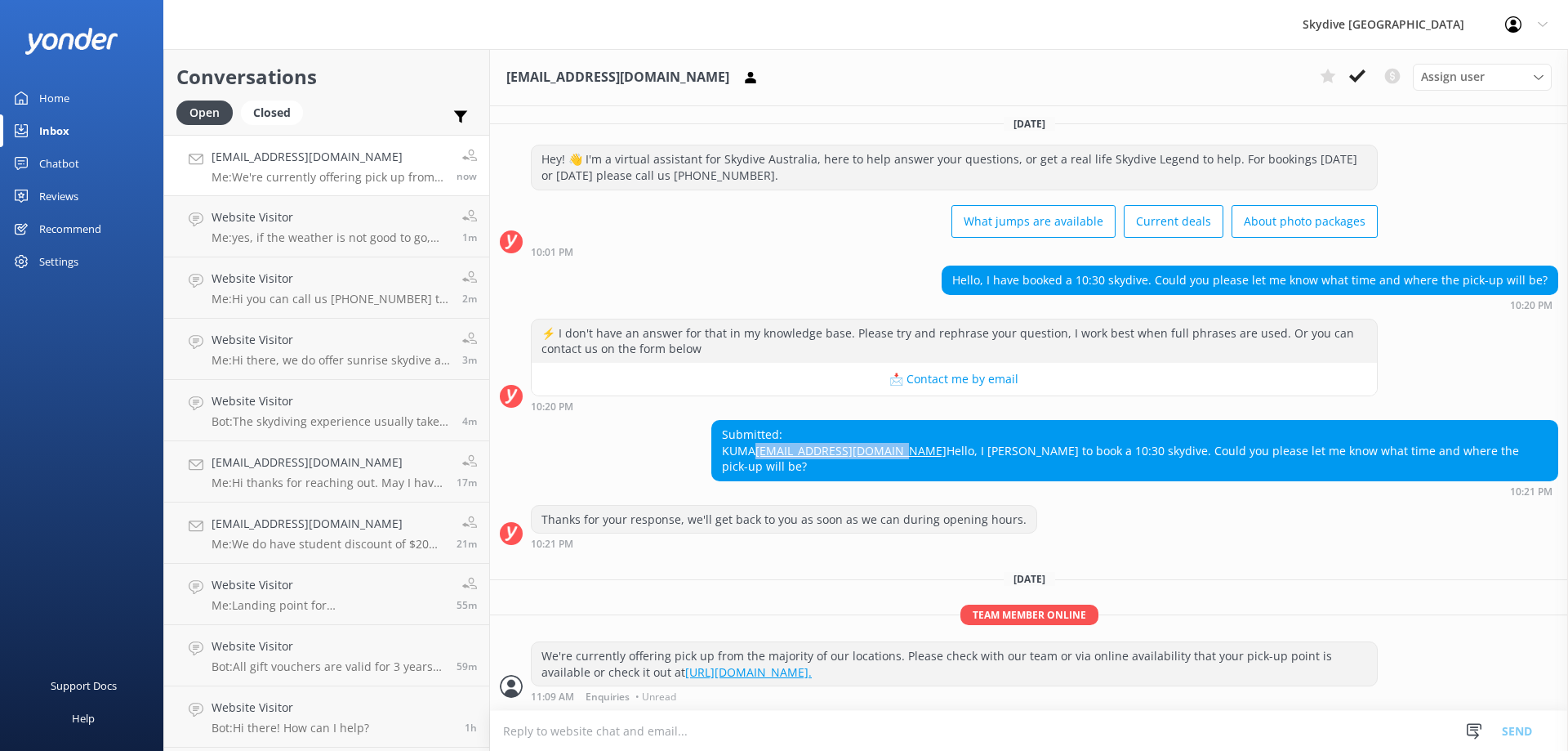
drag, startPoint x: 1113, startPoint y: 453, endPoint x: 945, endPoint y: 455, distance: 168.0
click at [945, 455] on div "Submitted: KUMA [EMAIL_ADDRESS][DOMAIN_NAME] Hello, I [PERSON_NAME] to book a 1…" at bounding box center [1135, 450] width 847 height 62
copy link "[EMAIL_ADDRESS][DOMAIN_NAME]"
click at [955, 479] on div "Submitted: KUMA [EMAIL_ADDRESS][DOMAIN_NAME] Hello, I [PERSON_NAME] to book a 1…" at bounding box center [1135, 450] width 846 height 60
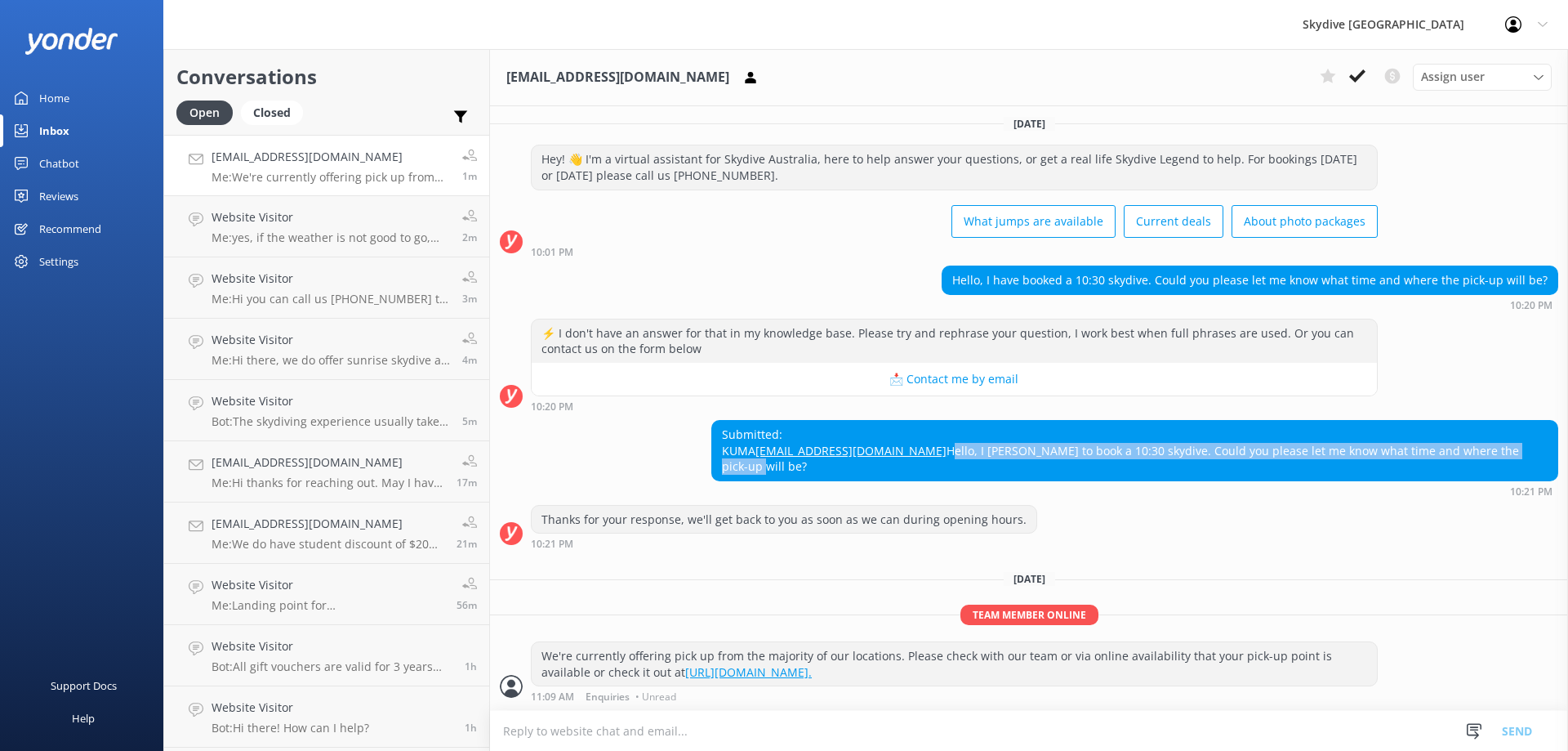
drag, startPoint x: 953, startPoint y: 469, endPoint x: 1547, endPoint y: 468, distance: 594.0
click at [1547, 468] on div "Submitted: KUMA [EMAIL_ADDRESS][DOMAIN_NAME] Hello, I [PERSON_NAME] to book a 1…" at bounding box center [1030, 458] width 1079 height 77
copy div "Hello, I [PERSON_NAME] to book a 10:30 skydive. Could you please let me know wh…"
drag, startPoint x: 542, startPoint y: 656, endPoint x: 982, endPoint y: 672, distance: 440.3
click at [982, 672] on div "We're currently offering pick up from the majority of our locations. Please che…" at bounding box center [955, 663] width 846 height 43
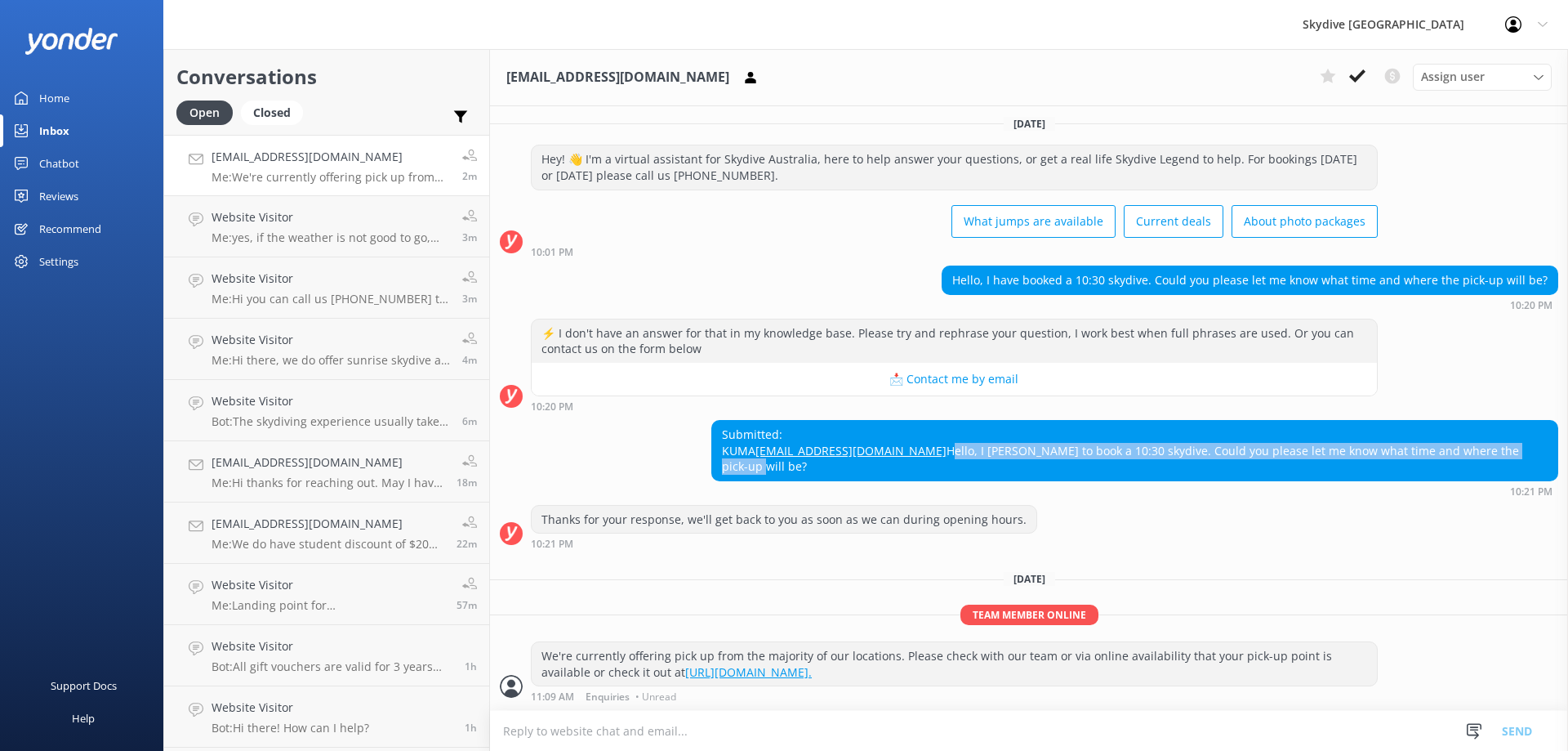
copy div "We're currently offering pick up from the majority of our locations. Please che…"
click at [897, 680] on div "We're currently offering pick up from the majority of our locations. Please che…" at bounding box center [955, 663] width 846 height 43
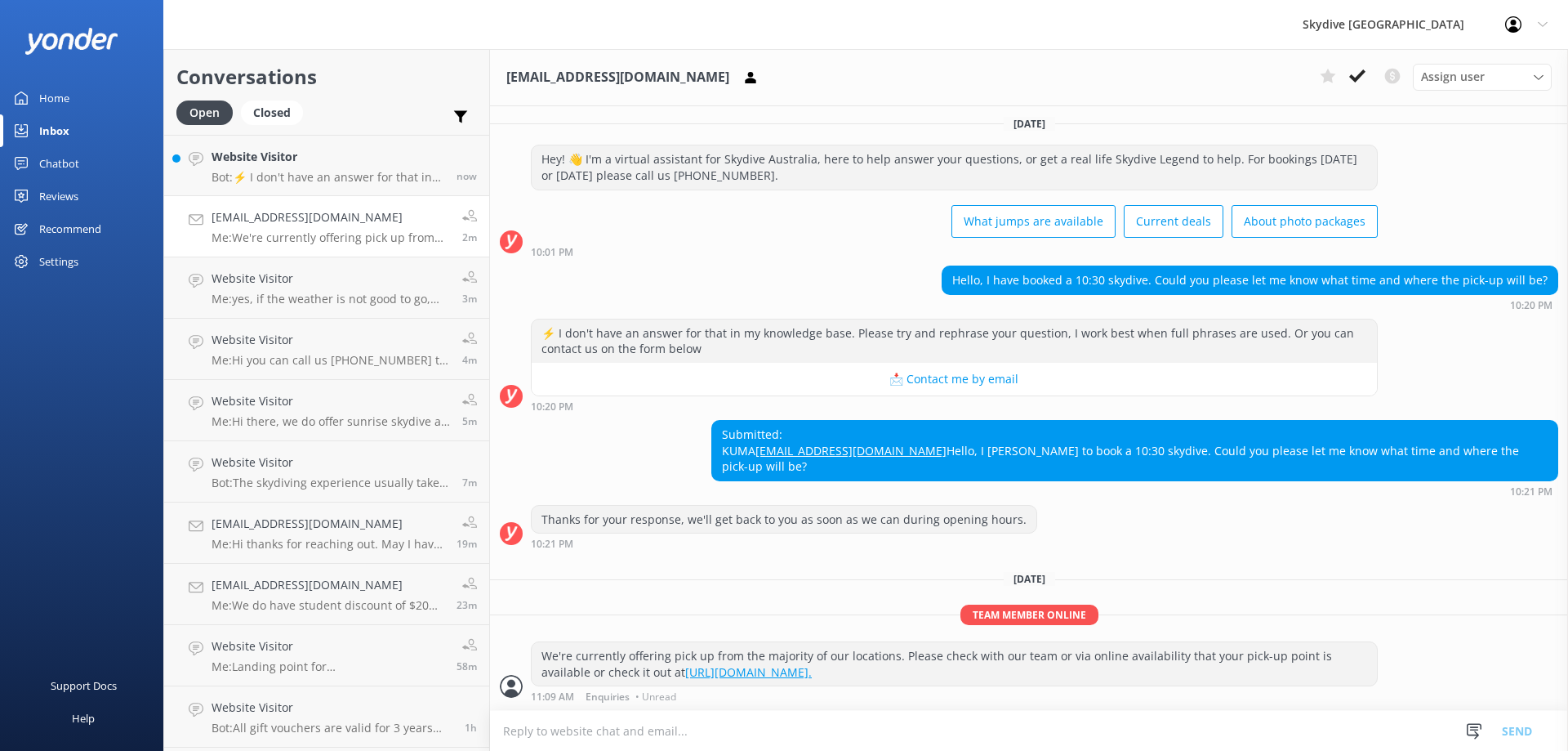
drag, startPoint x: 897, startPoint y: 672, endPoint x: 635, endPoint y: 672, distance: 262.0
click at [635, 672] on div "We're currently offering pick up from the majority of our locations. Please che…" at bounding box center [955, 663] width 846 height 43
copy link "[URL][DOMAIN_NAME]."
click at [312, 170] on p "Bot: ⚡ I don't have an answer for that in my knowledge base. Please try and rep…" at bounding box center [328, 177] width 233 height 14
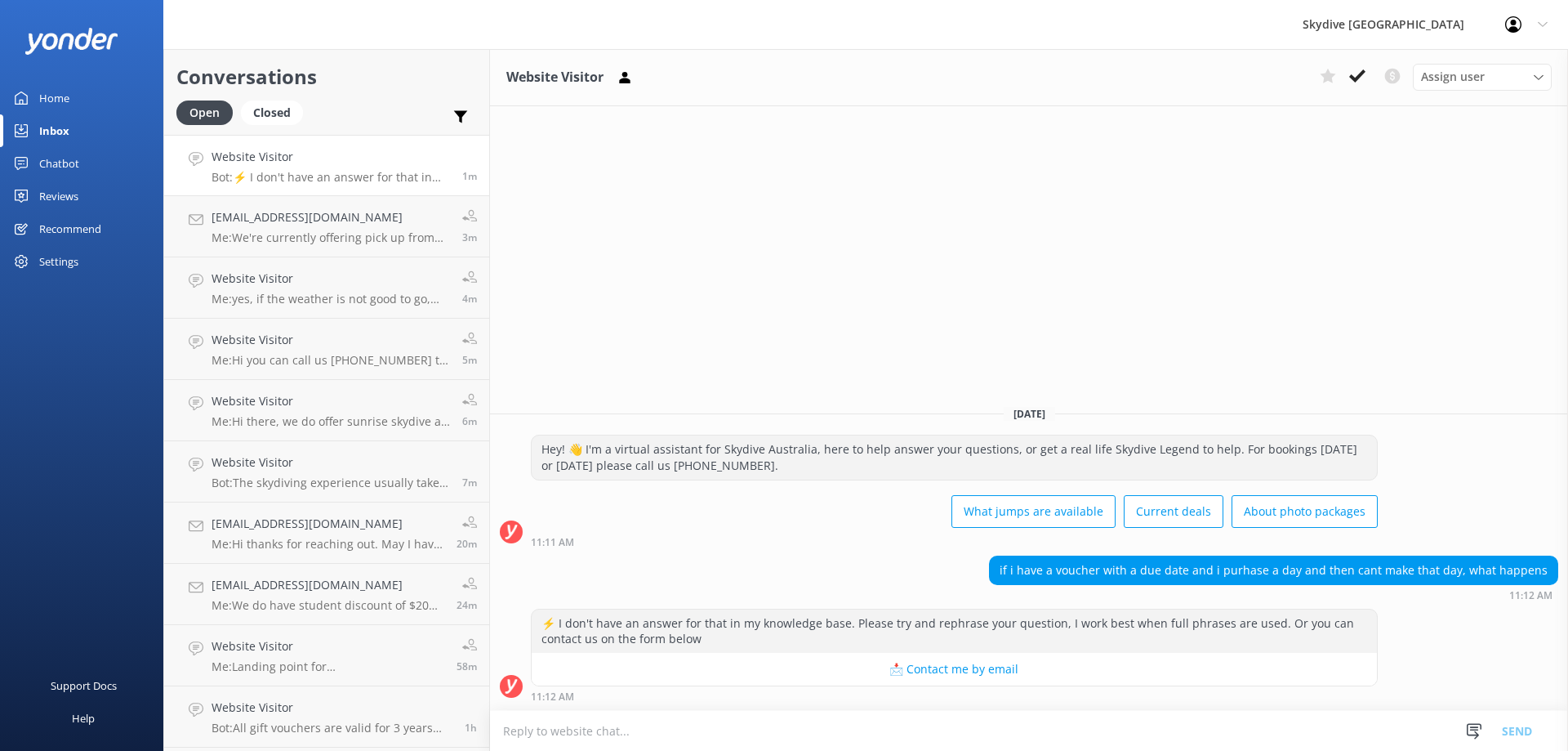
click at [891, 722] on textarea at bounding box center [1030, 730] width 1079 height 40
click at [1002, 736] on textarea "Hi there, you can use the gift voucher before the expiry date to book for any f…" at bounding box center [1030, 730] width 1079 height 41
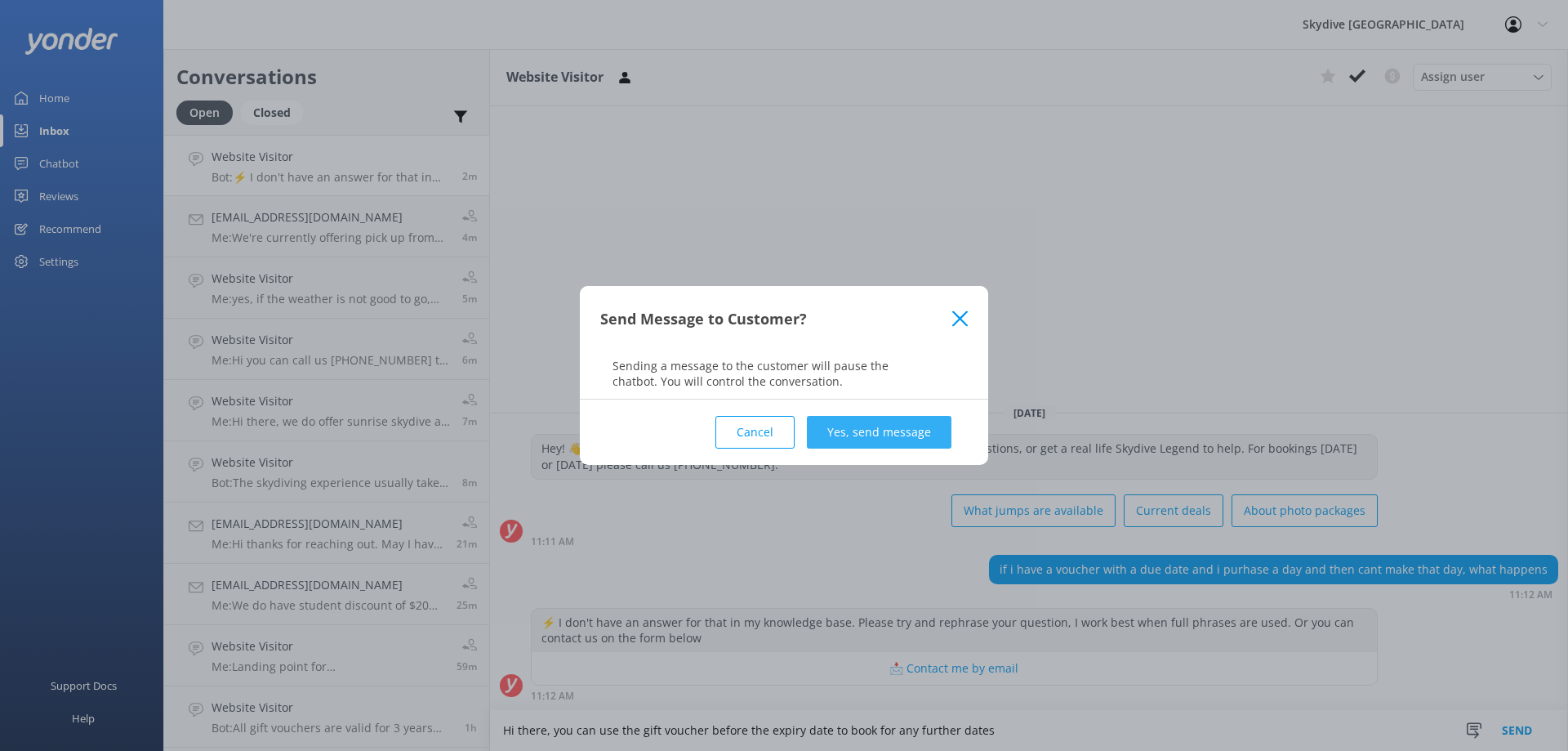
type textarea "Hi there, you can use the gift voucher before the expiry date to book for any f…"
click at [836, 421] on button "Yes, send message" at bounding box center [880, 432] width 145 height 33
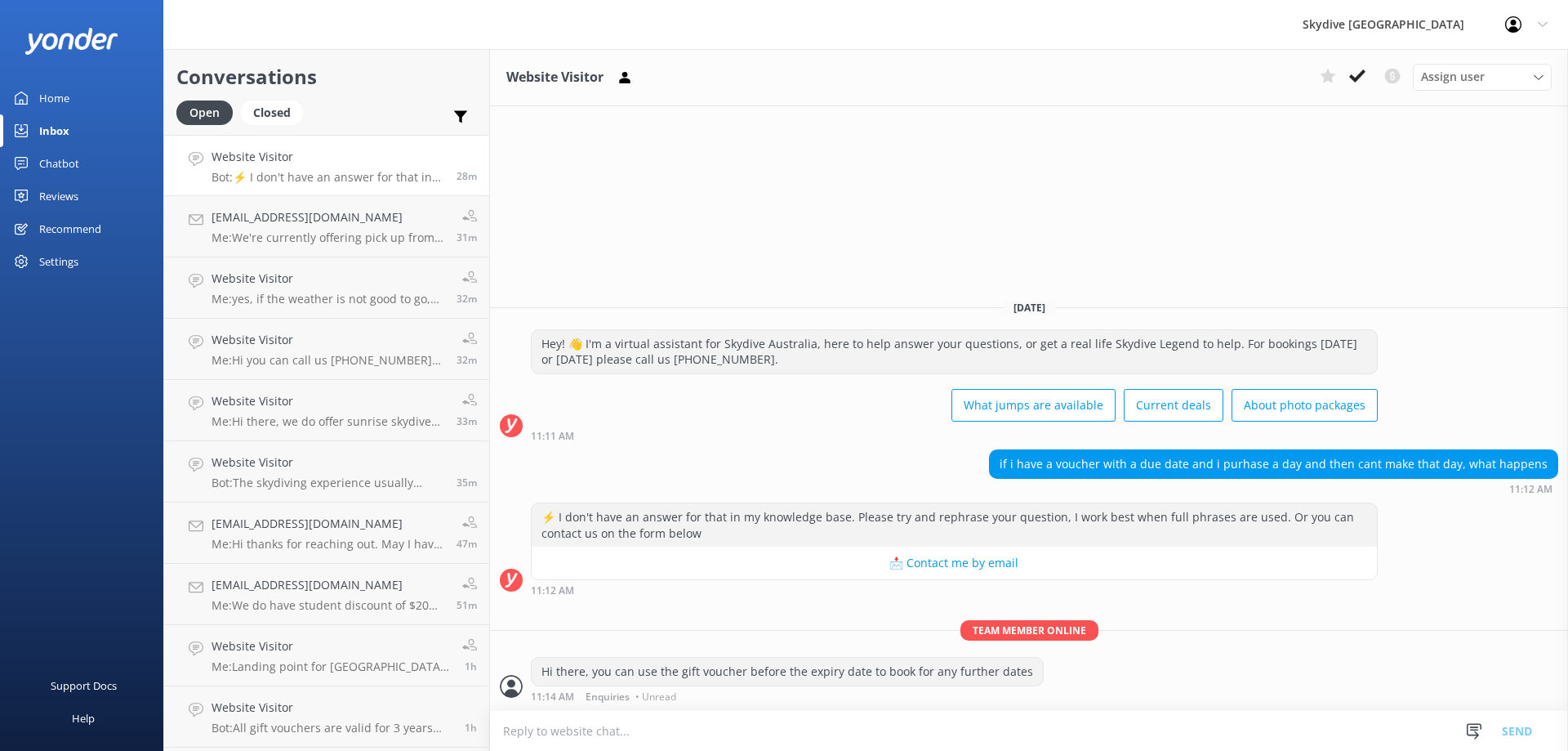
click at [356, 175] on p "Bot: ⚡ I don't have an answer for that in my knowledge base. Please try and rep…" at bounding box center [328, 177] width 233 height 14
click at [407, 178] on p "Bot: ⚡ I don't have an answer for that in my knowledge base. Please try and rep…" at bounding box center [328, 177] width 233 height 14
click at [383, 229] on div "[EMAIL_ADDRESS][DOMAIN_NAME] Me: We're currently offering pick up from the majo…" at bounding box center [328, 226] width 233 height 36
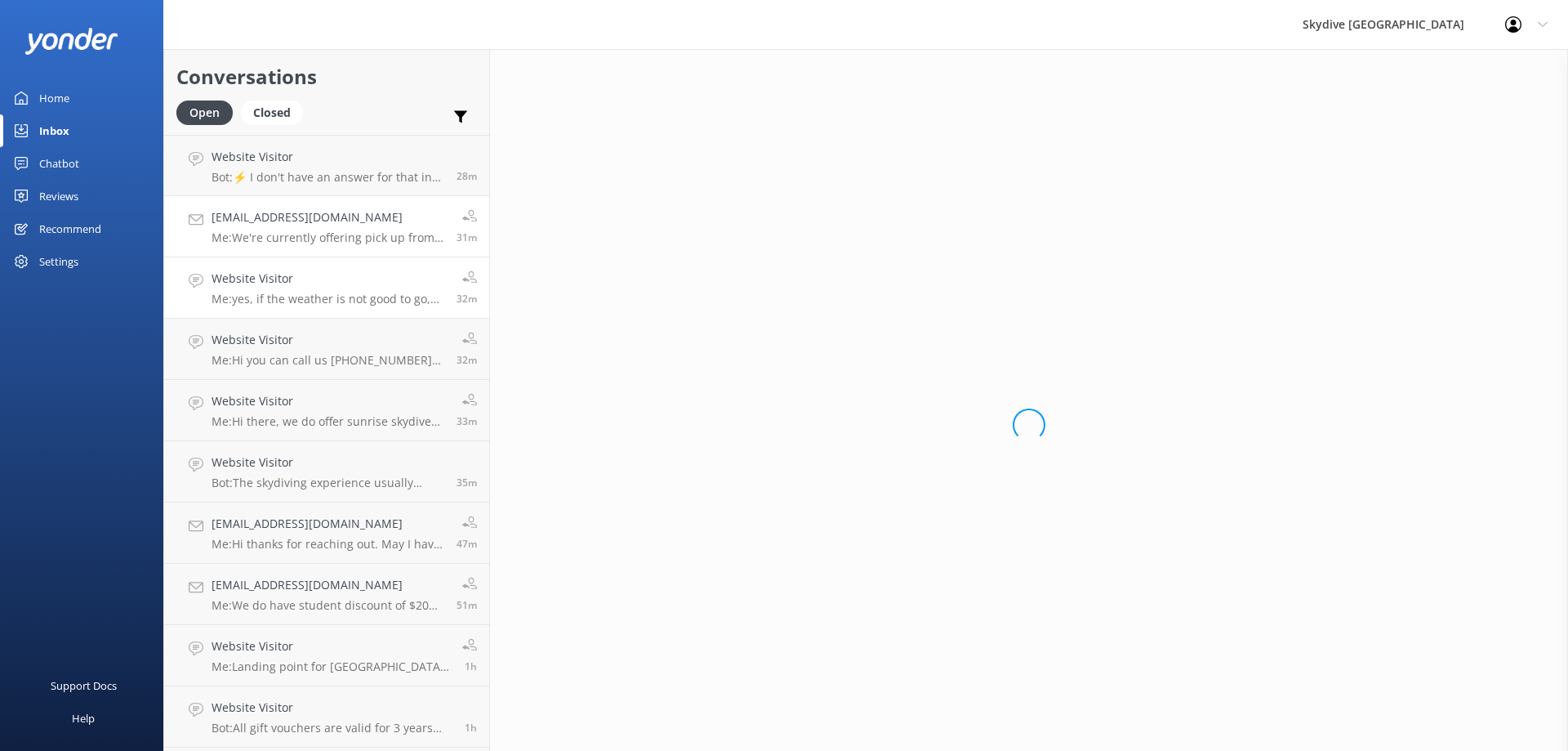
click at [383, 289] on div "Website Visitor Me: yes, if the weather is not good to go, our team will contac…" at bounding box center [328, 288] width 233 height 36
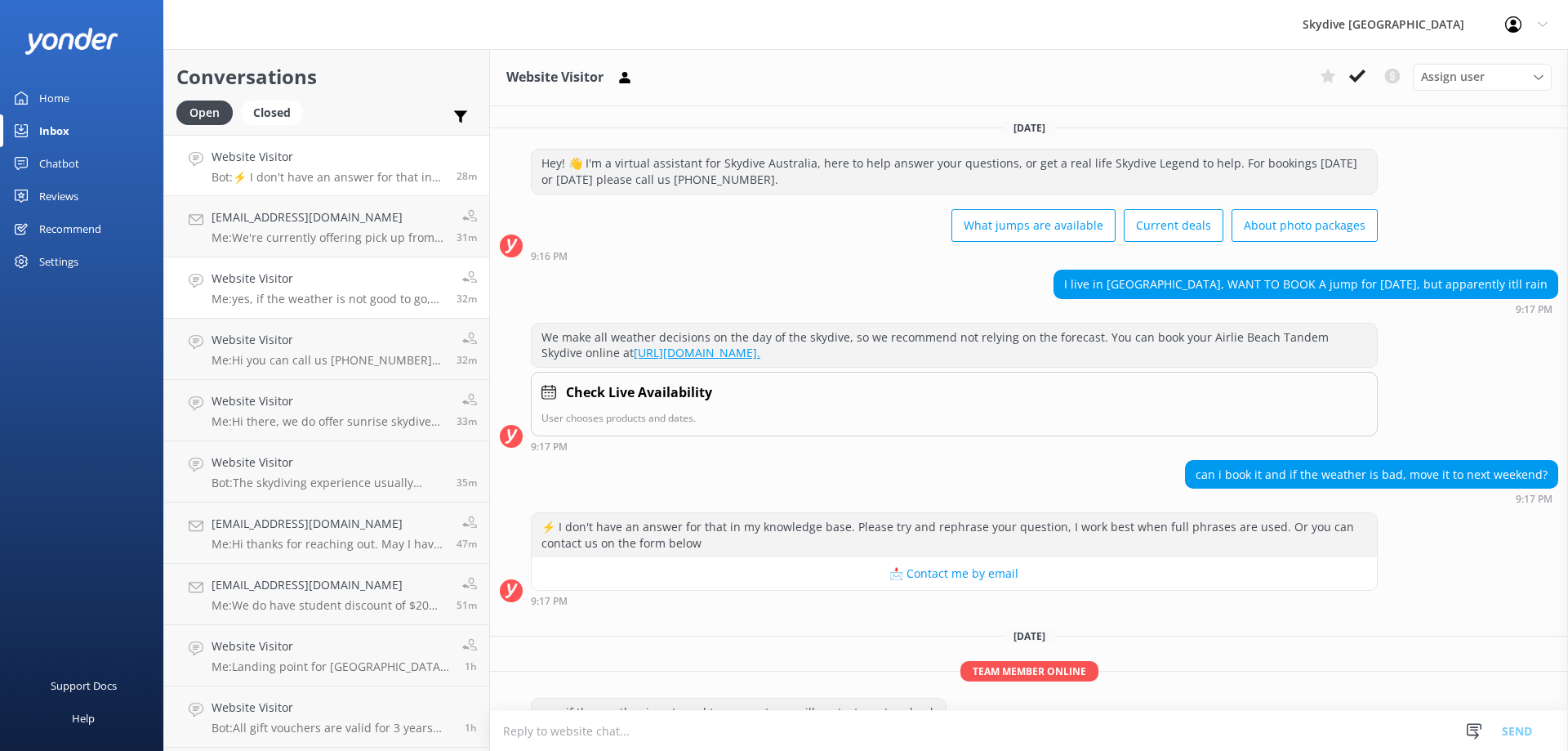
click at [374, 173] on p "Bot: ⚡ I don't have an answer for that in my knowledge base. Please try and rep…" at bounding box center [328, 177] width 233 height 14
